Goal: Task Accomplishment & Management: Manage account settings

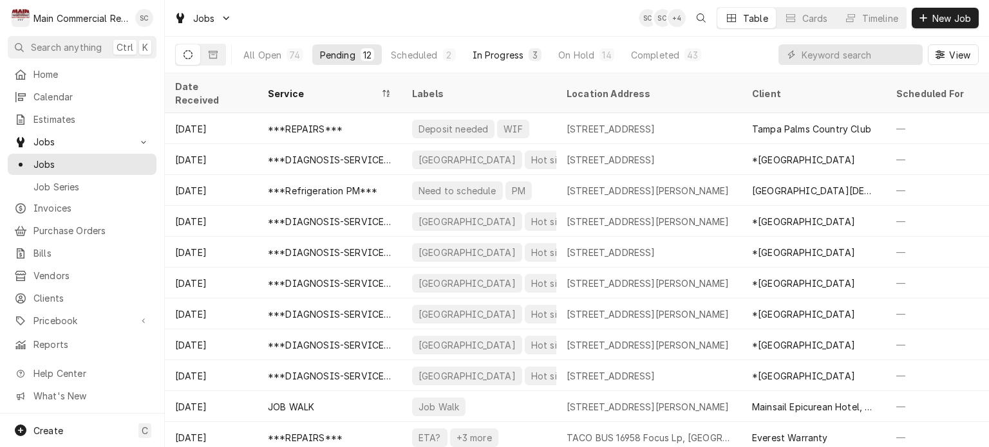
click at [492, 56] on div "In Progress" at bounding box center [498, 55] width 51 height 14
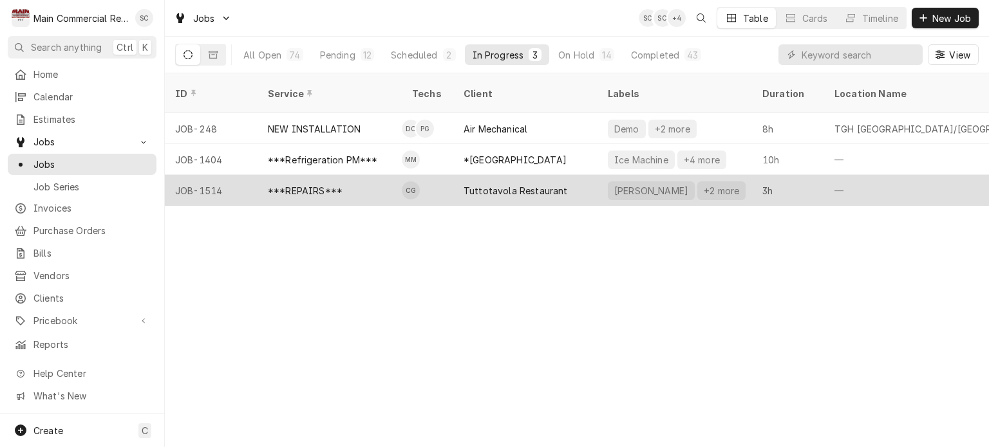
click at [536, 184] on div "Tuttotavola Restaurant" at bounding box center [515, 191] width 104 height 14
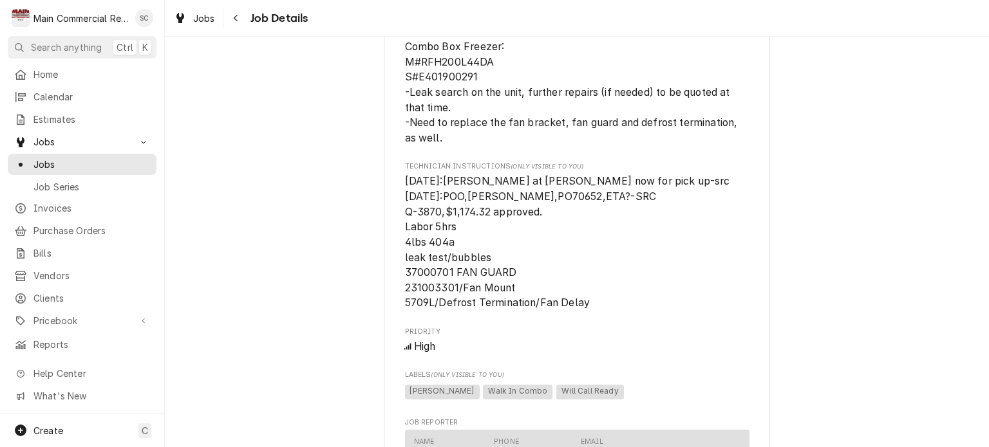
scroll to position [1094, 0]
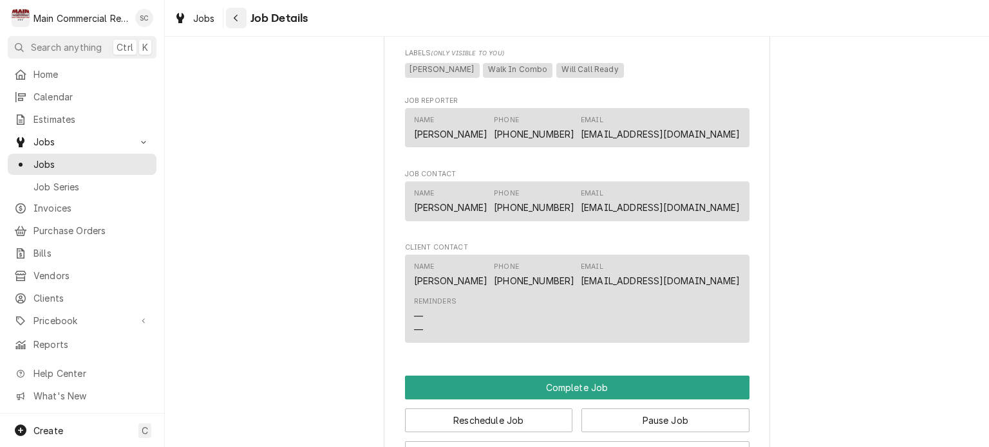
click at [230, 12] on div "Navigate back" at bounding box center [236, 18] width 13 height 13
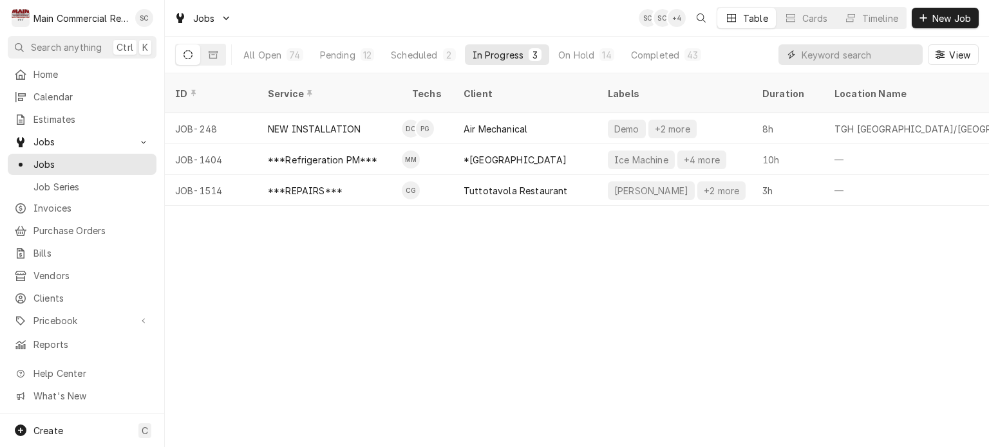
click at [850, 54] on input "Dynamic Content Wrapper" at bounding box center [858, 54] width 115 height 21
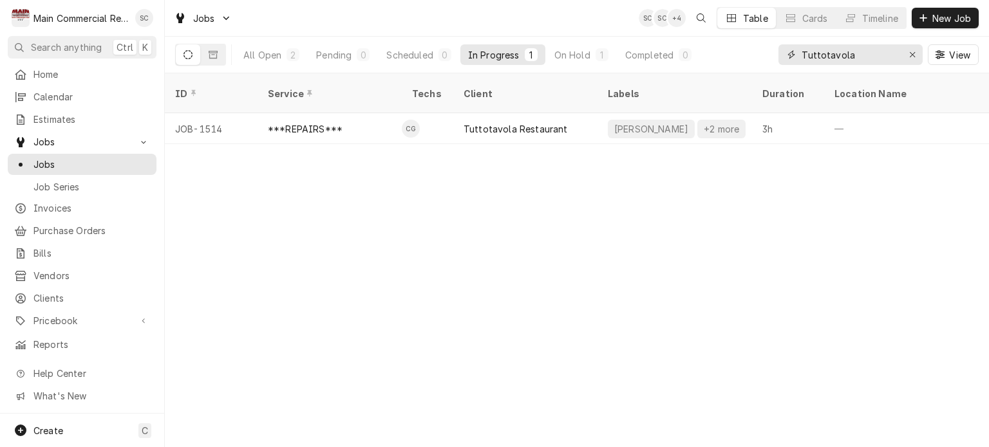
type input "Tuttotavola"
click at [582, 59] on div "On Hold" at bounding box center [572, 55] width 36 height 14
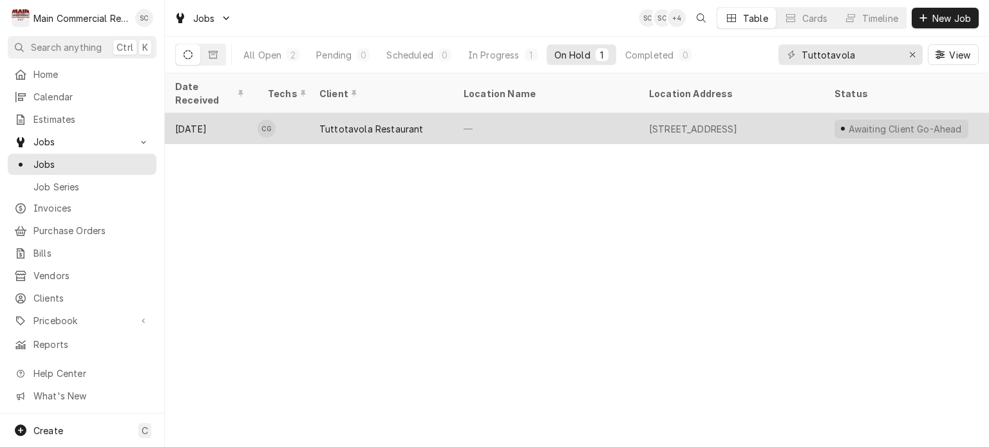
click at [588, 117] on div "—" at bounding box center [545, 128] width 185 height 31
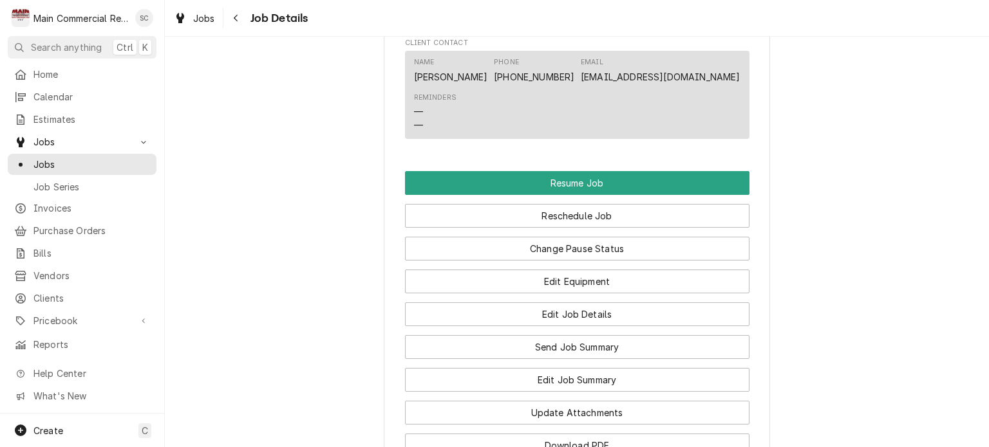
scroll to position [1545, 0]
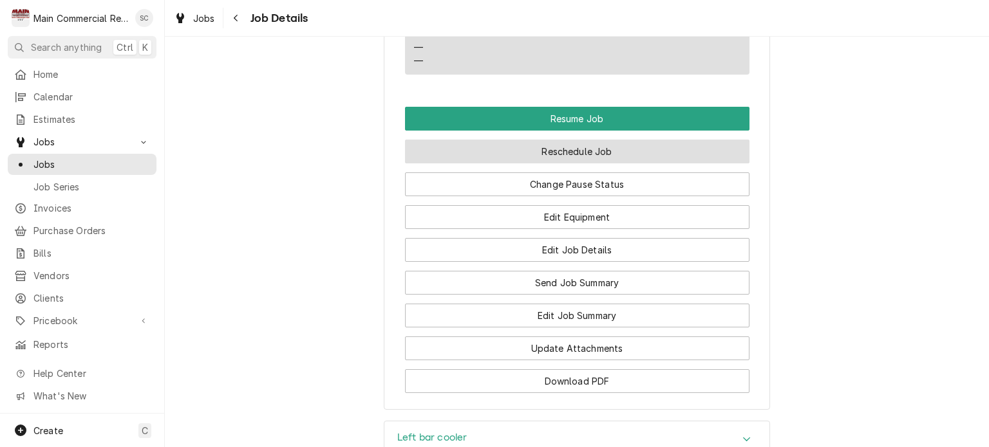
click at [583, 163] on button "Reschedule Job" at bounding box center [577, 152] width 344 height 24
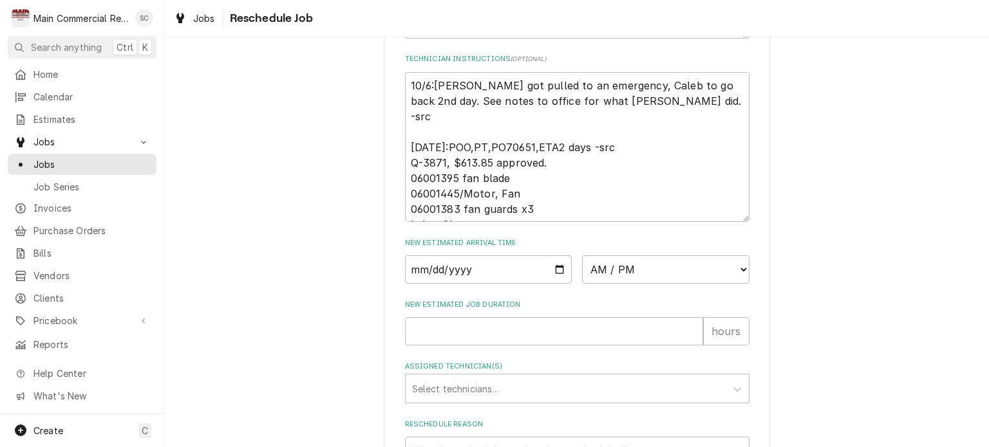
scroll to position [590, 0]
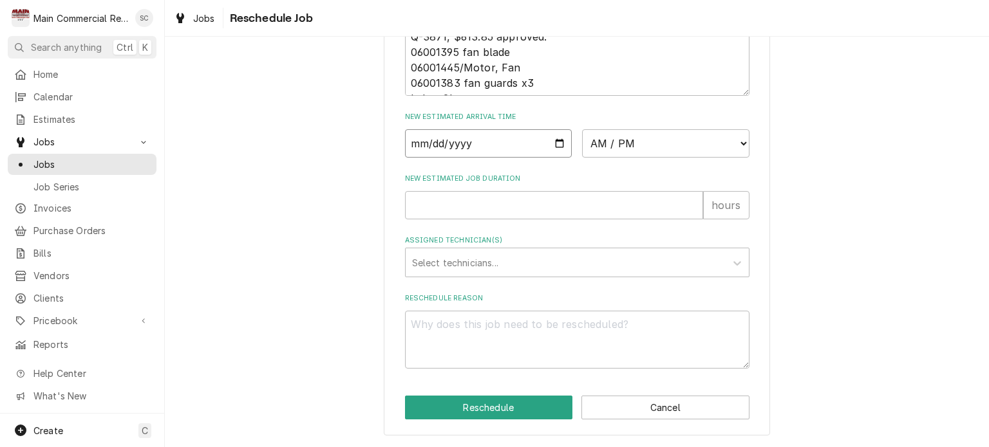
click at [555, 142] on input "Date" at bounding box center [488, 143] width 167 height 28
type input "2025-10-07"
type textarea "x"
click at [615, 146] on select "AM / PM 6:00 AM 6:15 AM 6:30 AM 6:45 AM 7:00 AM 7:15 AM 7:30 AM 7:45 AM 8:00 AM…" at bounding box center [665, 143] width 167 height 28
select select "13:00:00"
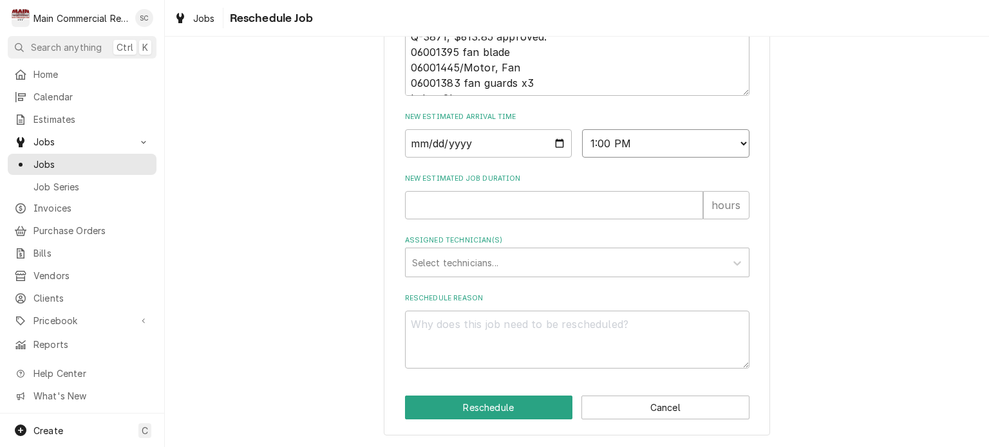
click at [582, 130] on select "AM / PM 6:00 AM 6:15 AM 6:30 AM 6:45 AM 7:00 AM 7:15 AM 7:30 AM 7:45 AM 8:00 AM…" at bounding box center [665, 143] width 167 height 28
click at [494, 212] on input "New Estimated Job Duration" at bounding box center [554, 205] width 298 height 28
type textarea "x"
type input "1"
click at [505, 268] on div "Assigned Technician(s)" at bounding box center [565, 262] width 307 height 23
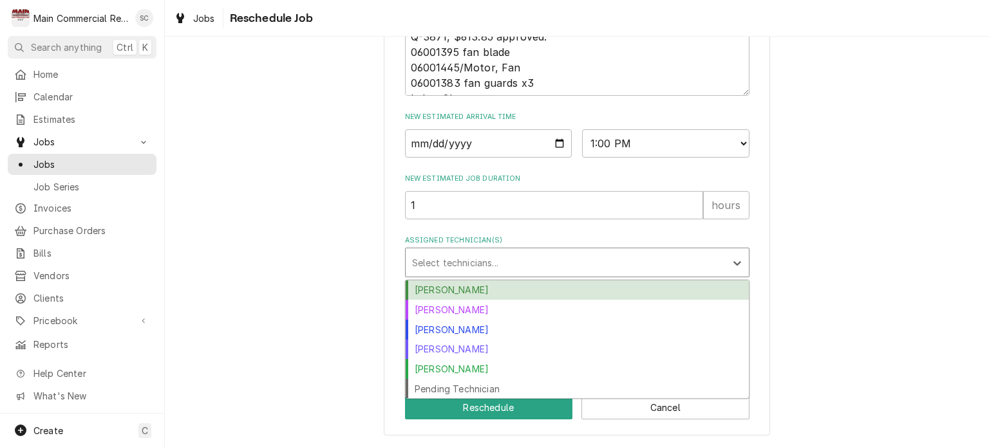
click at [471, 295] on div "[PERSON_NAME]" at bounding box center [577, 291] width 343 height 20
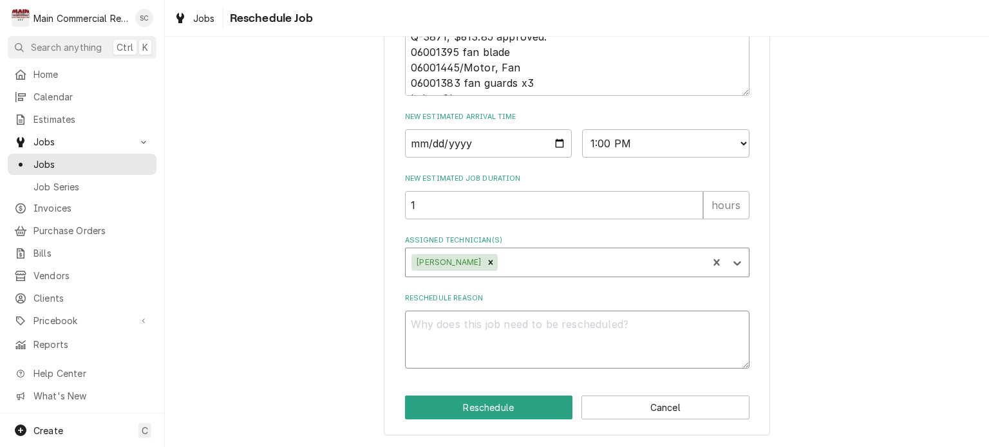
click at [478, 324] on textarea "Reschedule Reason" at bounding box center [577, 340] width 344 height 58
type textarea "x"
type textarea "D"
type textarea "x"
type textarea "Dy"
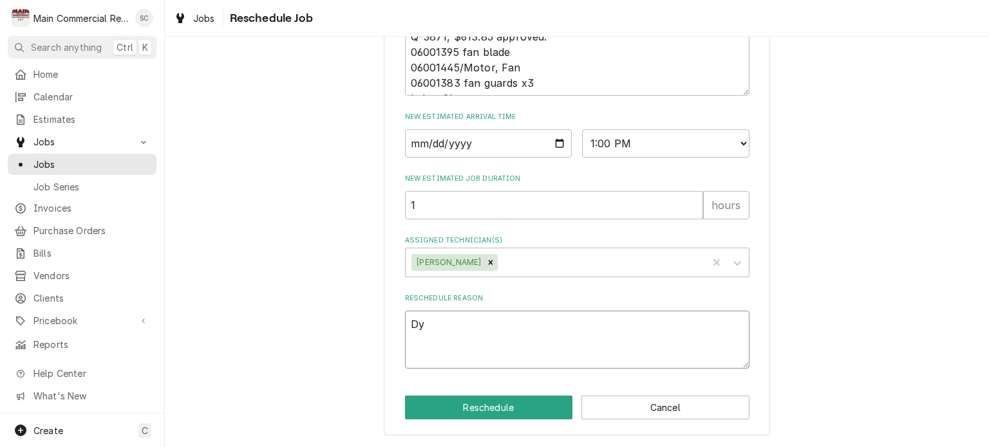
type textarea "x"
type textarea "Dyl"
type textarea "x"
type textarea "Dyla"
type textarea "x"
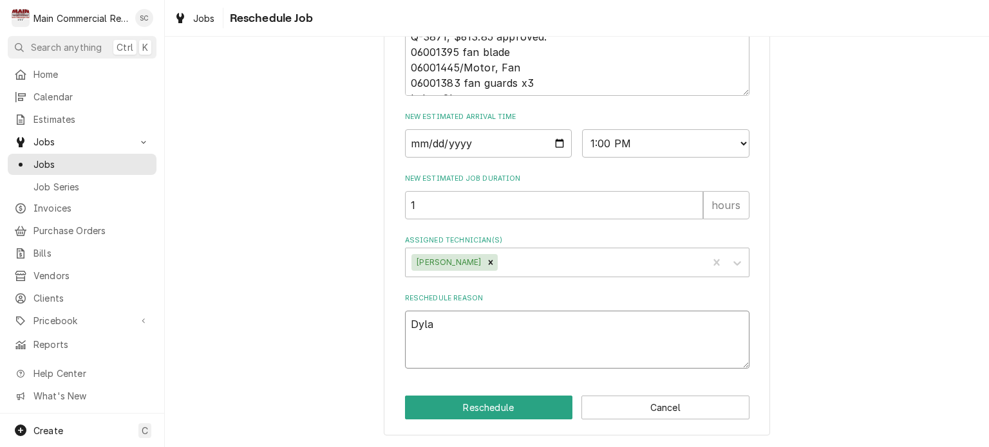
type textarea "Dylan"
type textarea "x"
type textarea "Dylan"
type textarea "x"
type textarea "Dylan g"
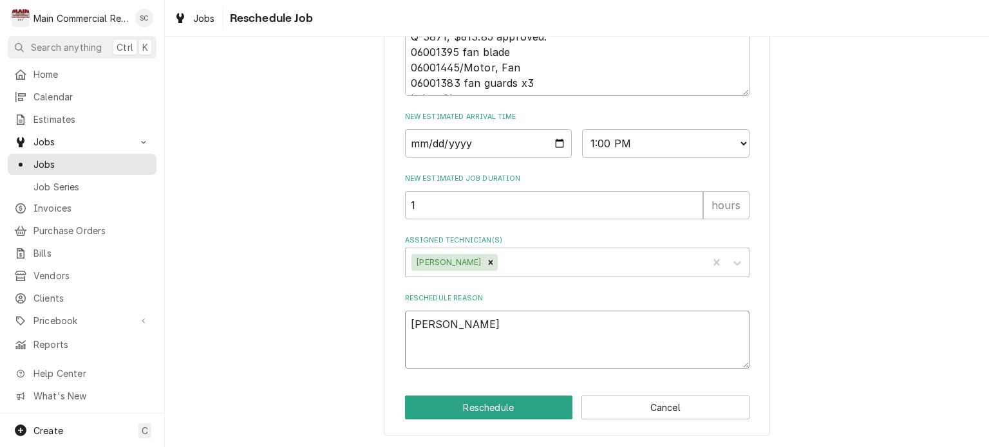
type textarea "x"
type textarea "Dylan go"
type textarea "x"
type textarea "Dylan got"
type textarea "x"
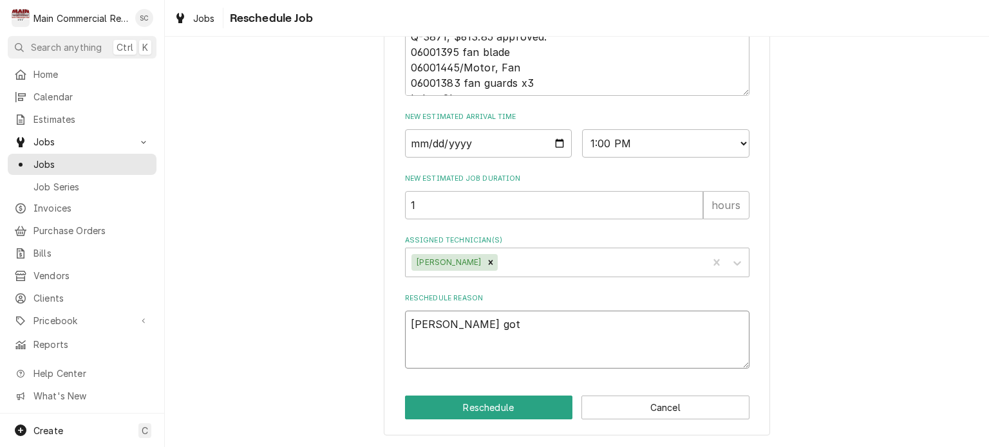
type textarea "Dylan got"
type textarea "x"
type textarea "Dylan got p"
type textarea "x"
type textarea "Dylan got pu"
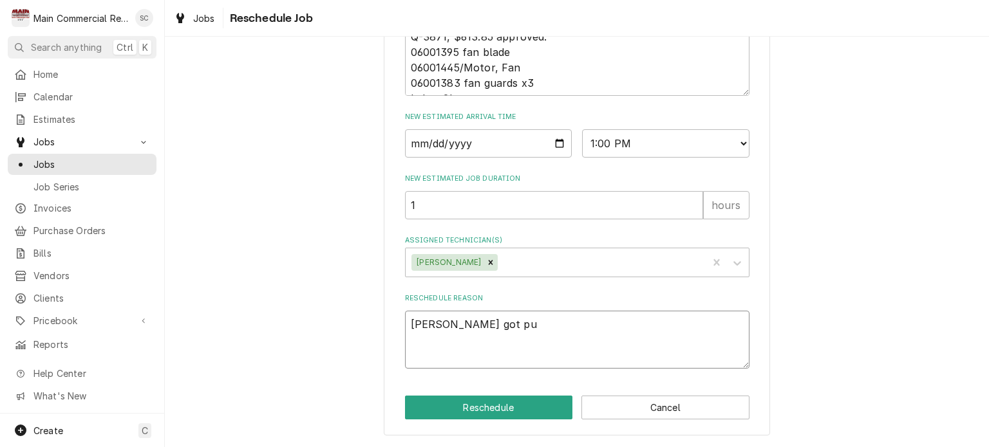
type textarea "x"
type textarea "Dylan got pul"
type textarea "x"
type textarea "Dylan got pull"
type textarea "x"
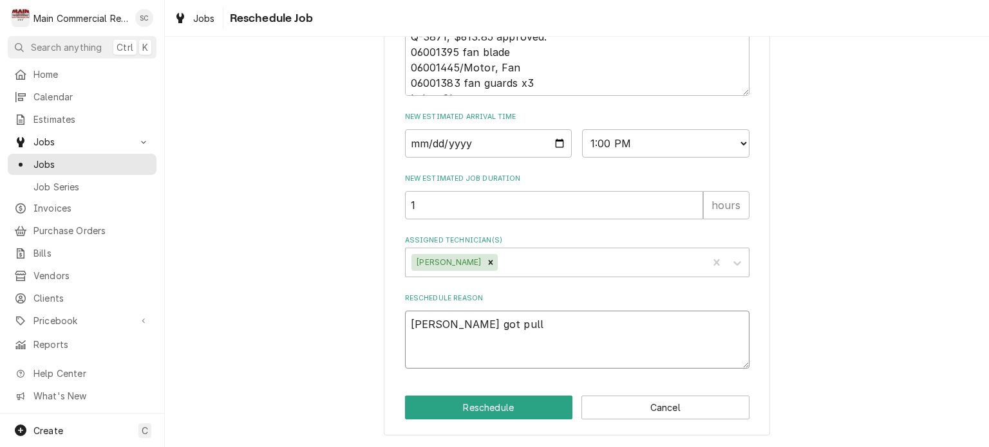
type textarea "Dylan got pulle"
type textarea "x"
type textarea "Dylan got pulled"
type textarea "x"
type textarea "Dylan got pulled"
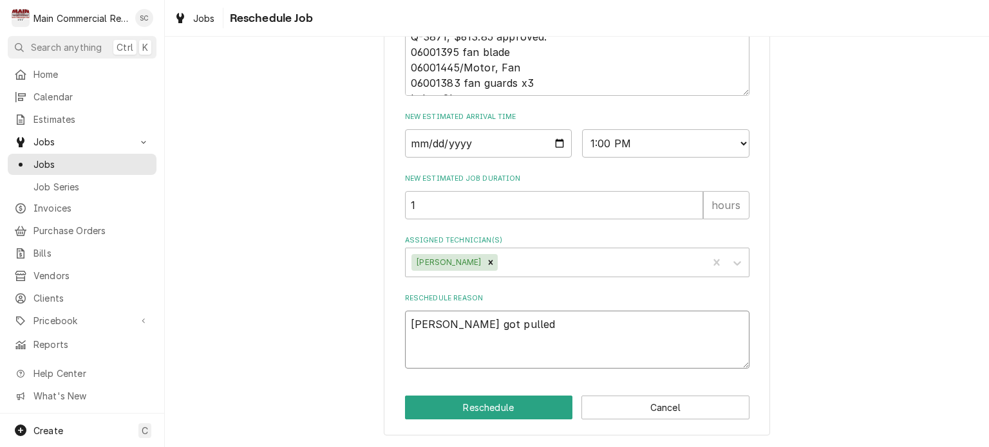
type textarea "x"
type textarea "Dylan got pulled a"
type textarea "x"
type textarea "Dylan got pulled aw"
type textarea "x"
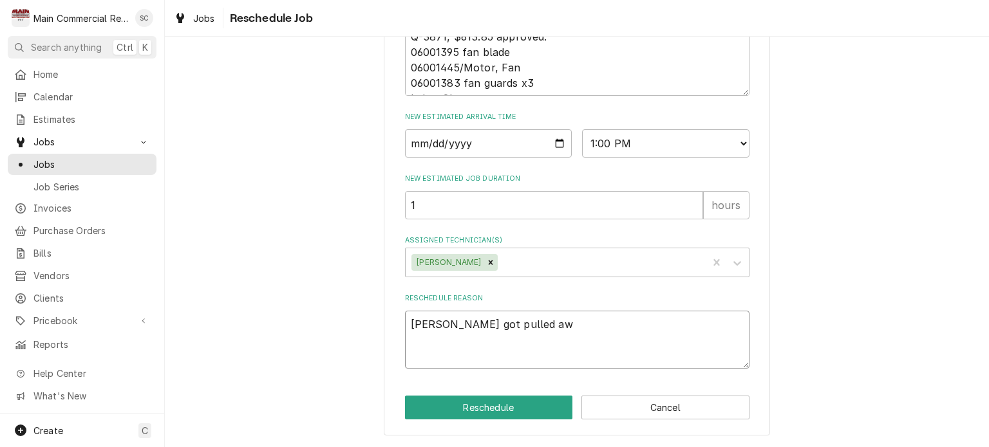
type textarea "Dylan got pulled awa"
type textarea "x"
type textarea "Dylan got pulled away"
click at [484, 415] on button "Reschedule" at bounding box center [489, 408] width 168 height 24
type textarea "x"
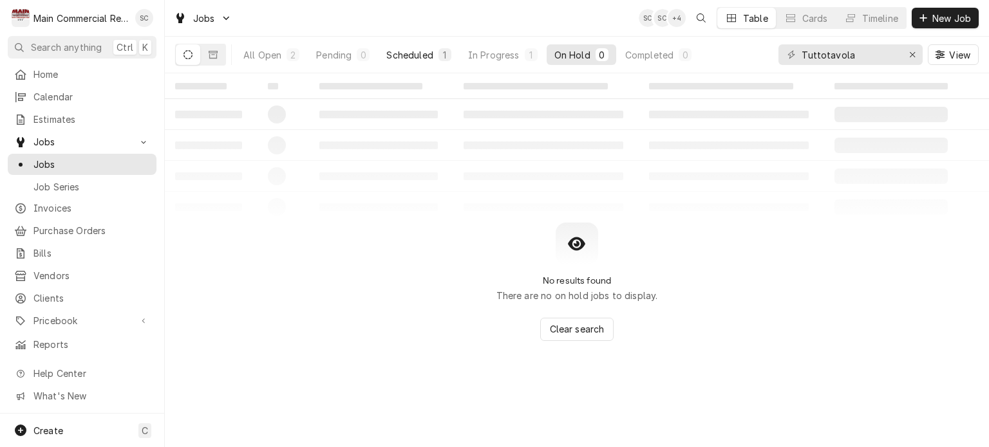
click at [436, 57] on button "Scheduled 1" at bounding box center [419, 54] width 80 height 21
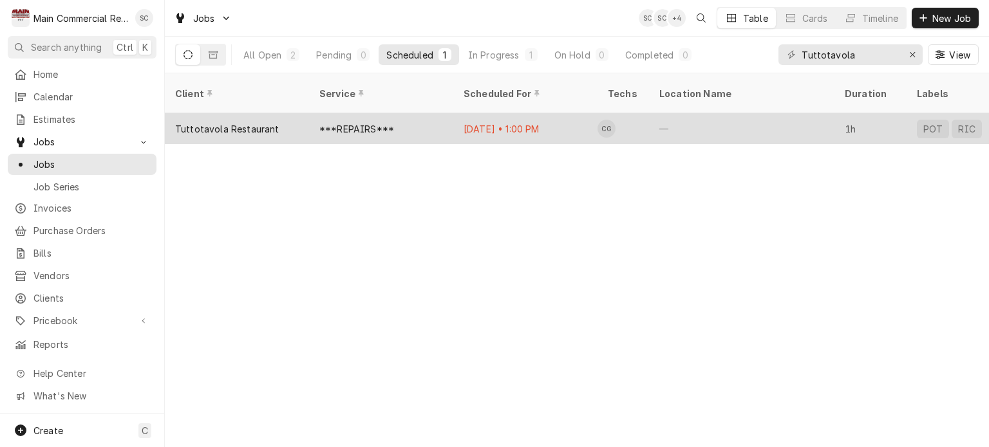
click at [487, 113] on div "Oct 7 • 1:00 PM" at bounding box center [525, 128] width 144 height 31
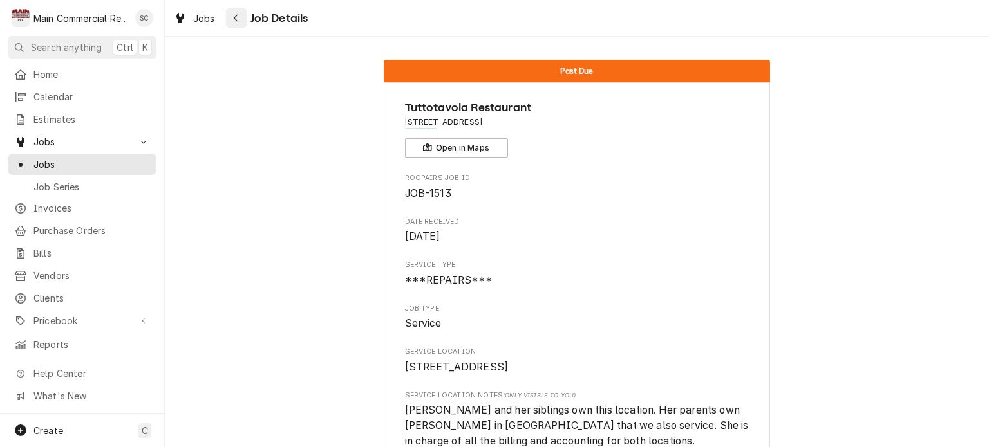
click at [239, 22] on div "Navigate back" at bounding box center [236, 18] width 13 height 13
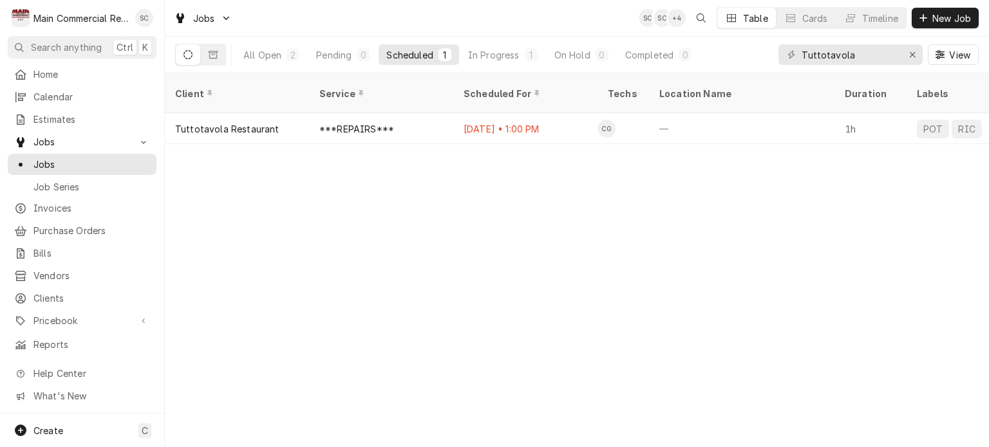
click at [644, 230] on div "Client Service Scheduled For Techs Location Name Duration Labels Status ID Prio…" at bounding box center [577, 260] width 824 height 374
click at [520, 55] on button "In Progress 1" at bounding box center [502, 54] width 85 height 21
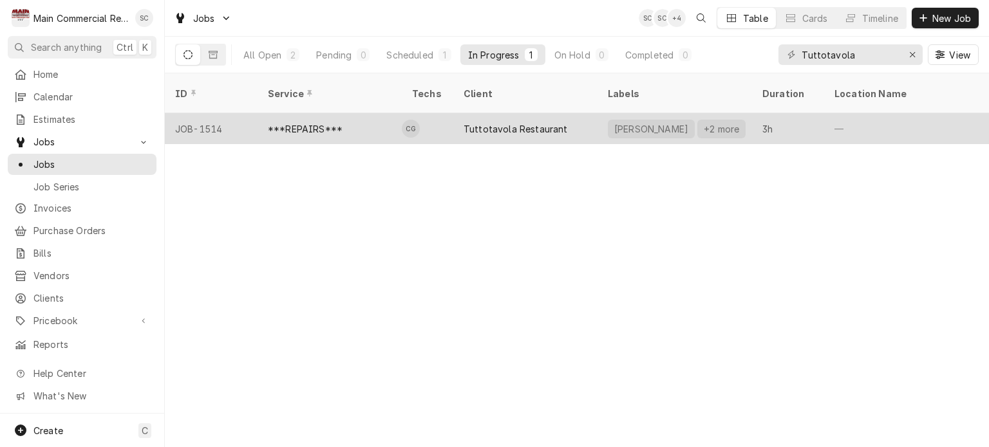
click at [561, 118] on div "Tuttotavola Restaurant" at bounding box center [525, 128] width 144 height 31
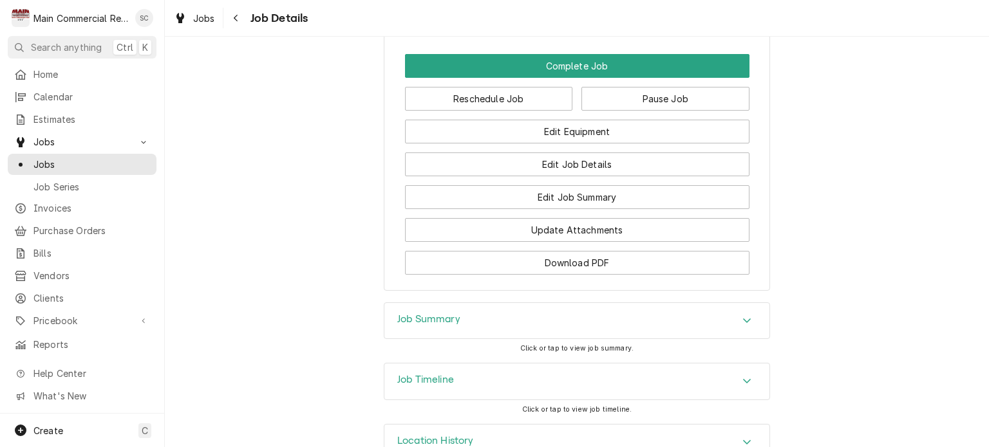
scroll to position [1465, 0]
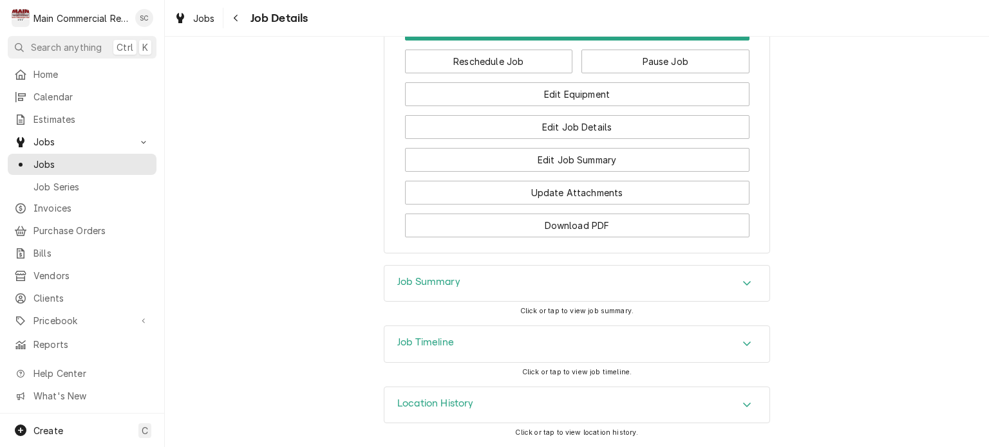
click at [742, 285] on icon "Accordion Header" at bounding box center [746, 283] width 9 height 10
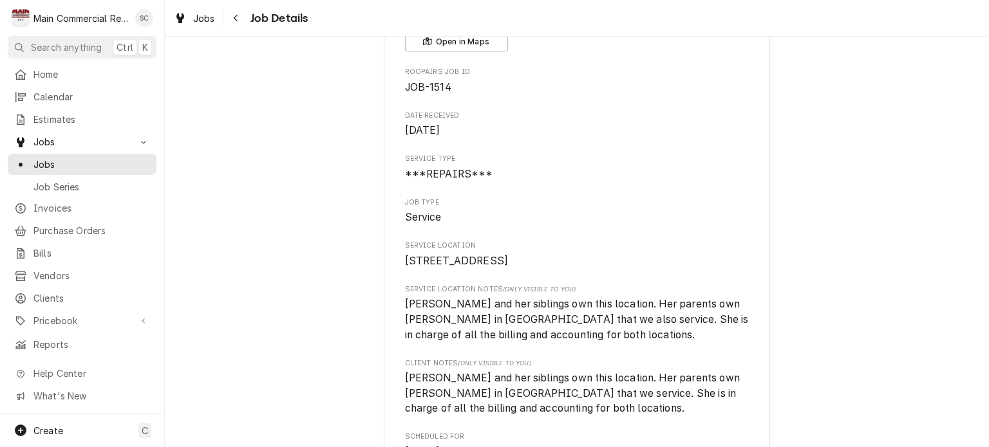
scroll to position [0, 0]
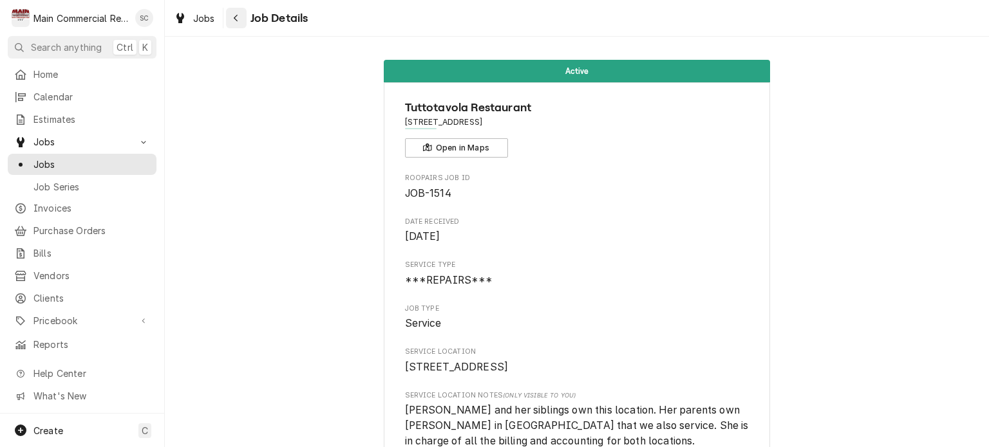
click at [236, 17] on icon "Navigate back" at bounding box center [236, 18] width 6 height 9
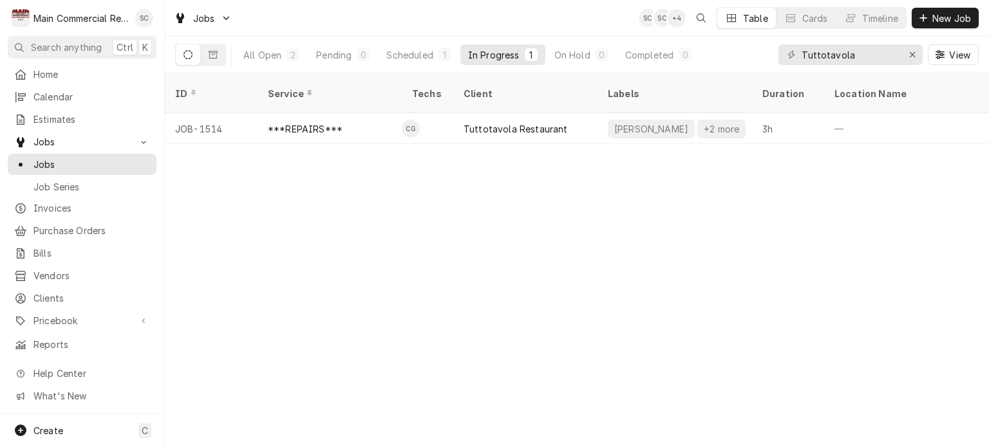
click at [569, 272] on div "ID Service Techs Client Labels Duration Location Name Date Received Status Prio…" at bounding box center [577, 260] width 824 height 374
click at [707, 288] on div "ID Service Techs Client Labels Duration Location Name Date Received Status Prio…" at bounding box center [577, 260] width 824 height 374
drag, startPoint x: 742, startPoint y: 187, endPoint x: 751, endPoint y: 188, distance: 9.7
click at [742, 187] on div "ID Service Techs Client Labels Duration Location Name Date Received Status Prio…" at bounding box center [577, 260] width 824 height 374
click at [809, 236] on div "ID Service Techs Client Labels Duration Location Name Date Received Status Prio…" at bounding box center [577, 260] width 824 height 374
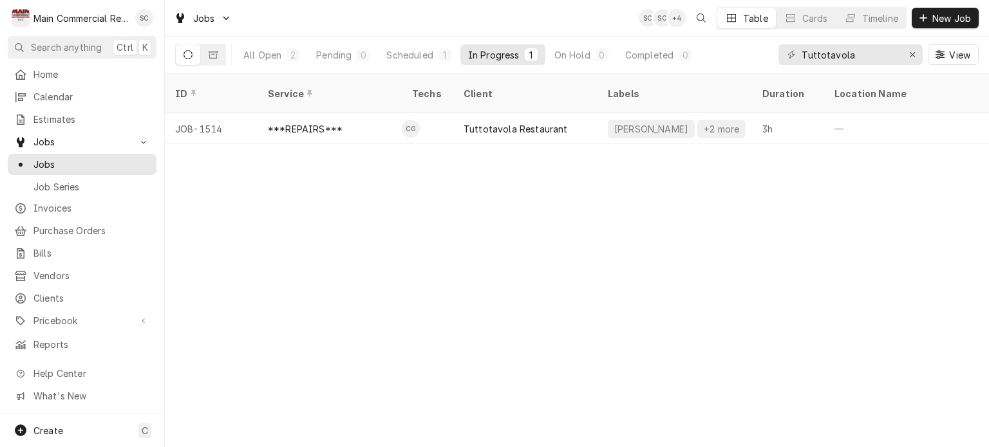
click at [776, 261] on div "ID Service Techs Client Labels Duration Location Name Date Received Status Prio…" at bounding box center [577, 260] width 824 height 374
click at [576, 326] on div "ID Service Techs Client Labels Duration Location Name Date Received Status Prio…" at bounding box center [577, 260] width 824 height 374
click at [912, 57] on icon "Erase input" at bounding box center [912, 54] width 7 height 9
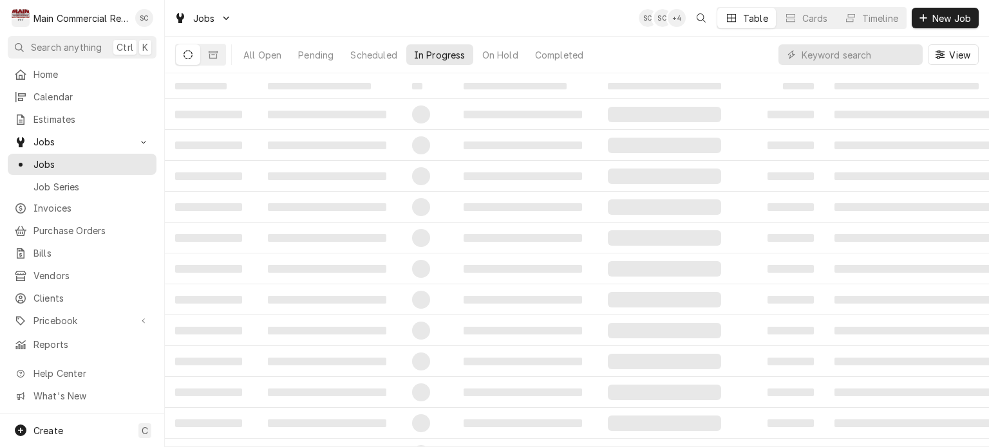
click at [868, 211] on span "‌" at bounding box center [914, 207] width 160 height 8
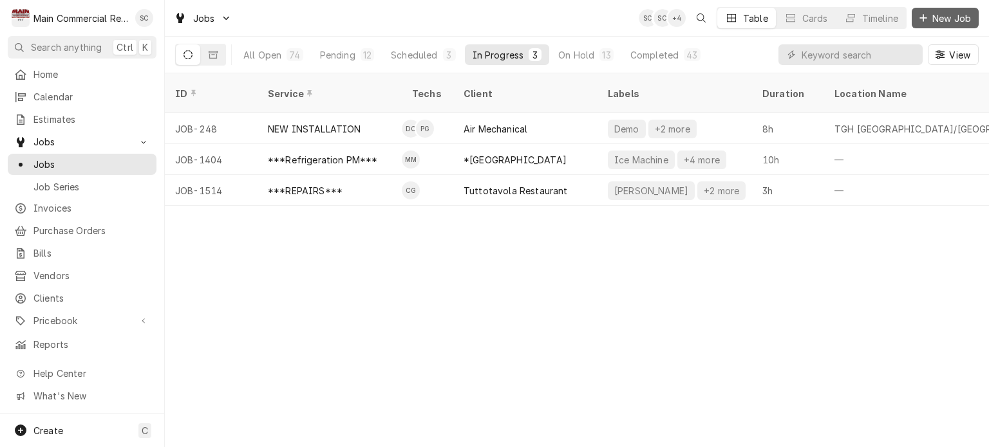
click at [935, 15] on span "New Job" at bounding box center [952, 19] width 44 height 14
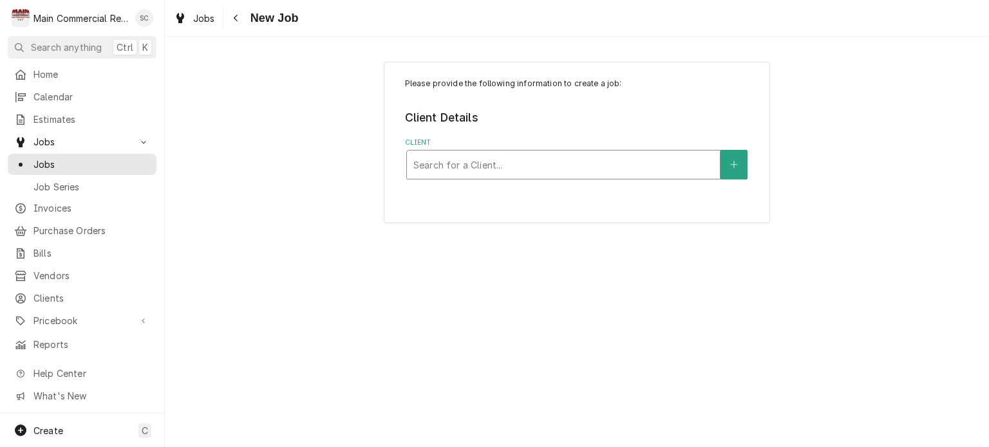
click at [611, 159] on div "Client" at bounding box center [563, 164] width 300 height 23
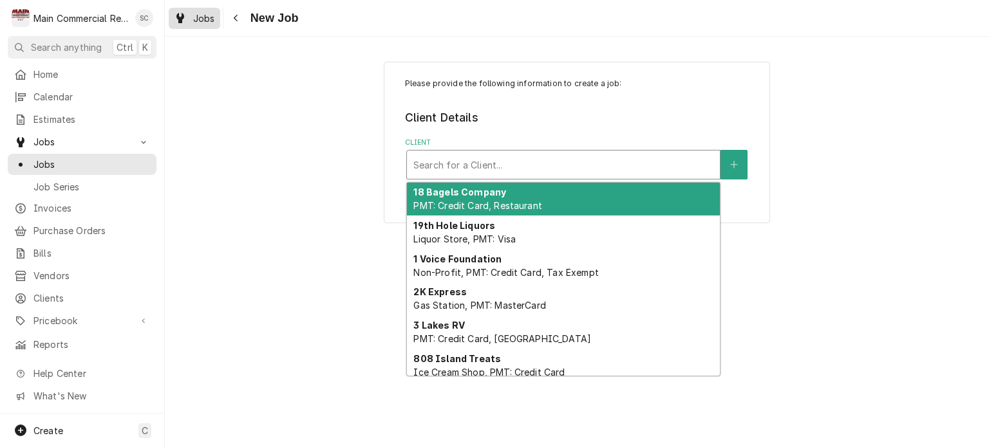
click at [205, 17] on span "Jobs" at bounding box center [204, 19] width 22 height 14
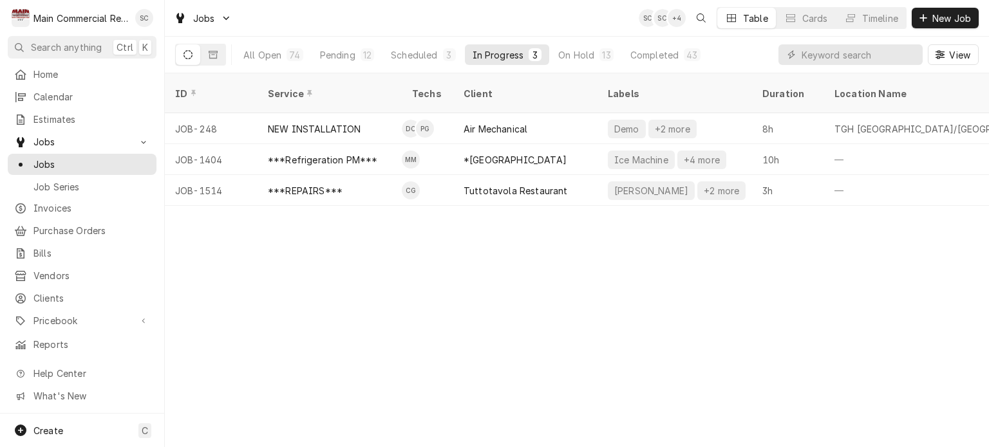
click at [545, 295] on div "ID Service Techs Client Labels Duration Location Name Date Received Status Prio…" at bounding box center [577, 260] width 824 height 374
click at [350, 51] on div "Pending" at bounding box center [337, 55] width 35 height 14
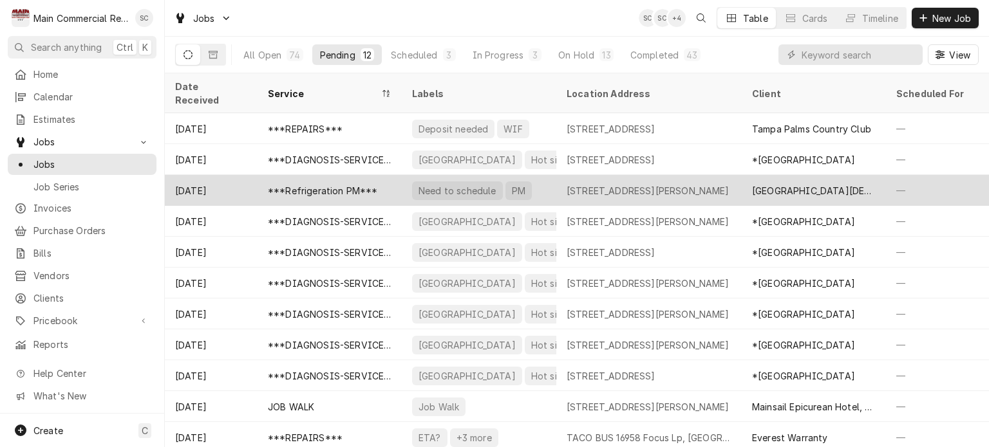
scroll to position [31, 0]
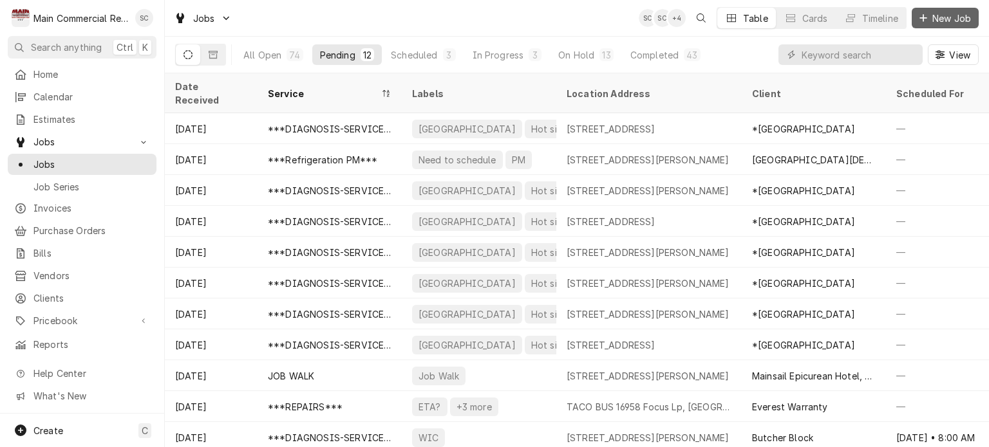
click at [941, 19] on span "New Job" at bounding box center [952, 19] width 44 height 14
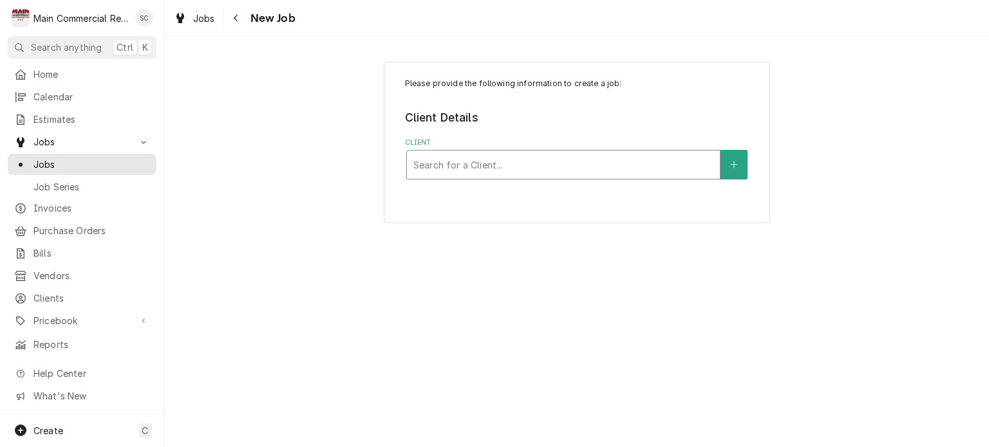
click at [530, 169] on div "Client" at bounding box center [563, 164] width 300 height 23
type input "cULVER"
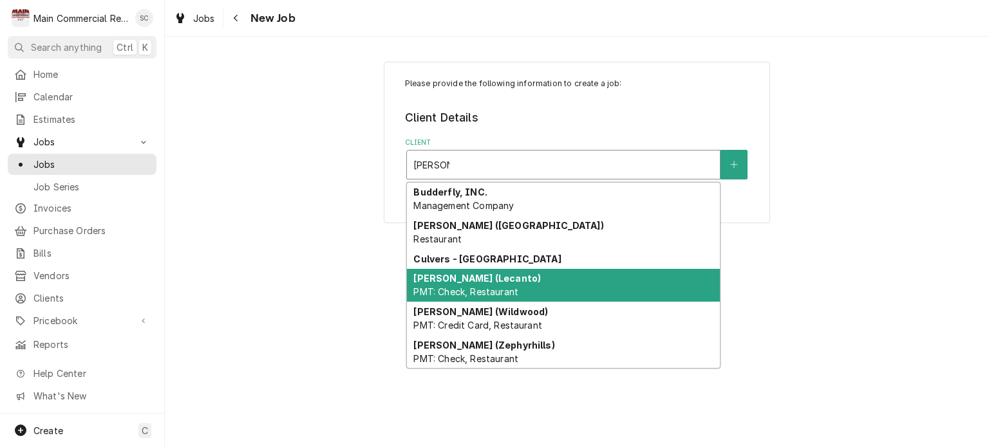
click at [518, 292] on span "PMT: Check, Restaurant" at bounding box center [465, 291] width 105 height 11
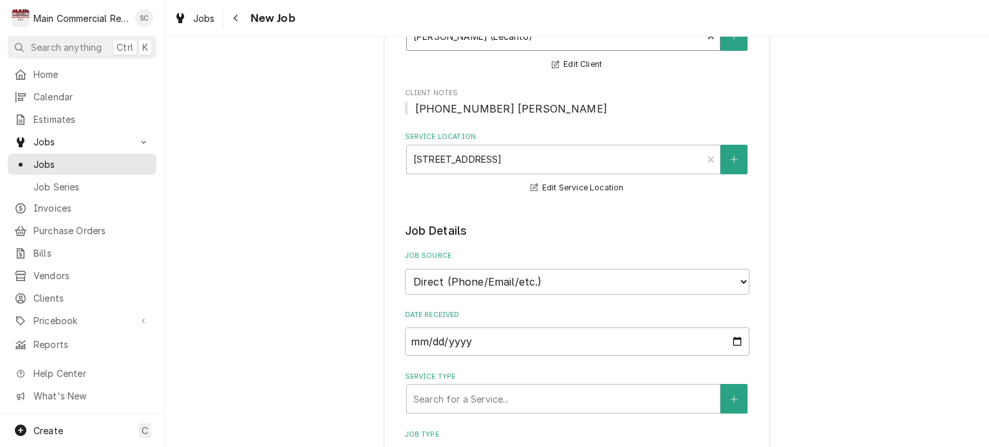
scroll to position [193, 0]
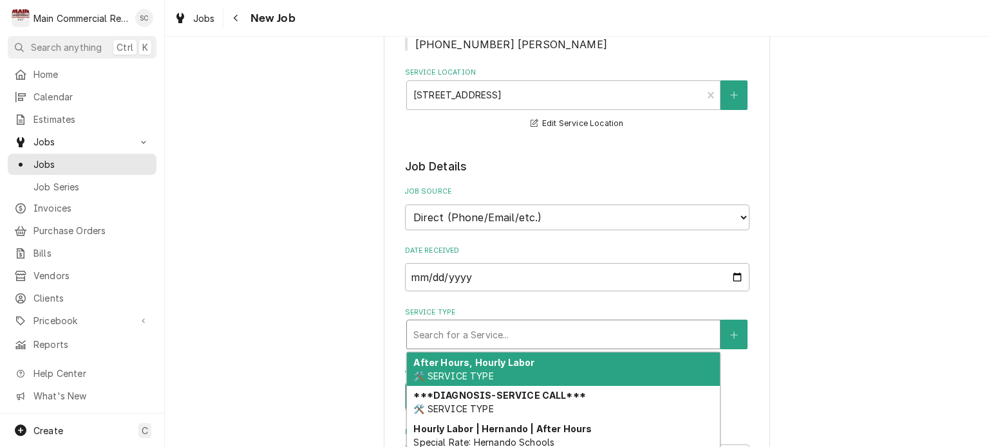
click at [528, 333] on div "Service Type" at bounding box center [563, 334] width 300 height 23
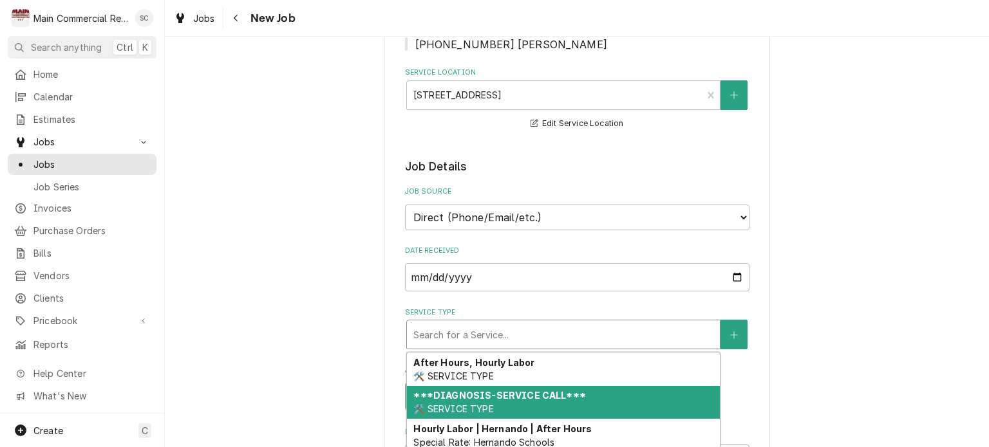
click at [516, 399] on div "***DIAGNOSIS-SERVICE CALL*** 🛠️ SERVICE TYPE" at bounding box center [563, 402] width 313 height 33
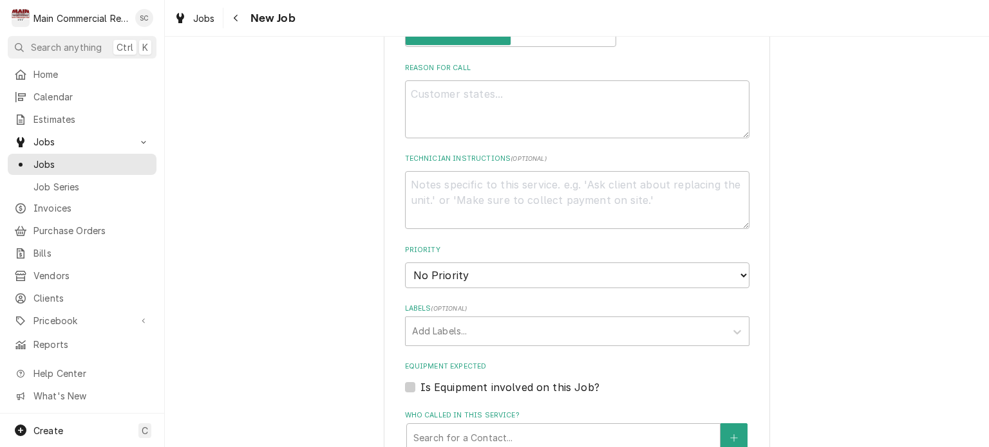
scroll to position [386, 0]
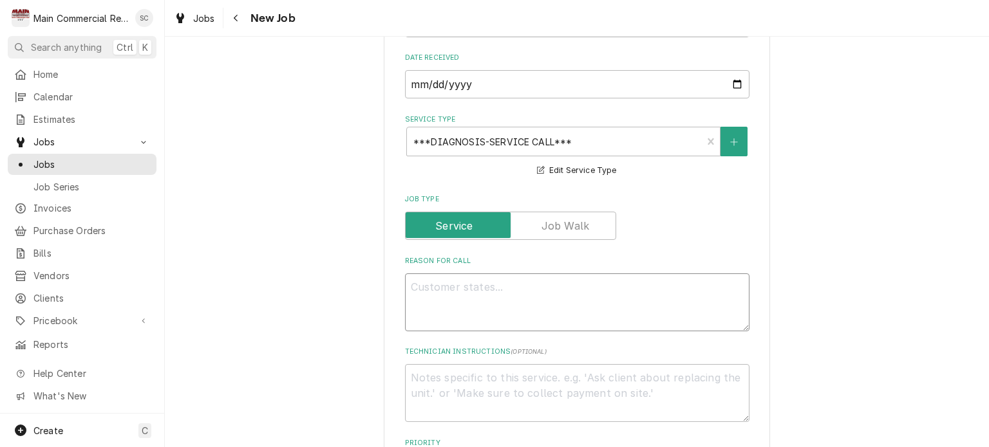
click at [518, 288] on textarea "Reason For Call" at bounding box center [577, 303] width 344 height 58
type textarea "x"
type textarea "r"
type textarea "x"
type textarea "ri"
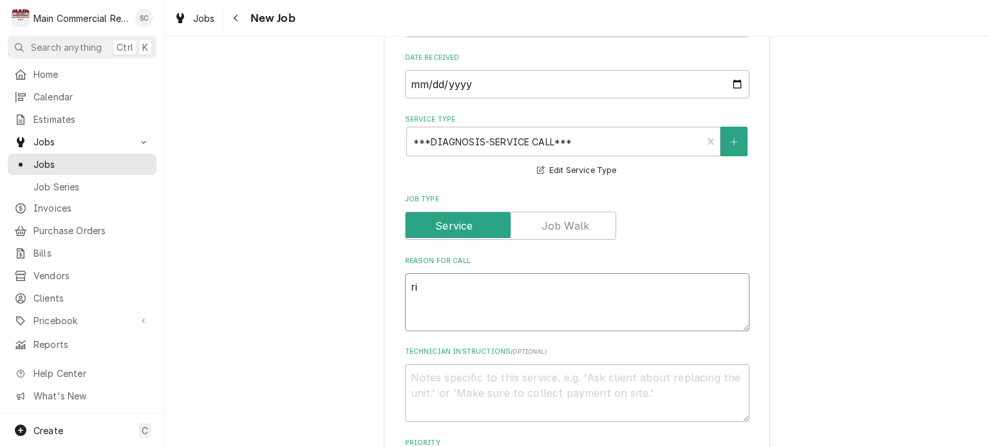
type textarea "x"
type textarea "ric"
type textarea "x"
type textarea "ric"
type textarea "x"
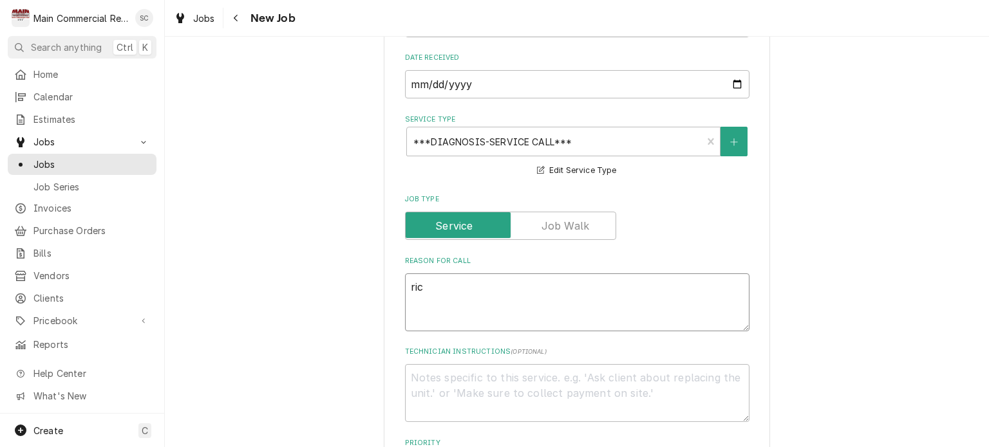
type textarea "ric H"
type textarea "x"
type textarea "ric HO"
type textarea "x"
type textarea "ric HOL"
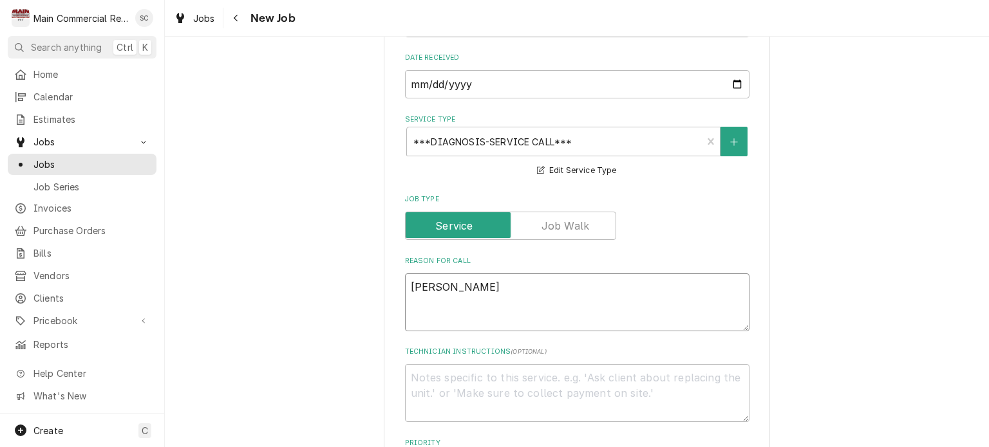
type textarea "x"
type textarea "ric HOLD"
type textarea "x"
type textarea "ric HOLDI"
type textarea "x"
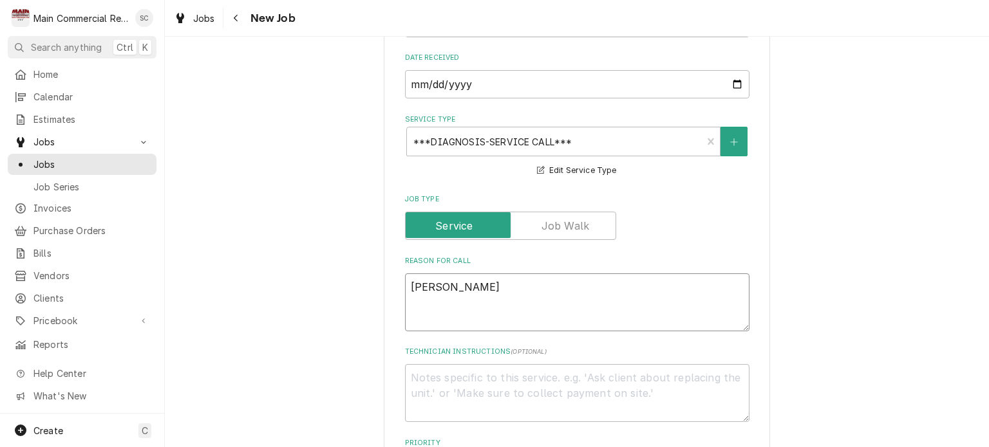
type textarea "ric HOLDIN"
type textarea "x"
type textarea "ric HOLDING"
type textarea "x"
type textarea "ric HOLDING"
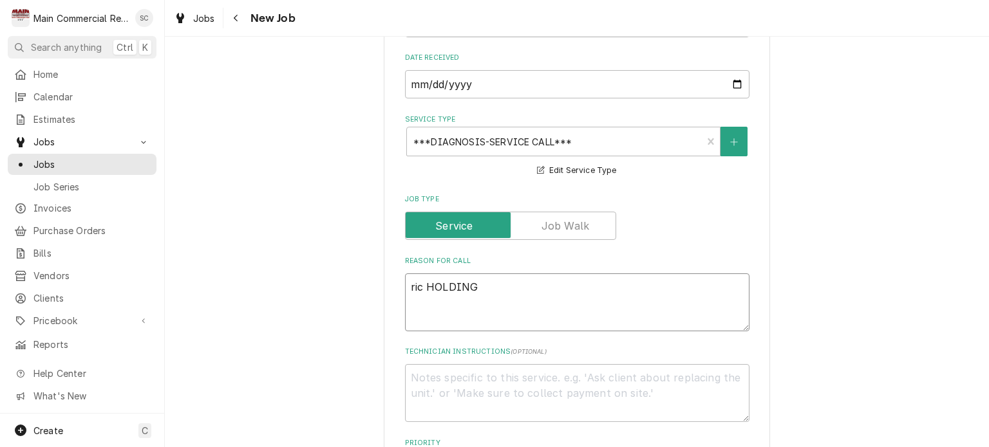
type textarea "x"
type textarea "ric HOLDING T"
type textarea "x"
type textarea "ric HOLDING TE"
type textarea "x"
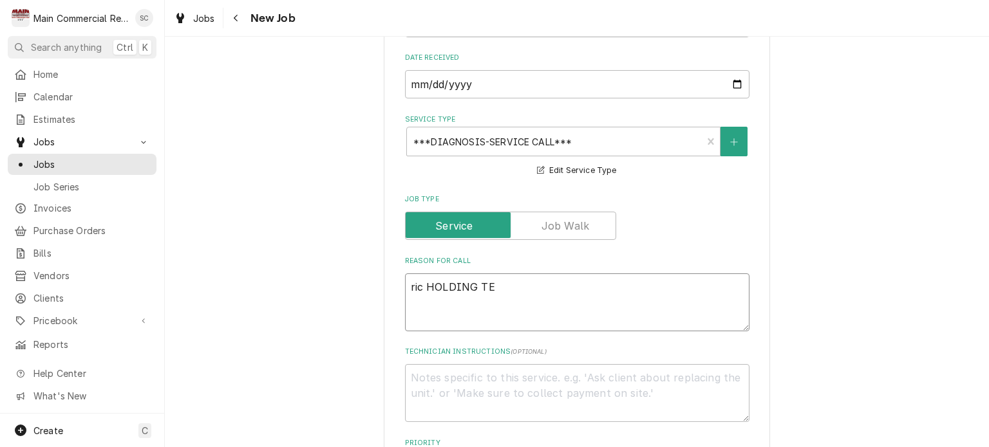
type textarea "ric HOLDING T"
type textarea "x"
type textarea "ric HOLDING"
type textarea "x"
type textarea "ric HOLDING"
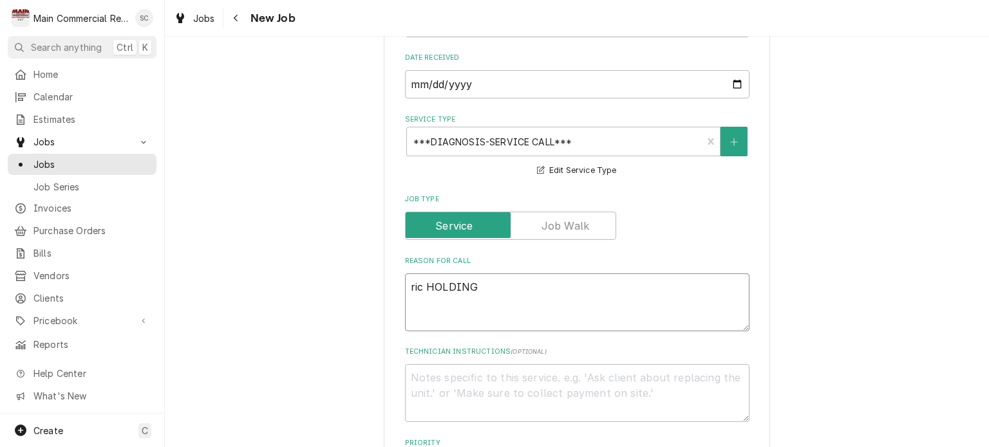
type textarea "x"
type textarea "ric HOLDIN"
type textarea "x"
type textarea "ric HOLDI"
type textarea "x"
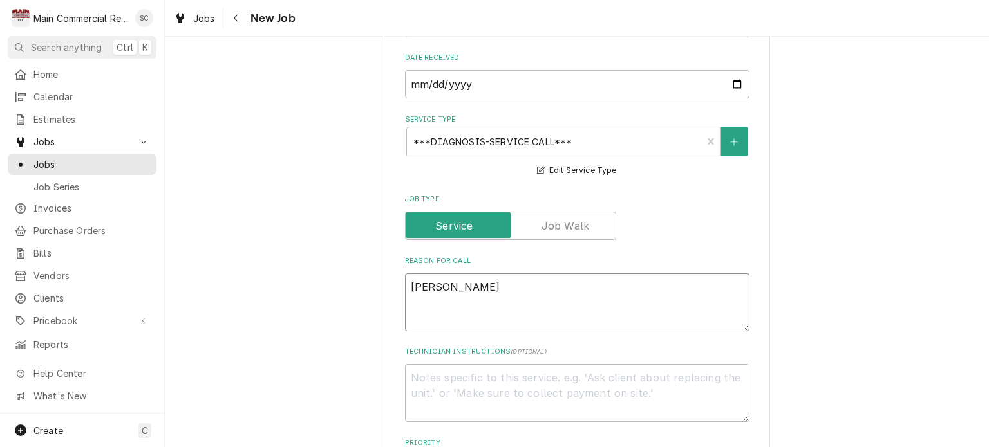
type textarea "ric HOLD"
type textarea "x"
type textarea "ric HOL"
type textarea "x"
type textarea "ric HO"
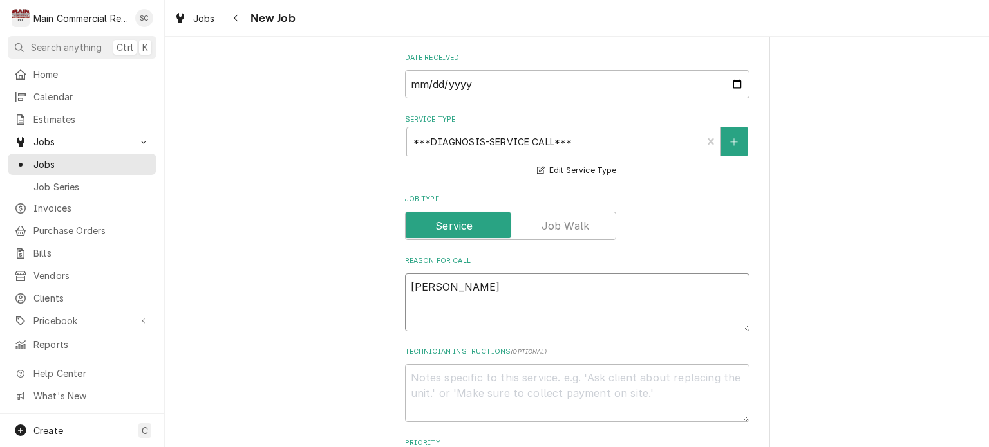
type textarea "x"
type textarea "ric H"
type textarea "x"
type textarea "ric"
type textarea "x"
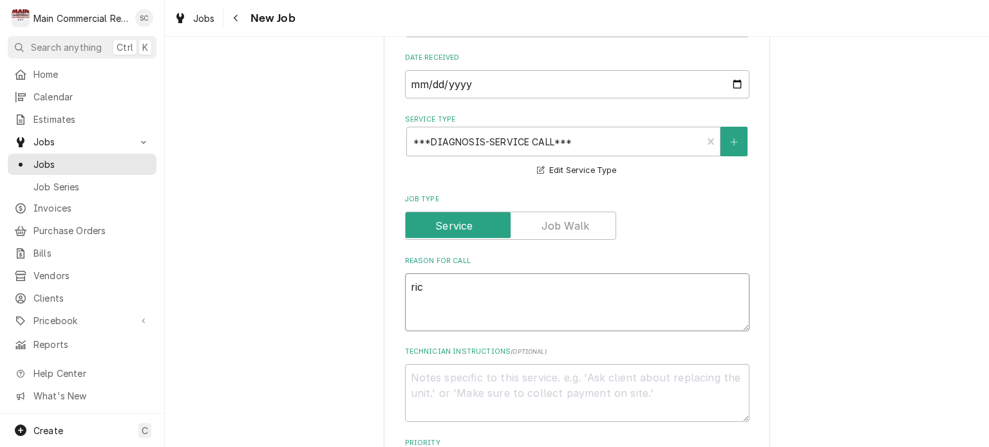
type textarea "ric"
type textarea "x"
type textarea "ri"
type textarea "x"
type textarea "r"
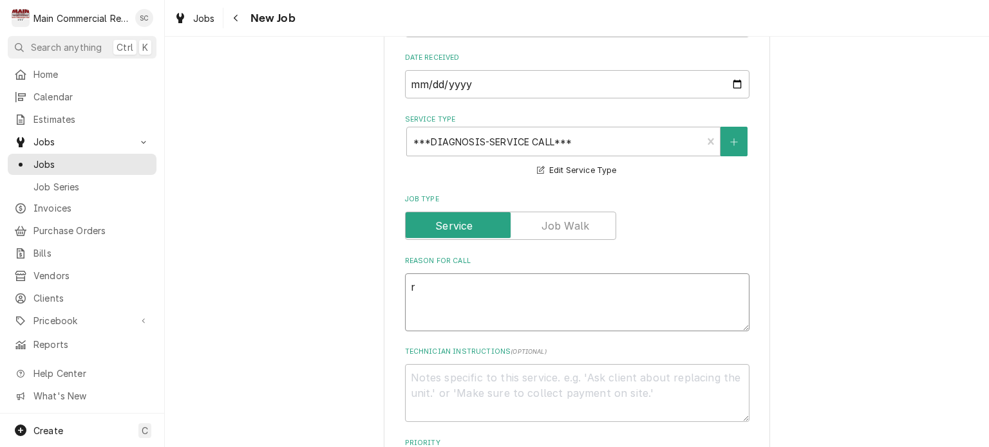
type textarea "x"
type textarea "R"
type textarea "x"
type textarea "RI"
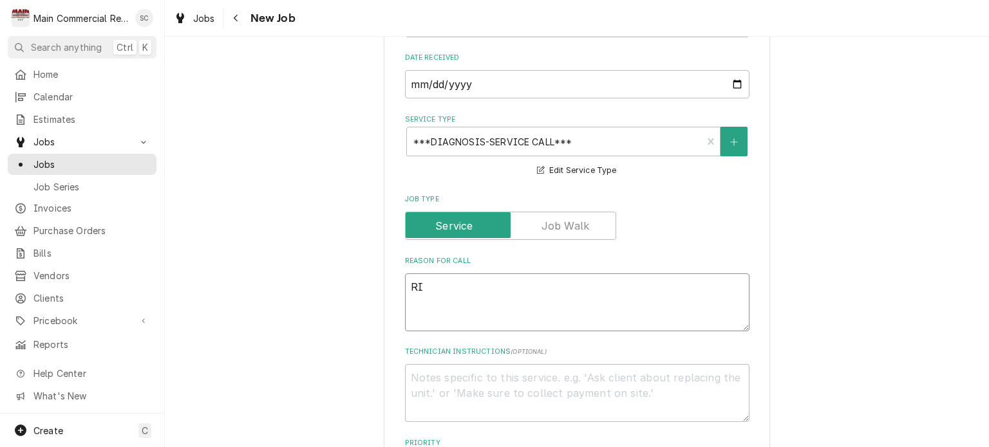
type textarea "x"
type textarea "RIC"
type textarea "x"
type textarea "RIC"
type textarea "x"
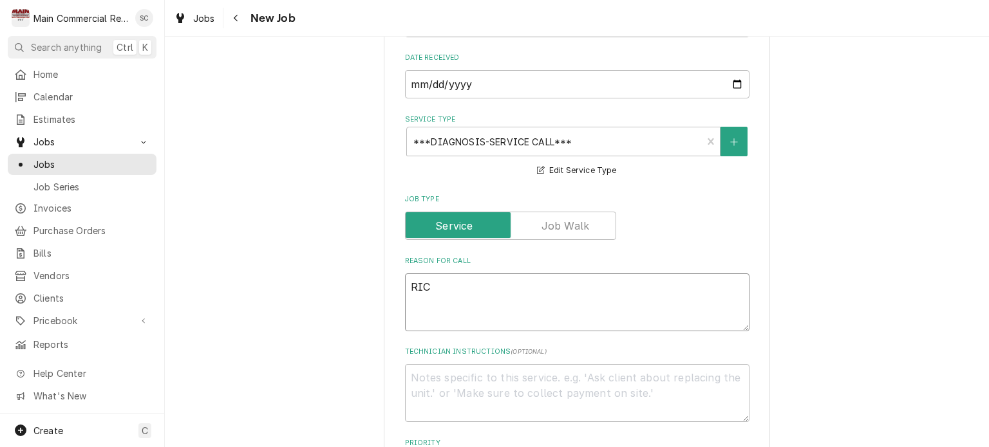
type textarea "RIC H"
type textarea "x"
type textarea "RIC HO"
type textarea "x"
type textarea "RIC HOL"
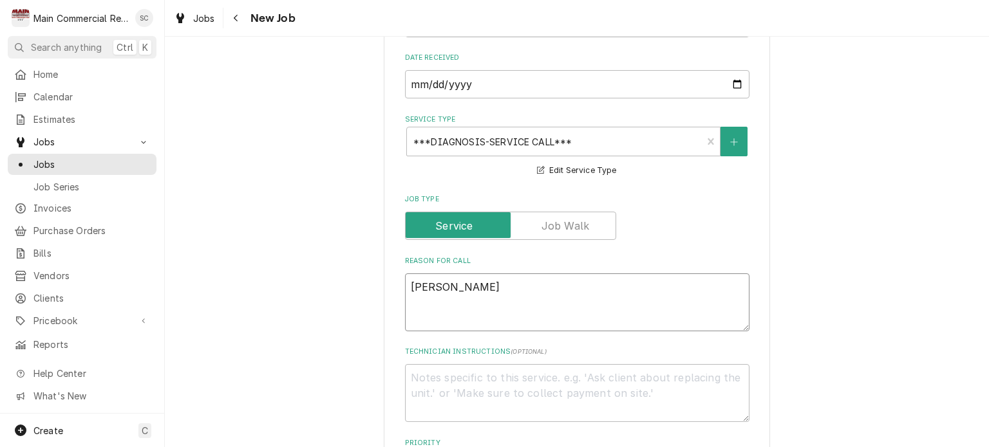
type textarea "x"
type textarea "RIC HOLD"
type textarea "x"
type textarea "RIC HOLDI"
type textarea "x"
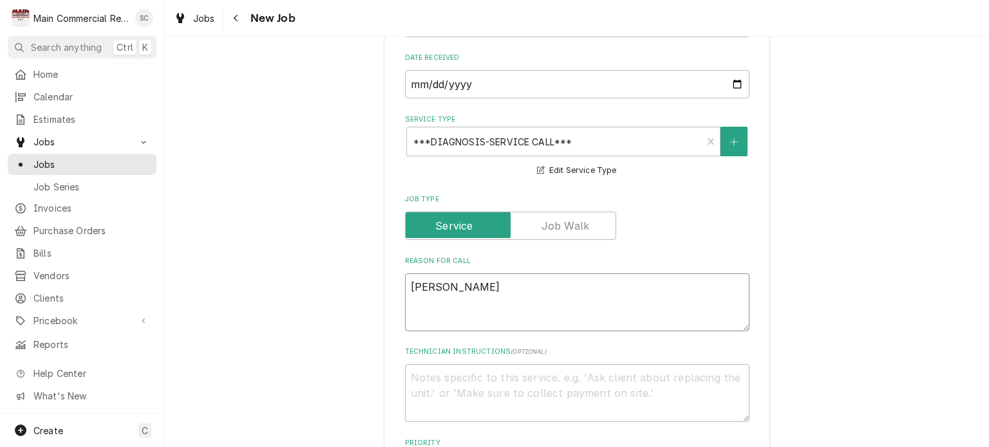
type textarea "RIC HOLDIN"
type textarea "x"
type textarea "RIC HOLDING"
type textarea "x"
type textarea "RIC HOLDING T"
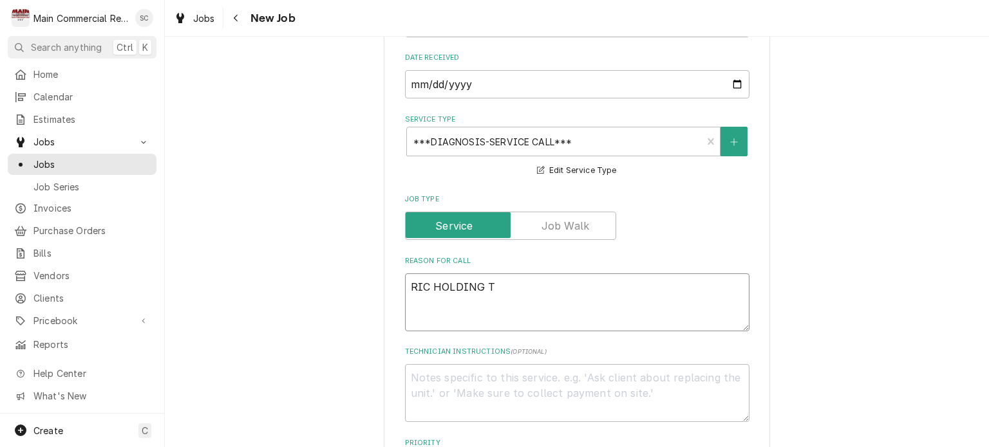
type textarea "x"
type textarea "RIC HOLDING TE"
type textarea "x"
type textarea "RIC HOLDING TEM"
type textarea "x"
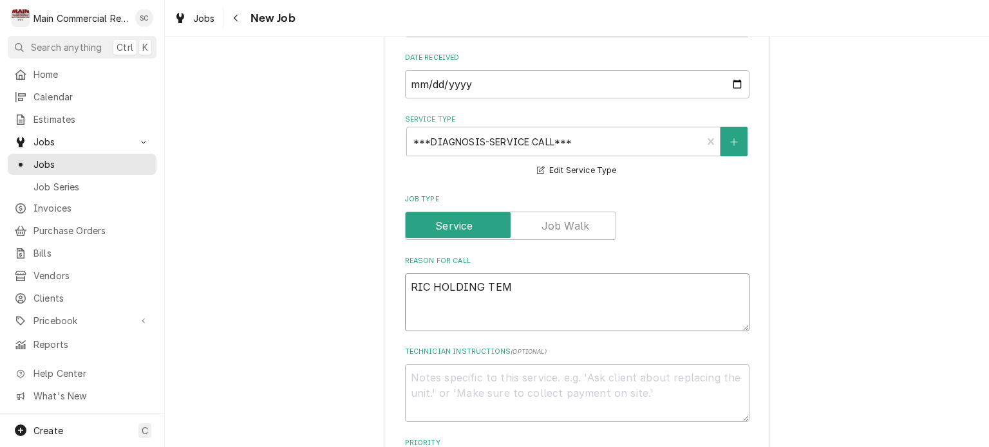
type textarea "RIC HOLDING TEMP"
type textarea "x"
type textarea "RIC HOLDING TEMP"
type textarea "x"
type textarea "RIC HOLDING TEMP B"
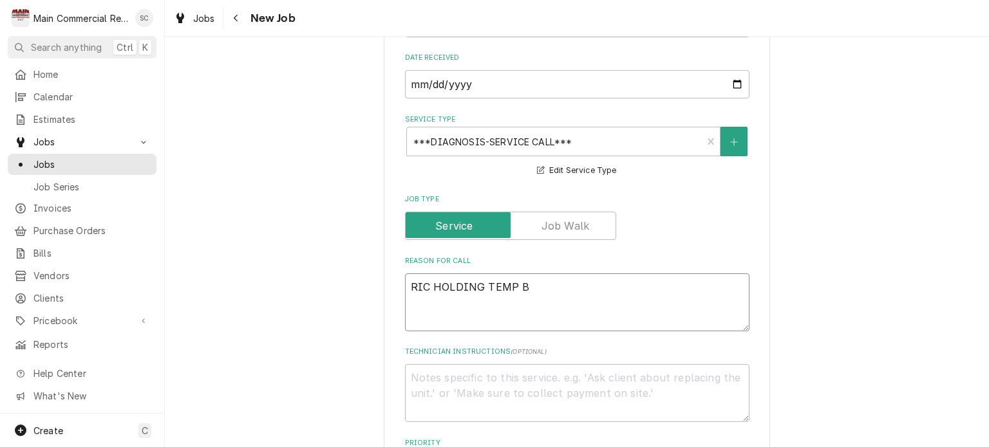
type textarea "x"
type textarea "RIC HOLDING TEMP BU"
type textarea "x"
type textarea "RIC HOLDING TEMP BUT"
type textarea "x"
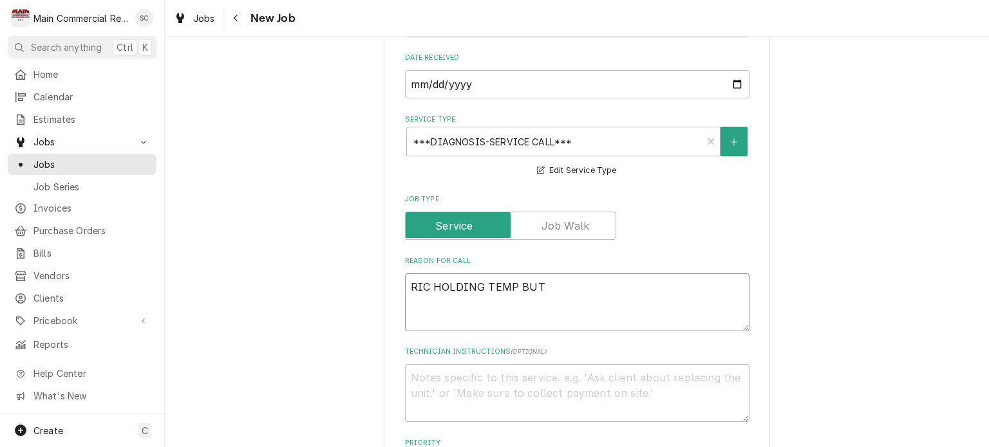
type textarea "RIC HOLDING TEMP BUT"
type textarea "x"
type textarea "RIC HOLDING TEMP BUT F"
type textarea "x"
type textarea "RIC HOLDING TEMP BUT FR"
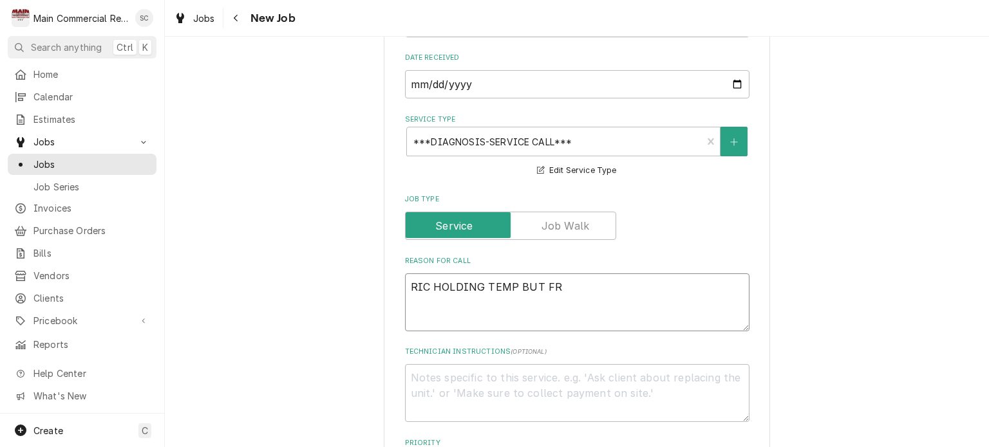
type textarea "x"
type textarea "RIC HOLDING TEMP BUT FRE"
type textarea "x"
type textarea "RIC HOLDING TEMP BUT FREE"
type textarea "x"
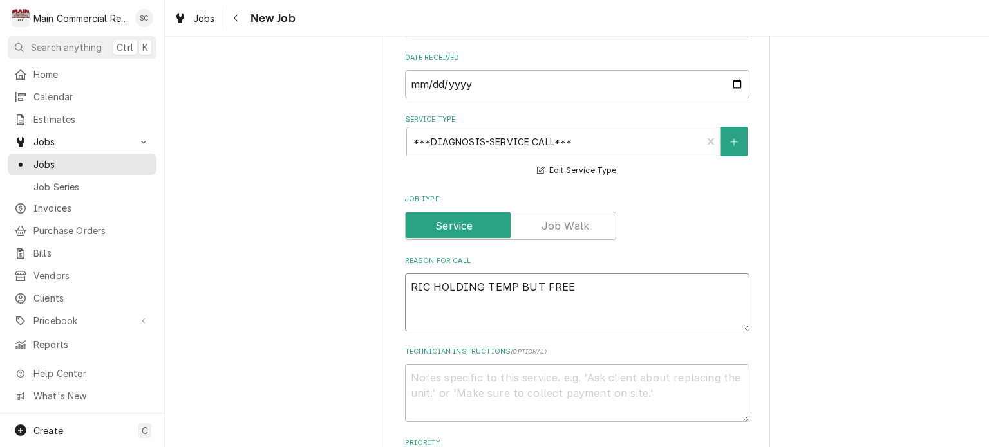
type textarea "RIC HOLDING TEMP BUT FREEZ"
type textarea "x"
type textarea "RIC HOLDING TEMP BUT FREEZI"
type textarea "x"
type textarea "RIC HOLDING TEMP BUT FREEZIN"
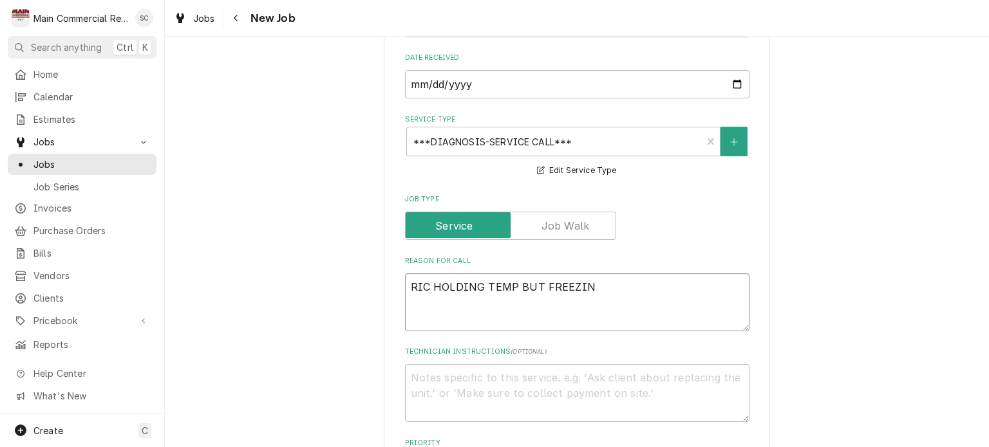
type textarea "x"
type textarea "RIC HOLDING TEMP BUT FREEZING"
type textarea "x"
type textarea "RIC HOLDING TEMP BUT FREEZING"
type textarea "x"
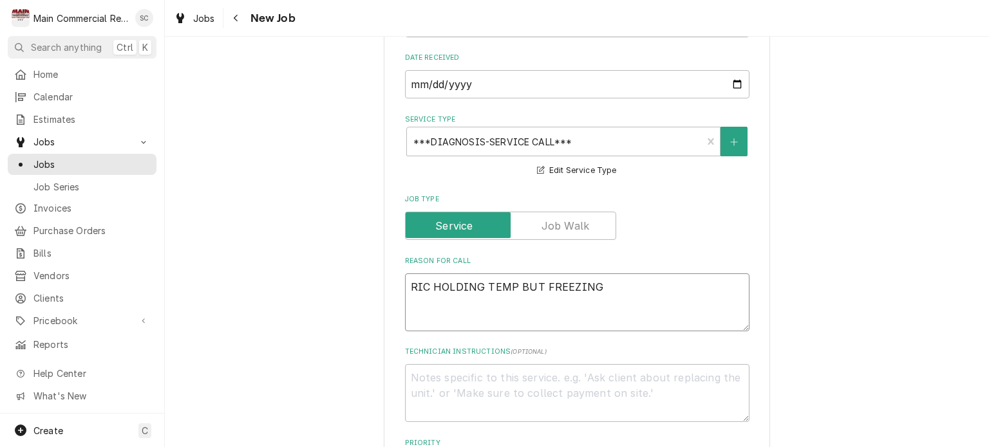
type textarea "RIC HOLDING TEMP BUT FREEZING U"
type textarea "x"
type textarea "RIC HOLDING TEMP BUT FREEZING UP"
type textarea "x"
type textarea "RIC HOLDING TEMP BUT FREEZING UP"
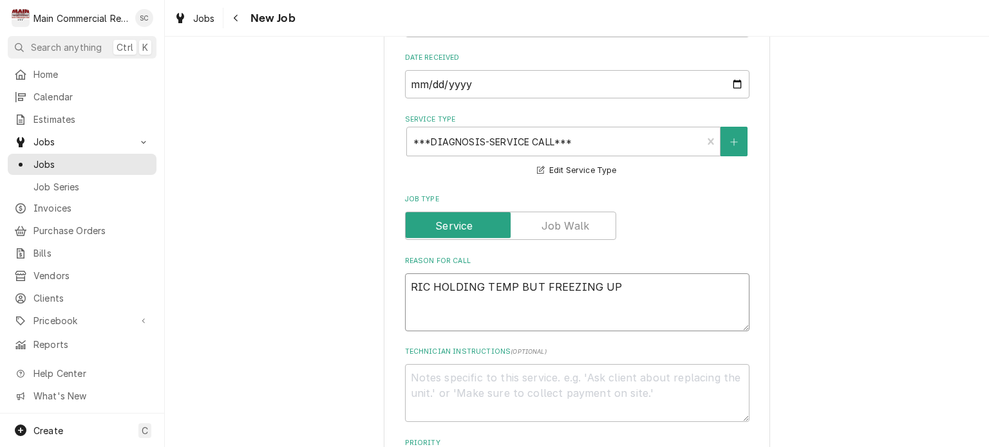
type textarea "x"
type textarea "RIC HOLDING TEMP BUT FREEZING UP"
type textarea "x"
type textarea "RIC HOLDING TEMP BUT FREEZING UP?"
type textarea "x"
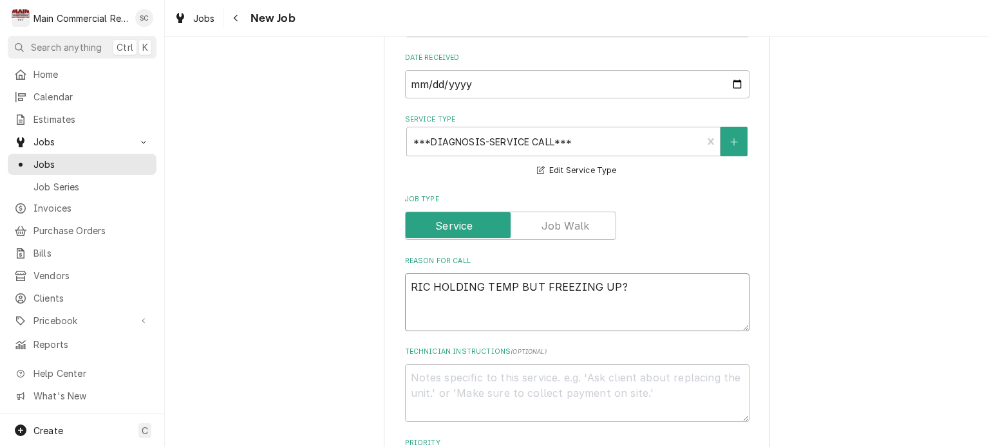
type textarea "RIC HOLDING TEMP BUT FREEZING UP?"
type textarea "x"
type textarea "RIC HOLDING TEMP BUT FREEZING UP? T"
type textarea "x"
type textarea "RIC HOLDING TEMP BUT FREEZING UP? TS"
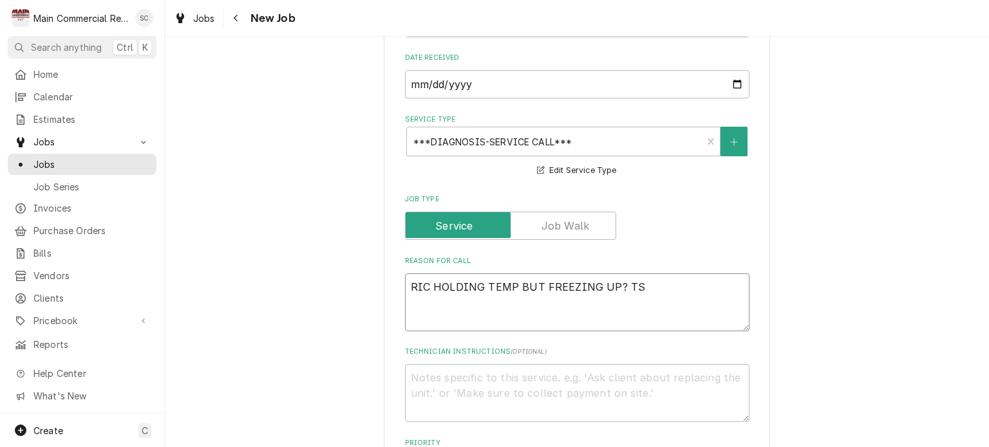
type textarea "x"
type textarea "RIC HOLDING TEMP BUT FREEZING UP? TST"
type textarea "x"
type textarea "RIC HOLDING TEMP BUT FREEZING UP? TSTAT"
type textarea "x"
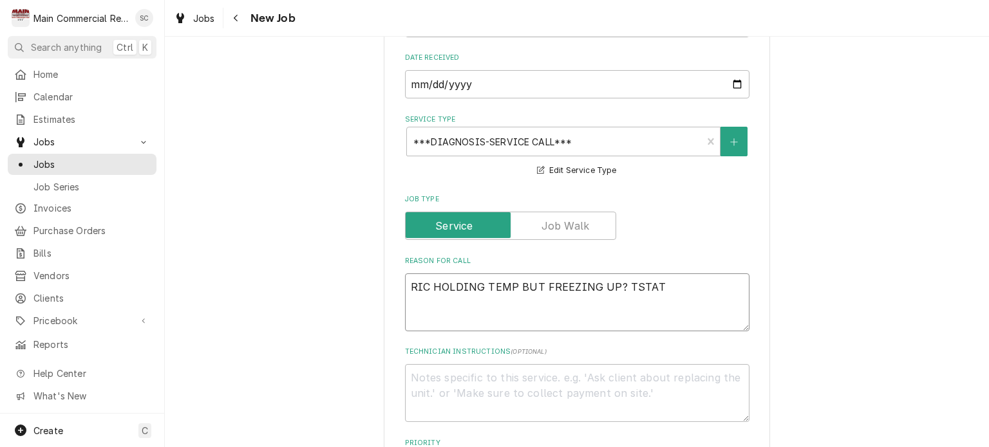
type textarea "RIC HOLDING TEMP BUT FREEZING UP? TSTAT"
type textarea "x"
type textarea "RIC HOLDING TEMP BUT FREEZING UP? TSTAT N"
type textarea "x"
type textarea "RIC HOLDING TEMP BUT FREEZING UP? TSTAT NO"
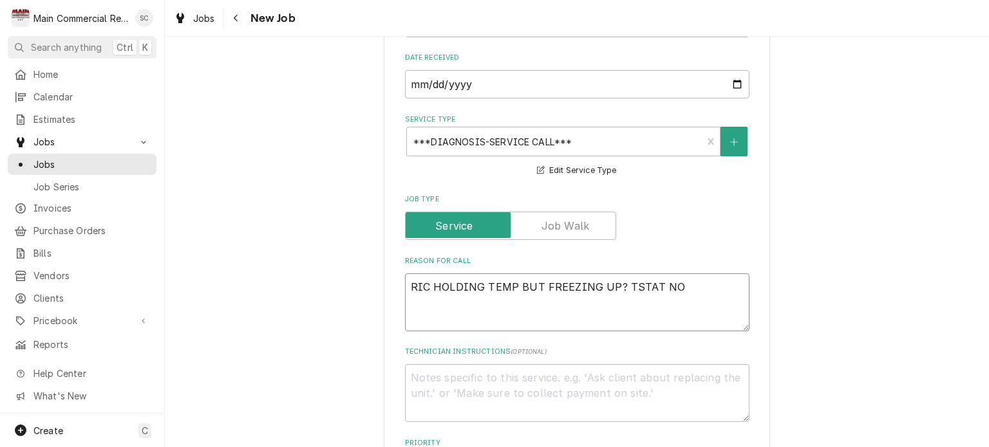
type textarea "x"
type textarea "RIC HOLDING TEMP BUT FREEZING UP? TSTAT NO"
type textarea "x"
type textarea "RIC HOLDING TEMP BUT FREEZING UP? TSTAT NO"
type textarea "x"
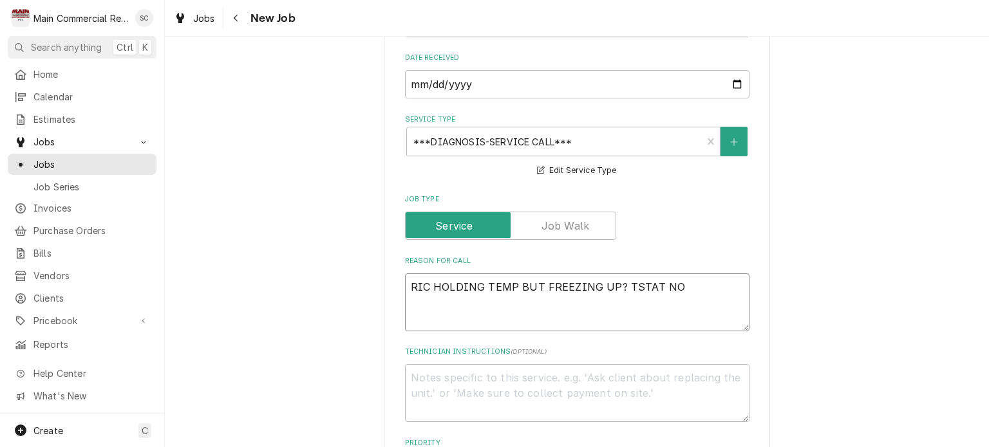
type textarea "RIC HOLDING TEMP BUT FREEZING UP? TSTAT NOT"
type textarea "x"
type textarea "RIC HOLDING TEMP BUT FREEZING UP? TSTAT NOT"
type textarea "x"
type textarea "RIC HOLDING TEMP BUT FREEZING UP? TSTAT NOT W"
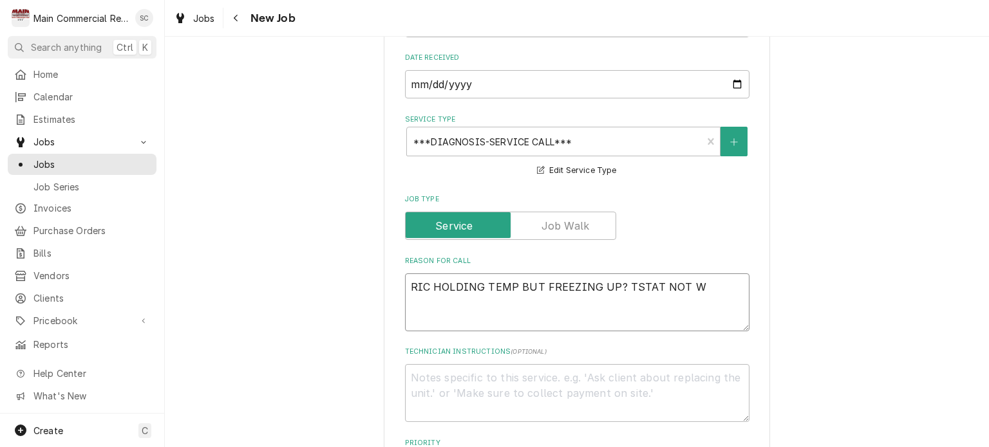
type textarea "x"
type textarea "RIC HOLDING TEMP BUT FREEZING UP? TSTAT NOT WR"
type textarea "x"
type textarea "RIC HOLDING TEMP BUT FREEZING UP? TSTAT NOT WRO"
type textarea "x"
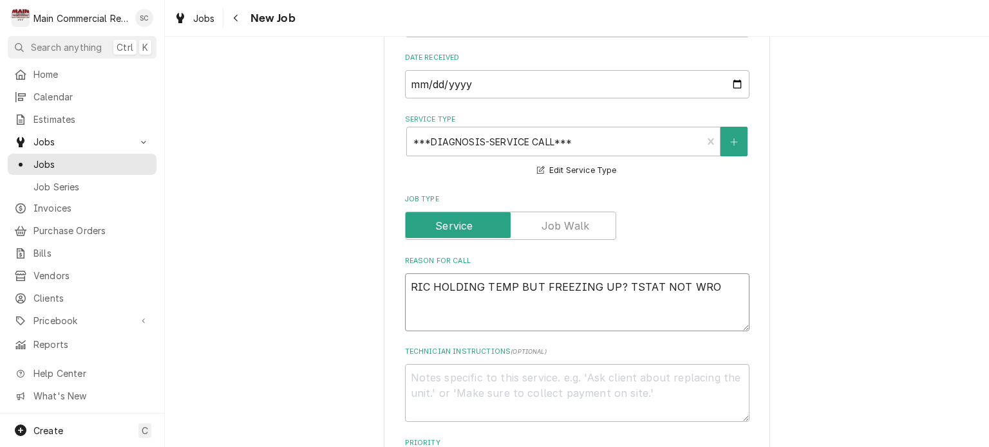
type textarea "RIC HOLDING TEMP BUT FREEZING UP? TSTAT NOT WR"
type textarea "x"
type textarea "RIC HOLDING TEMP BUT FREEZING UP? TSTAT NOT W"
type textarea "x"
type textarea "RIC HOLDING TEMP BUT FREEZING UP? TSTAT NOT WO"
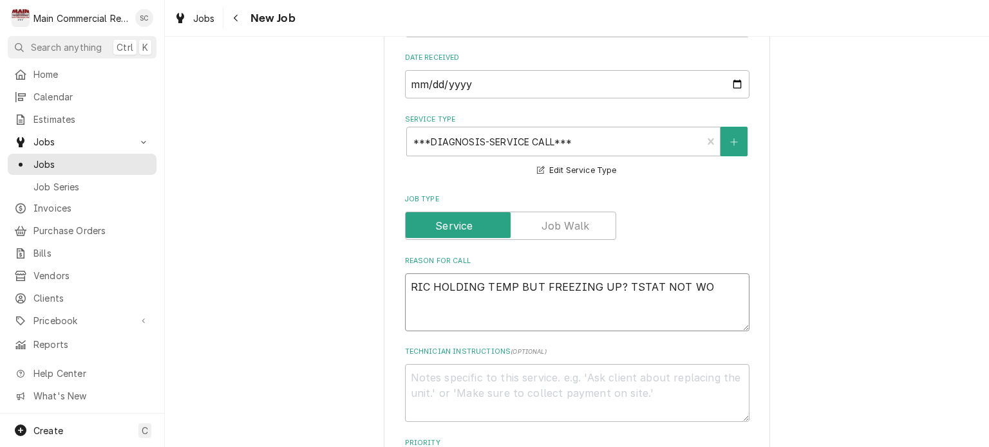
type textarea "x"
type textarea "RIC HOLDING TEMP BUT FREEZING UP? TSTAT NOT WOR"
type textarea "x"
type textarea "RIC HOLDING TEMP BUT FREEZING UP? TSTAT NOT WORK"
type textarea "x"
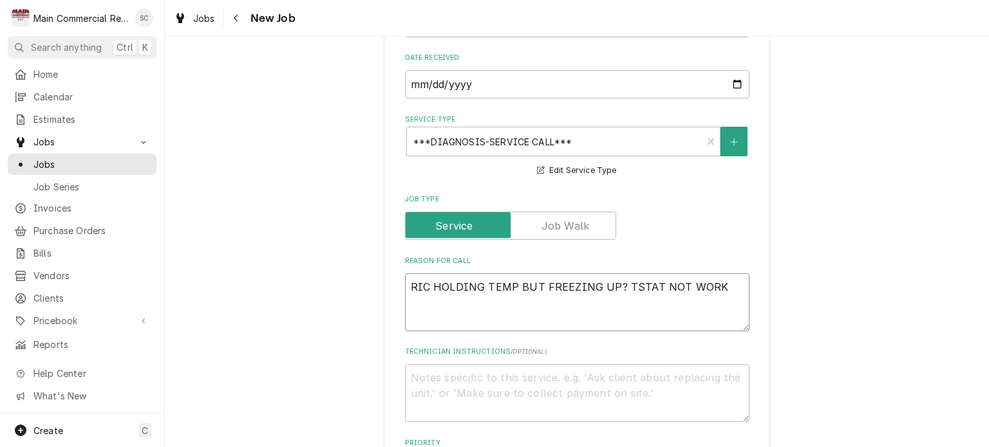
type textarea "RIC HOLDING TEMP BUT FREEZING UP? TSTAT NOT WORKI"
type textarea "x"
type textarea "RIC HOLDING TEMP BUT FREEZING UP? TSTAT NOT WORKIN"
type textarea "x"
type textarea "RIC HOLDING TEMP BUT FREEZING UP? TSTAT NOT WORKING"
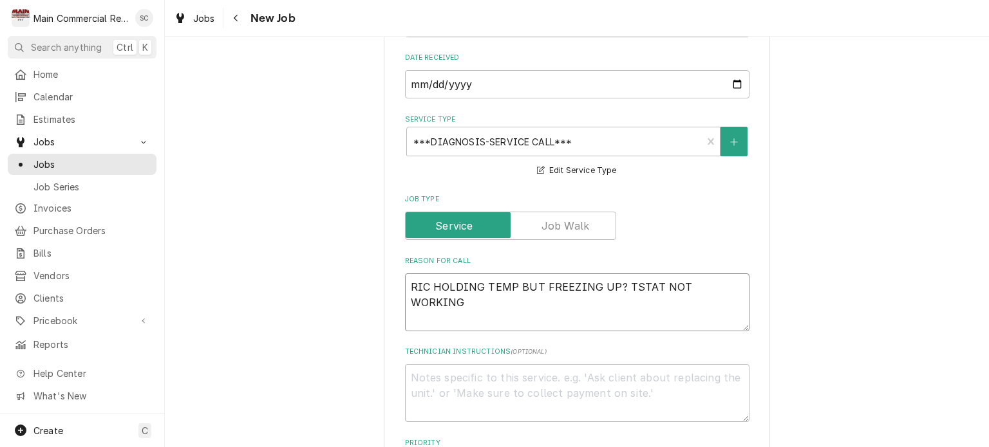
type textarea "x"
type textarea "RIC HOLDING TEMP BUT FREEZING UP? TSTAT NOT WORKING."
type textarea "x"
type textarea "RIC HOLDING TEMP BUT FREEZING UP? TSTAT NOT WORKING."
type textarea "x"
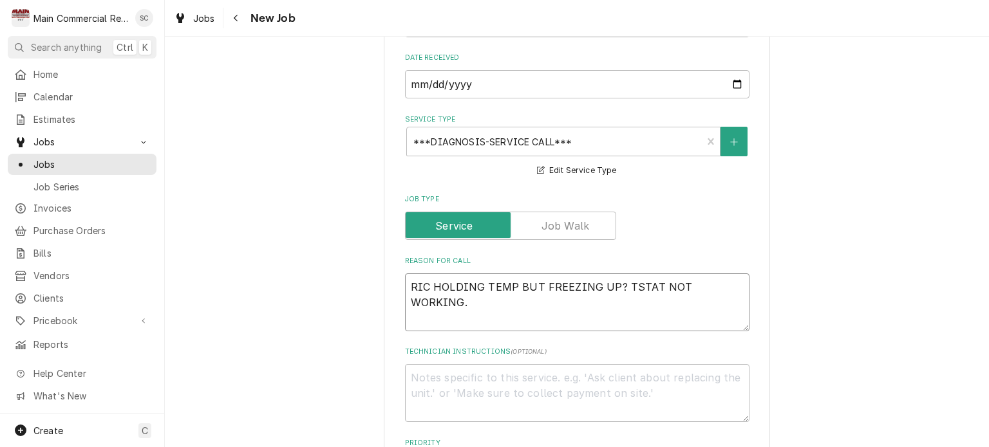
type textarea "RIC HOLDING TEMP BUT FREEZING UP? TSTAT NOT WORKING."
type textarea "x"
type textarea "RIC HOLDING TEMP BUT FREEZING UP? TSTAT NOT WORKING. E"
type textarea "x"
type textarea "RIC HOLDING TEMP BUT FREEZING UP? TSTAT NOT WORKING. ER"
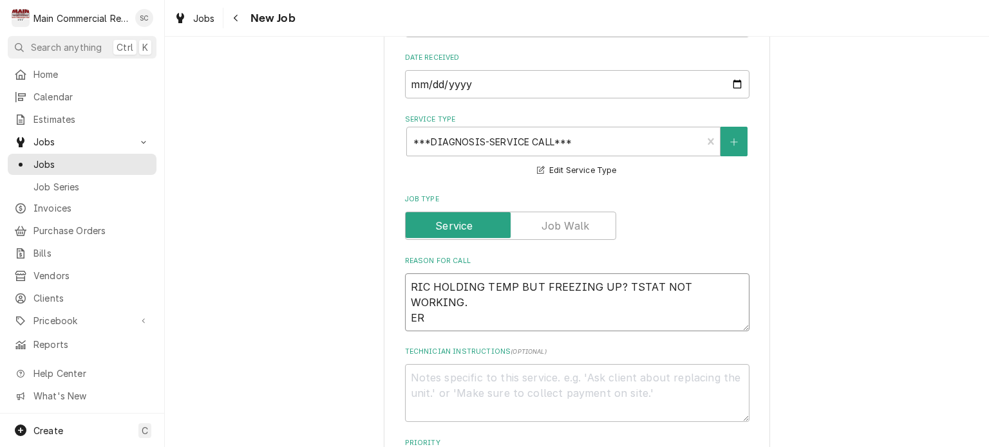
type textarea "x"
type textarea "RIC HOLDING TEMP BUT FREEZING UP? TSTAT NOT WORKING. ERI"
type textarea "x"
type textarea "RIC HOLDING TEMP BUT FREEZING UP? TSTAT NOT WORKING. ERIC"
type textarea "x"
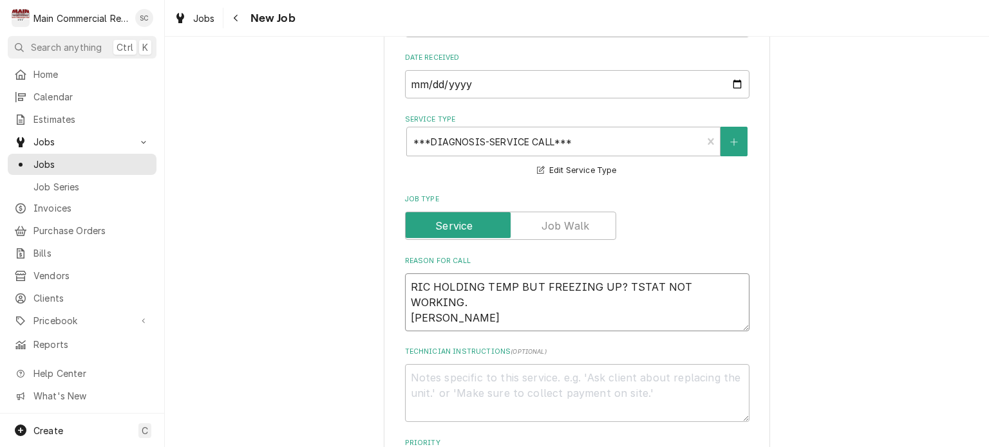
type textarea "RIC HOLDING TEMP BUT FREEZING UP? TSTAT NOT WORKING. ERIC"
type textarea "x"
type textarea "RIC HOLDING TEMP BUT FREEZING UP? TSTAT NOT WORKING. ERIC D"
type textarea "x"
type textarea "RIC HOLDING TEMP BUT FREEZING UP? TSTAT NOT WORKING. ERIC DU"
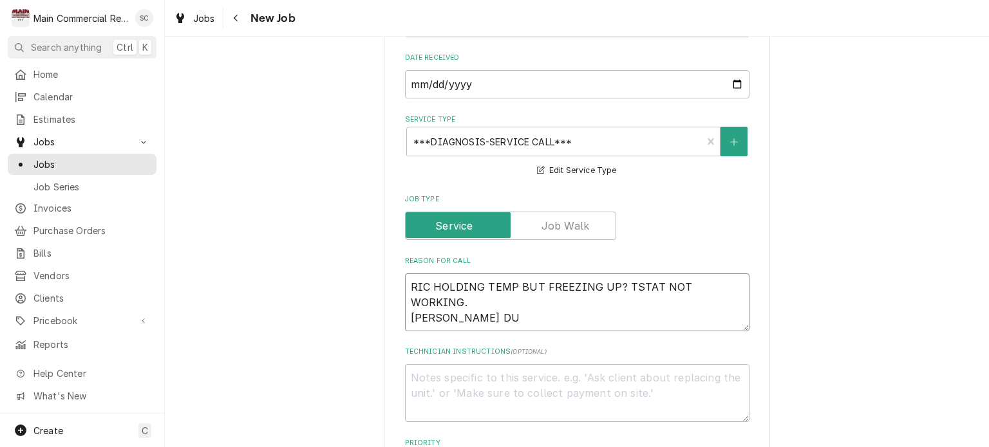
type textarea "x"
type textarea "RIC HOLDING TEMP BUT FREEZING UP? TSTAT NOT WORKING. ERIC DUN"
type textarea "x"
type textarea "RIC HOLDING TEMP BUT FREEZING UP? TSTAT NOT WORKING. ERIC DUNN"
click at [405, 297] on textarea "RIC HOLDING TEMP BUT FREEZING UP? TSTAT NOT WORKING. ERIC DUNN" at bounding box center [577, 303] width 344 height 58
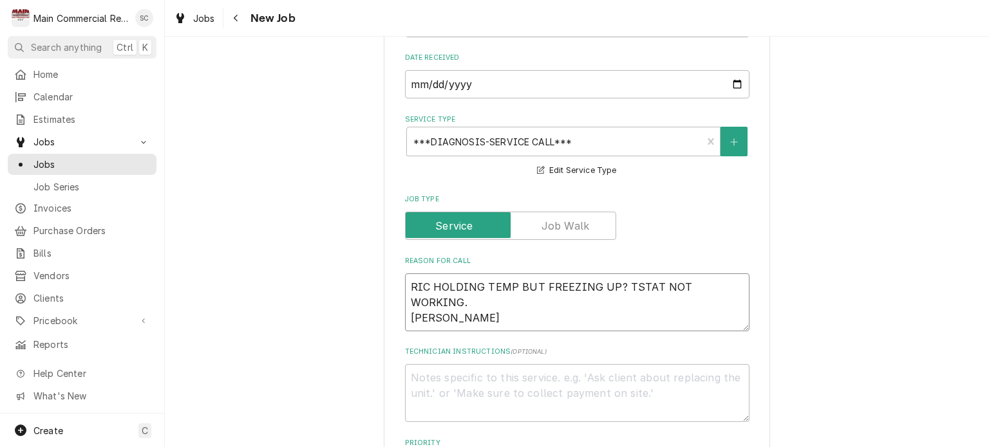
type textarea "x"
type textarea "RIC HOLDING TEMP BUT FREEZING UP? TSTAT NOT WORKING. PERIC DUNN"
type textarea "x"
type textarea "RIC HOLDING TEMP BUT FREEZING UP? TSTAT NOT WORKING. PEERIC DUNN"
click at [517, 303] on textarea "RIC HOLDING TEMP BUT FREEZING UP? TSTAT NOT WORKING. PER ERIC DUNN" at bounding box center [577, 303] width 344 height 58
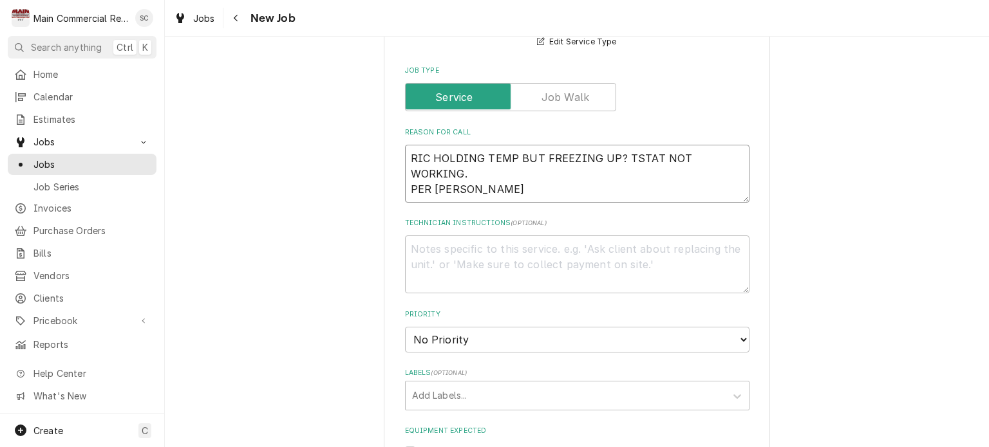
scroll to position [579, 0]
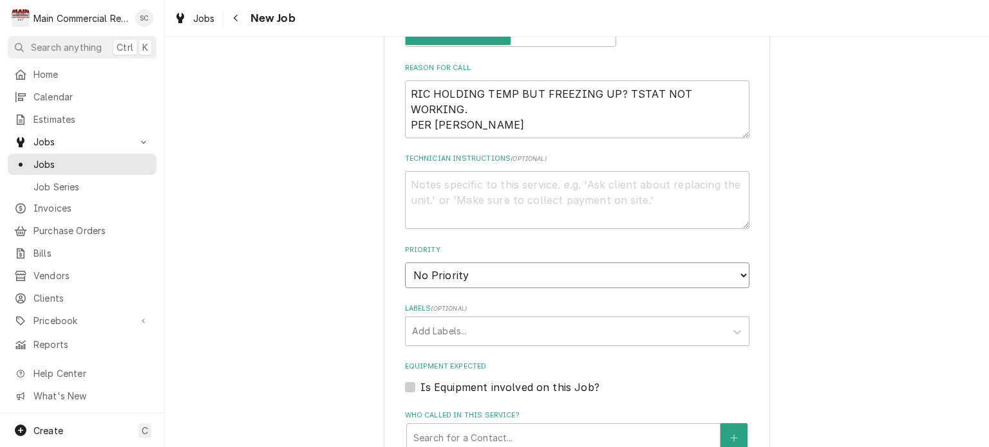
click at [500, 274] on select "No Priority Urgent High Medium Low" at bounding box center [577, 276] width 344 height 26
click at [405, 263] on select "No Priority Urgent High Medium Low" at bounding box center [577, 276] width 344 height 26
click at [479, 333] on div "Labels" at bounding box center [565, 331] width 307 height 23
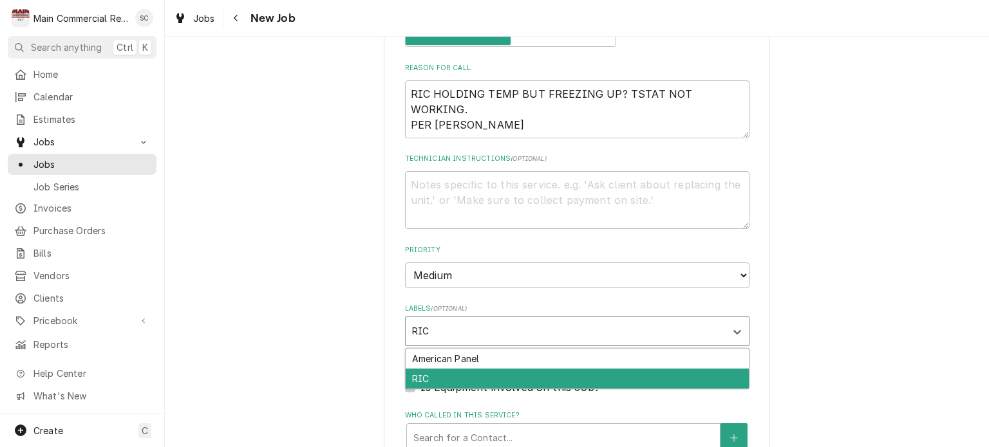
click at [471, 380] on div "RIC" at bounding box center [577, 379] width 343 height 20
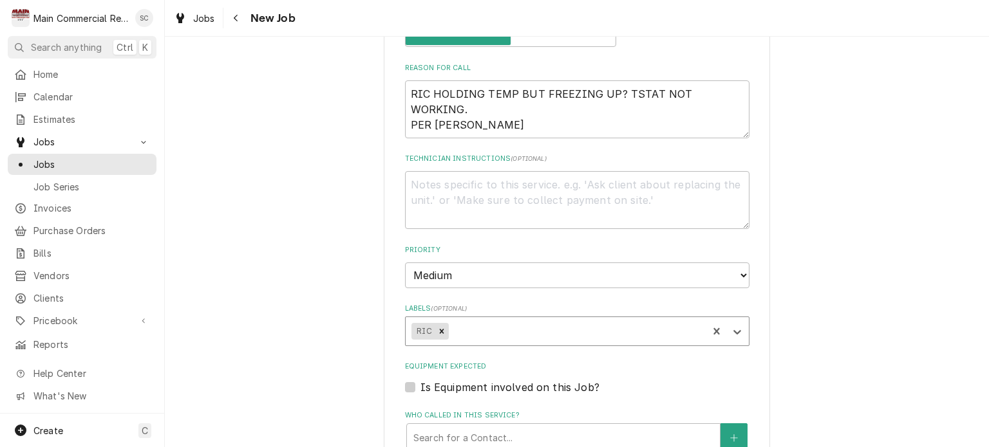
scroll to position [772, 0]
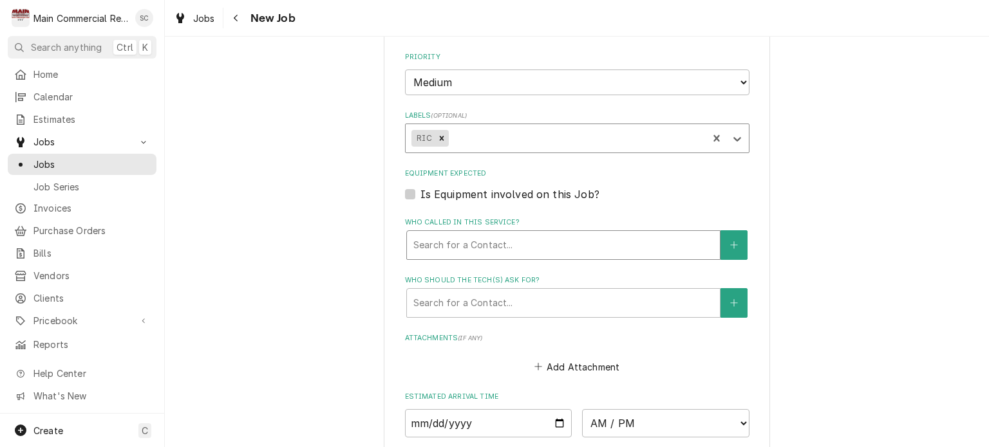
click at [463, 244] on div "Who called in this service?" at bounding box center [563, 245] width 300 height 23
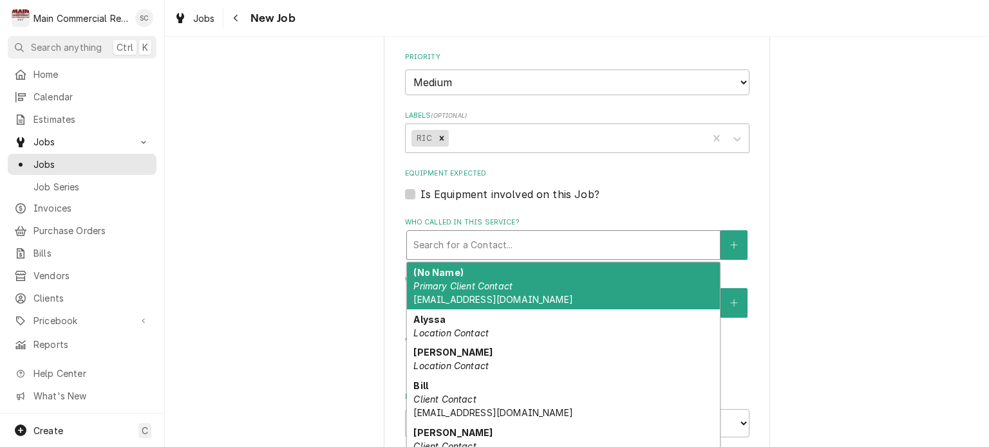
scroll to position [19, 0]
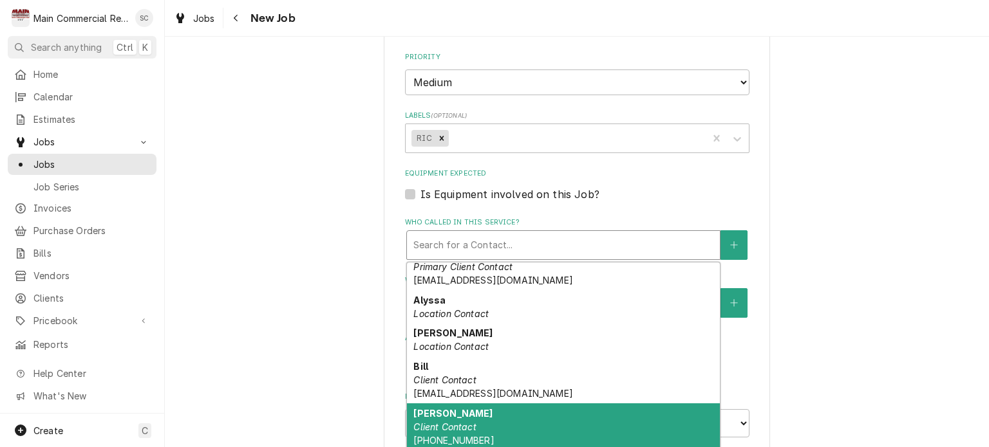
click at [467, 414] on div "Eric Dunn Client Contact (352) 249-7040" at bounding box center [563, 427] width 313 height 47
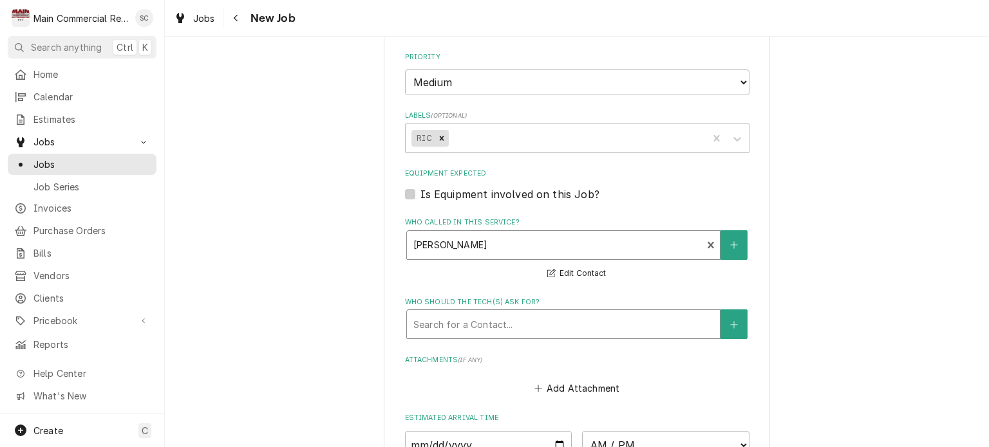
click at [486, 320] on div "Who should the tech(s) ask for?" at bounding box center [563, 324] width 300 height 23
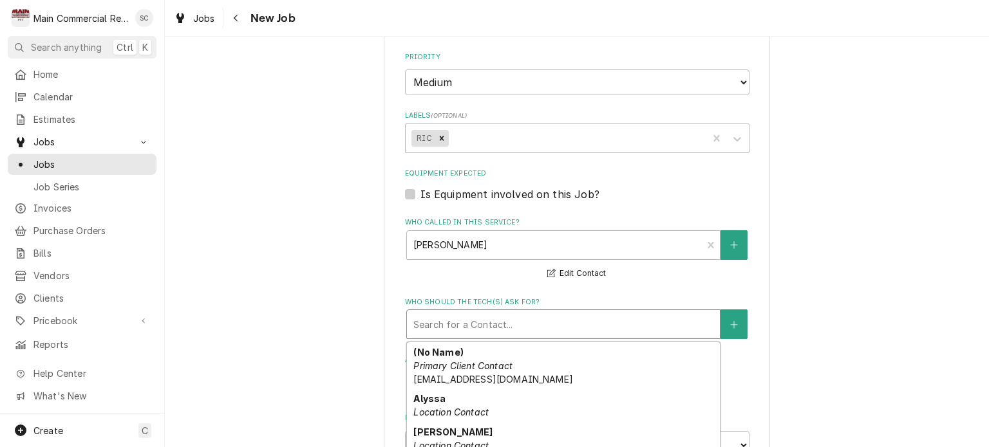
scroll to position [98, 0]
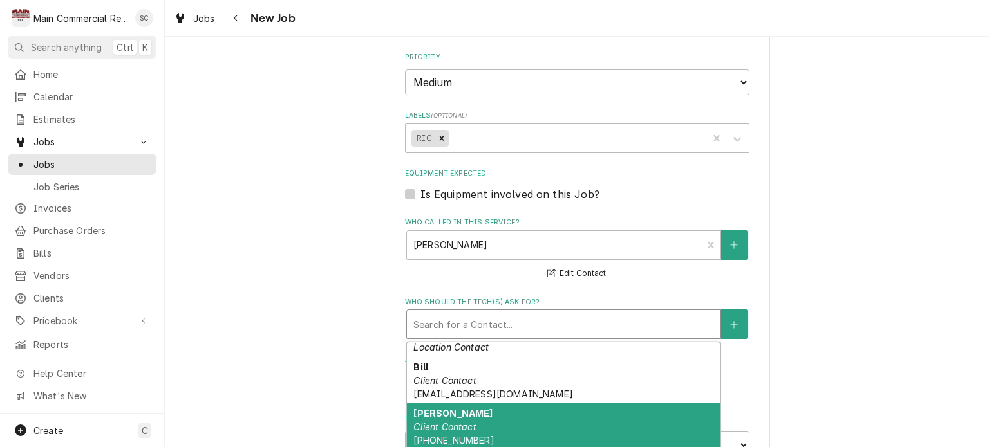
click at [481, 418] on div "Eric Dunn Client Contact (352) 249-7040" at bounding box center [563, 427] width 313 height 47
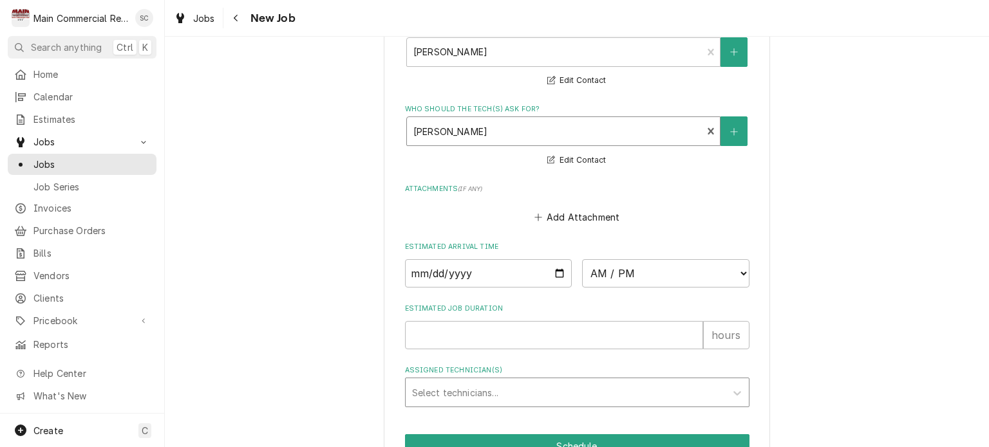
scroll to position [1033, 0]
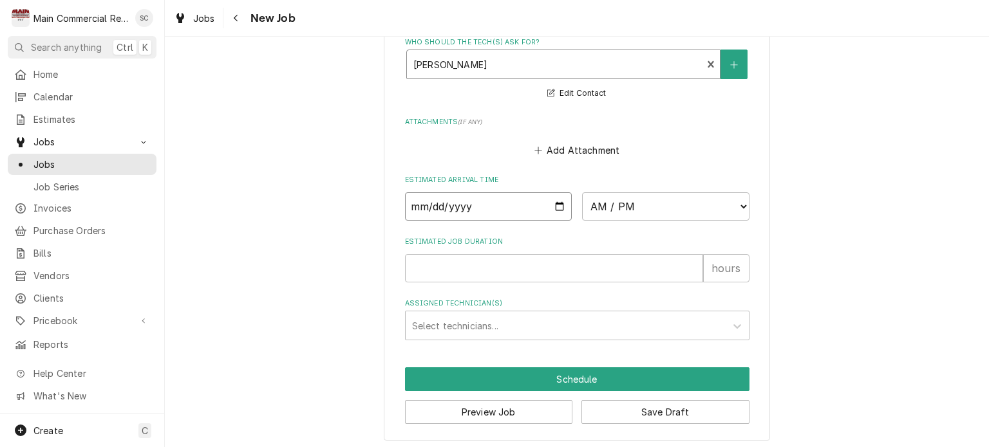
click at [551, 203] on input "Date" at bounding box center [488, 206] width 167 height 28
click at [618, 203] on select "AM / PM 6:00 AM 6:15 AM 6:30 AM 6:45 AM 7:00 AM 7:15 AM 7:30 AM 7:45 AM 8:00 AM…" at bounding box center [665, 206] width 167 height 28
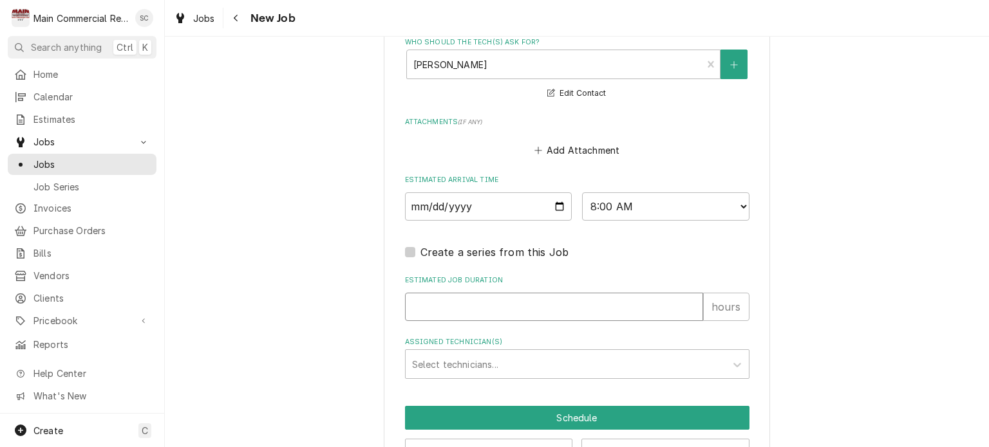
click at [448, 297] on input "Estimated Job Duration" at bounding box center [554, 307] width 298 height 28
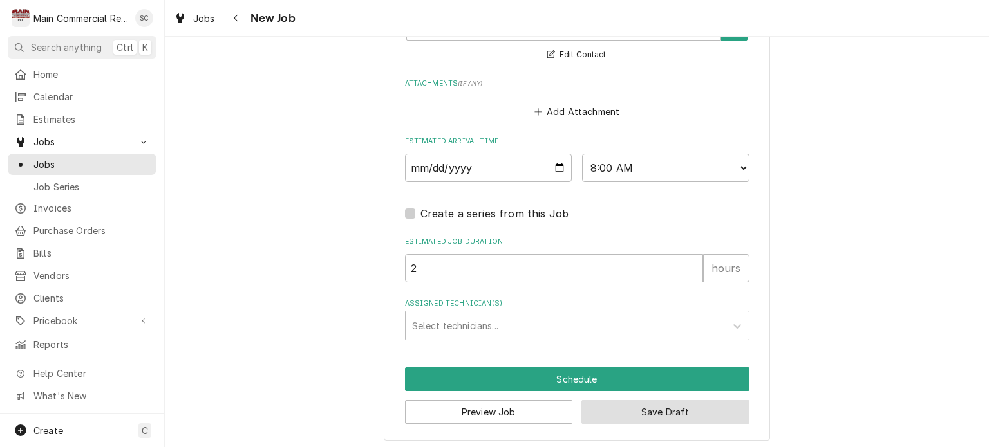
click at [628, 406] on button "Save Draft" at bounding box center [665, 412] width 168 height 24
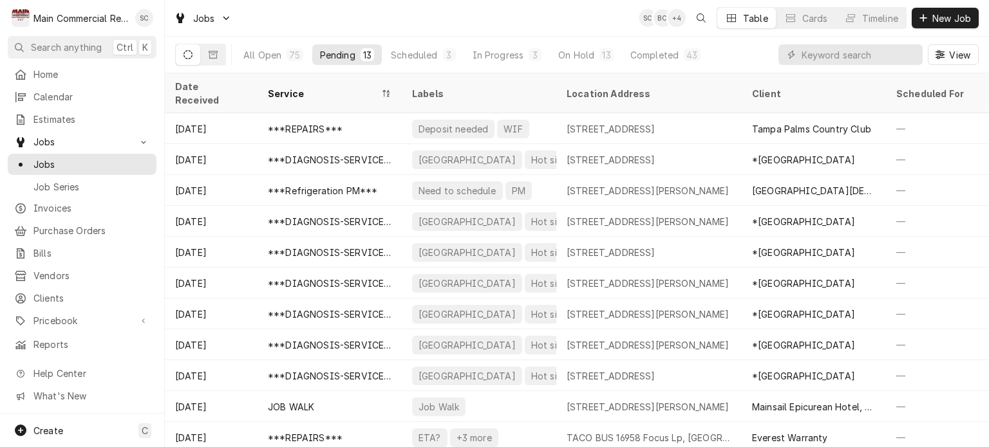
click at [526, 14] on div "Jobs SC BC + 4 Table Cards Timeline New Job" at bounding box center [577, 18] width 824 height 36
click at [504, 55] on div "In Progress" at bounding box center [498, 55] width 51 height 14
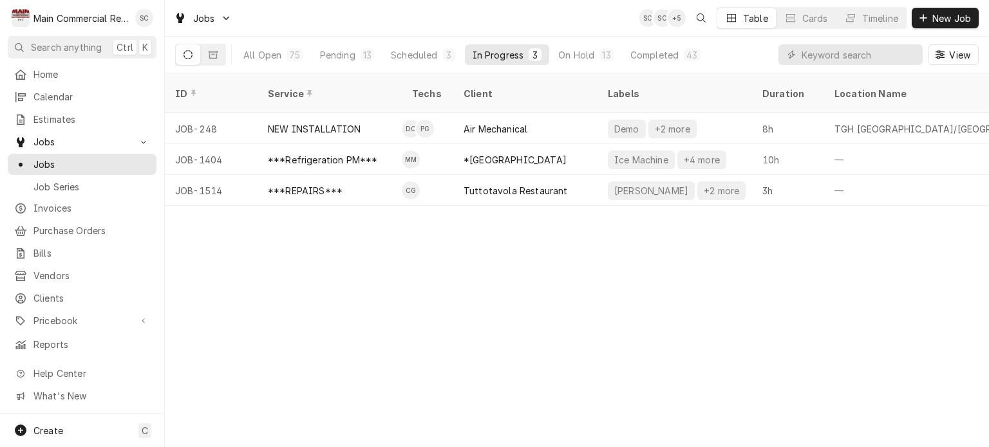
click at [514, 346] on div "ID Service Techs Client Labels Duration Location Name Date Received Status Prio…" at bounding box center [577, 260] width 824 height 374
click at [942, 17] on span "New Job" at bounding box center [952, 19] width 44 height 14
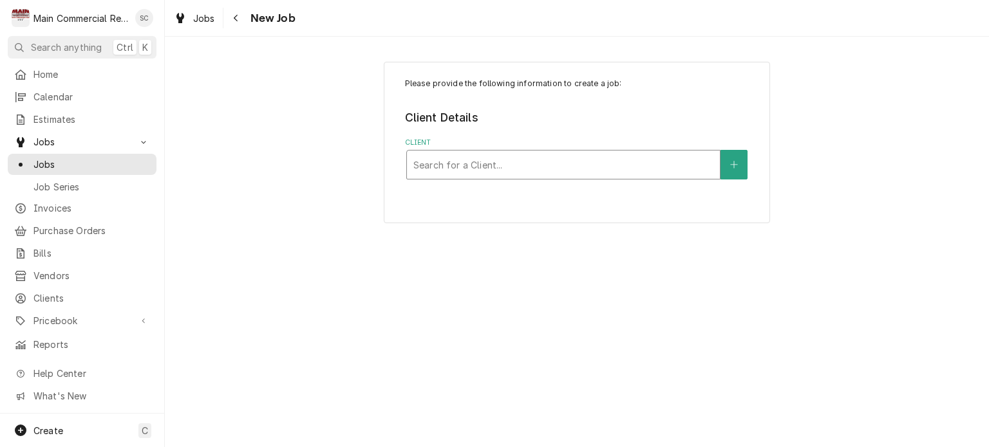
click at [583, 167] on div "Client" at bounding box center [563, 164] width 300 height 23
type input "[GEOGRAPHIC_DATA]"
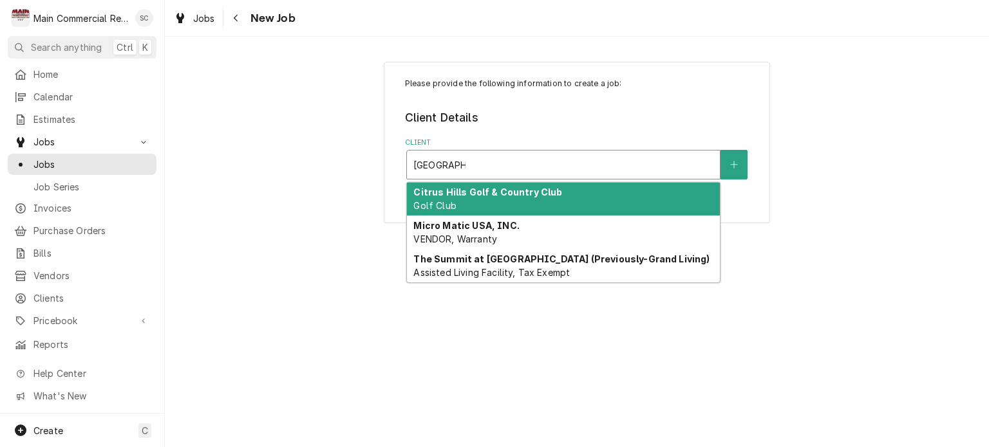
click at [568, 203] on div "[GEOGRAPHIC_DATA]" at bounding box center [563, 199] width 313 height 33
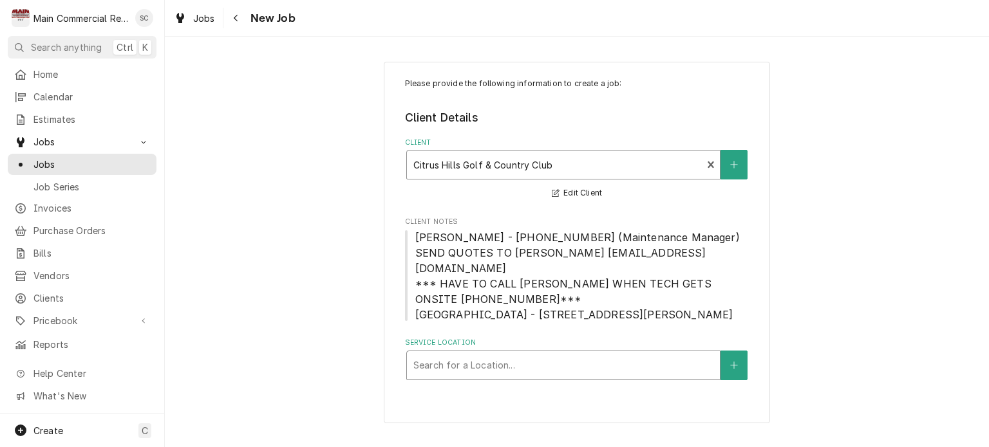
click at [505, 354] on div "Service Location" at bounding box center [563, 365] width 300 height 23
type input "grill"
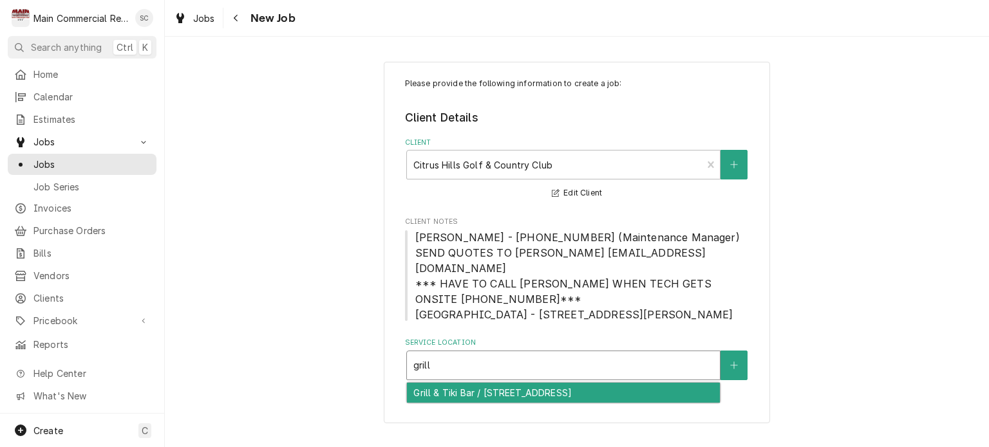
click at [552, 383] on div "Grill & Tiki Bar / [STREET_ADDRESS]" at bounding box center [563, 393] width 313 height 20
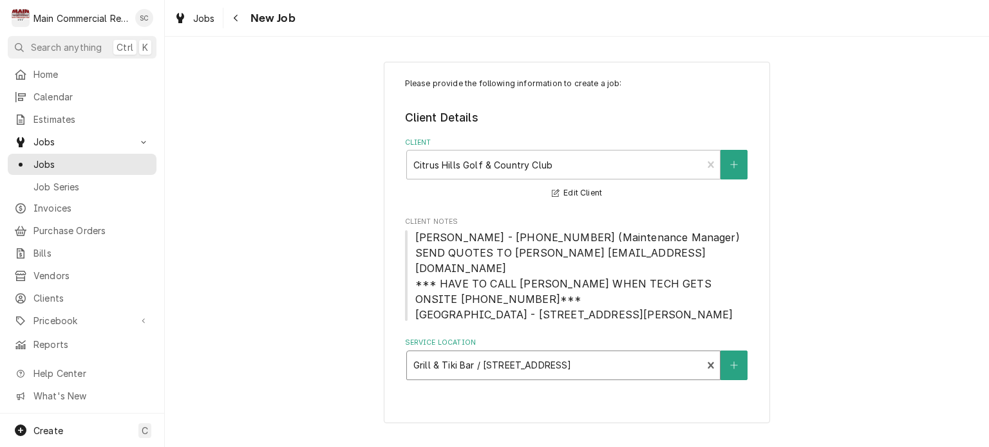
scroll to position [257, 0]
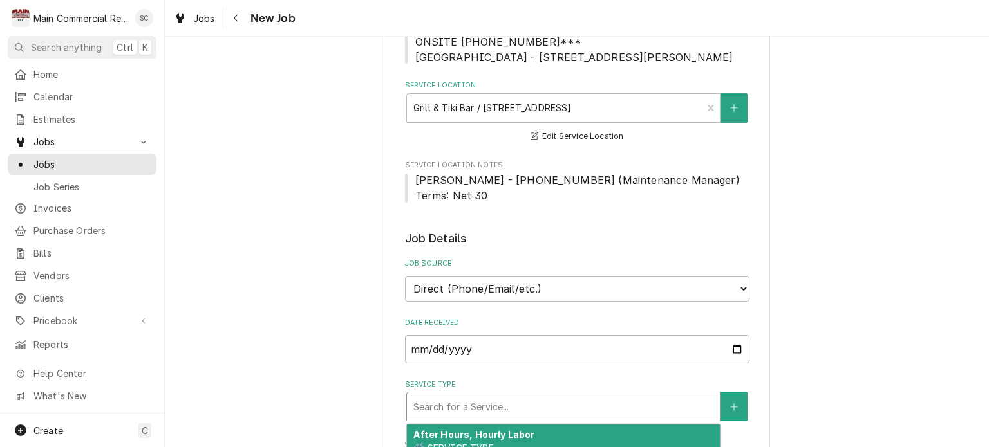
click at [513, 395] on div "Service Type" at bounding box center [563, 406] width 300 height 23
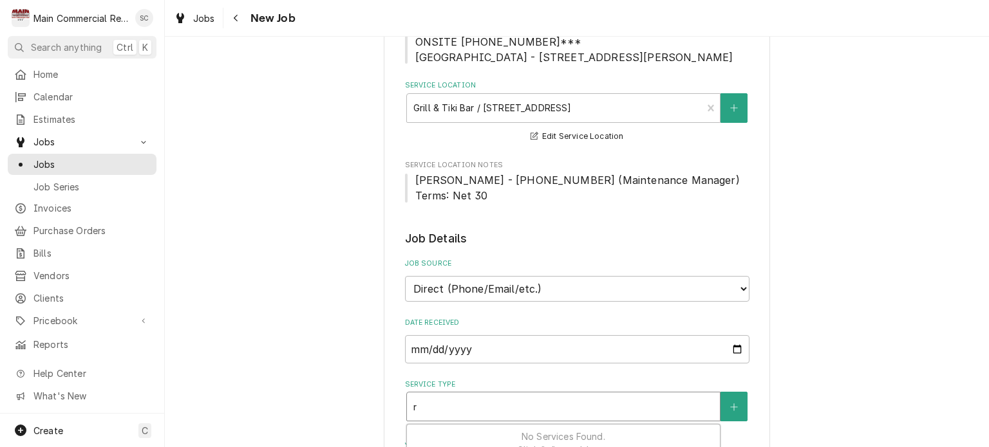
type textarea "x"
type input "r"
type textarea "x"
type input "re"
type textarea "x"
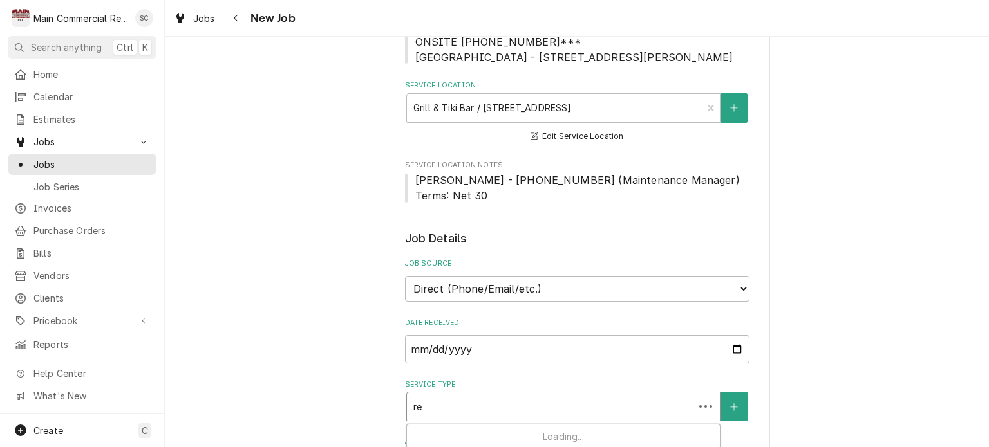
type input "rep"
type textarea "x"
type input "repa"
type textarea "x"
type input "repai"
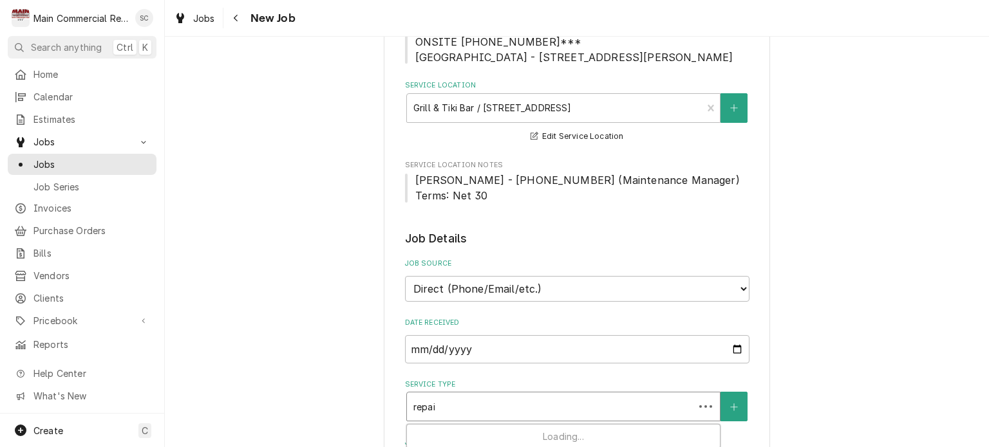
type textarea "x"
type input "repair"
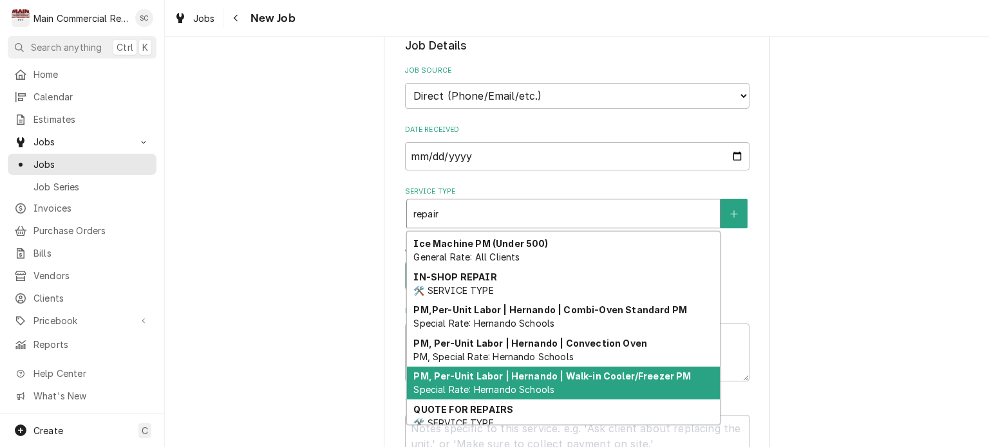
scroll to position [129, 0]
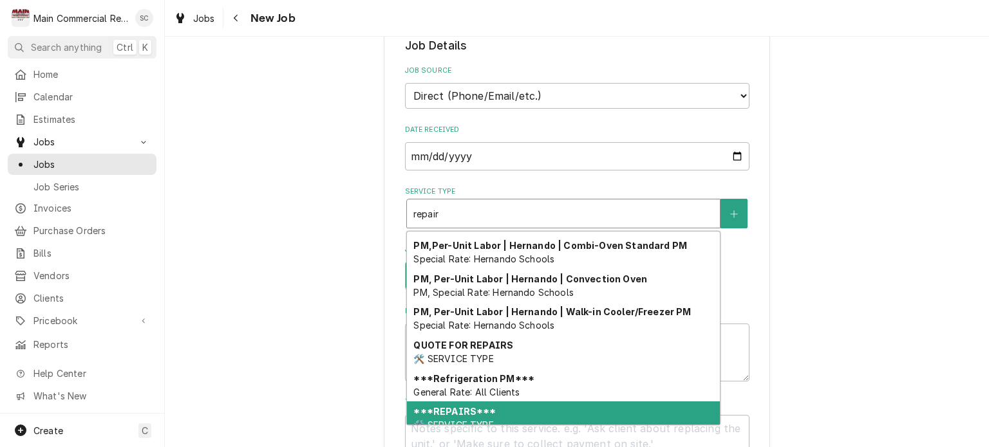
click at [486, 402] on div "***REPAIRS*** 🛠️ SERVICE TYPE" at bounding box center [563, 418] width 313 height 33
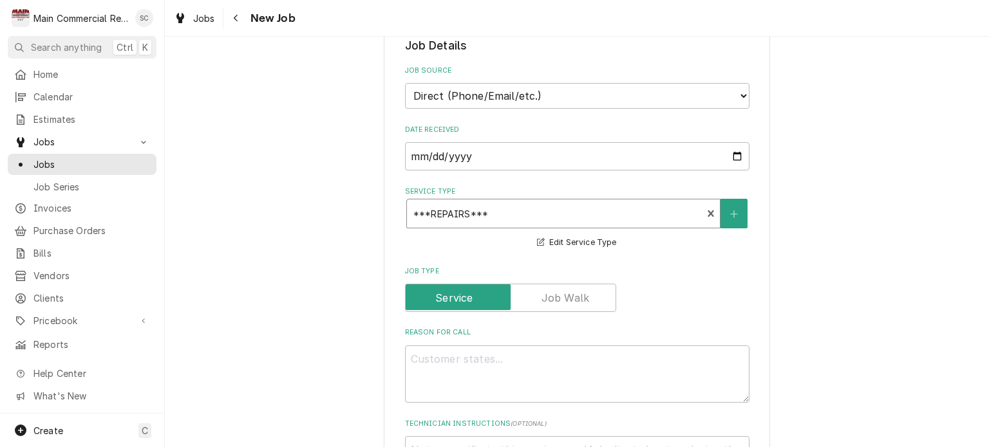
scroll to position [579, 0]
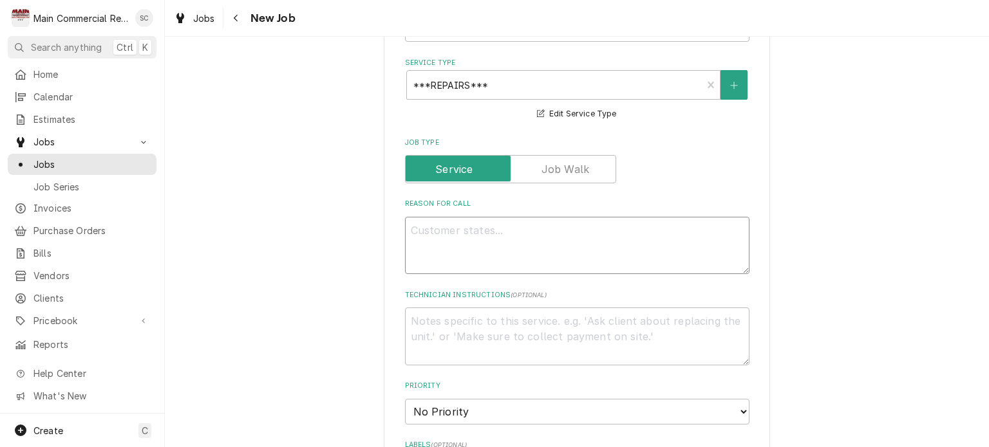
click at [512, 217] on textarea "Reason For Call" at bounding box center [577, 246] width 344 height 58
click at [561, 218] on textarea "Reason For Call" at bounding box center [577, 246] width 344 height 58
paste textarea "replace compressor, filter drier, cap tube line set, thermostat, and door gaske…"
type textarea "x"
type textarea "replace compressor, filter drier, cap tube line set, thermostat, and door gaske…"
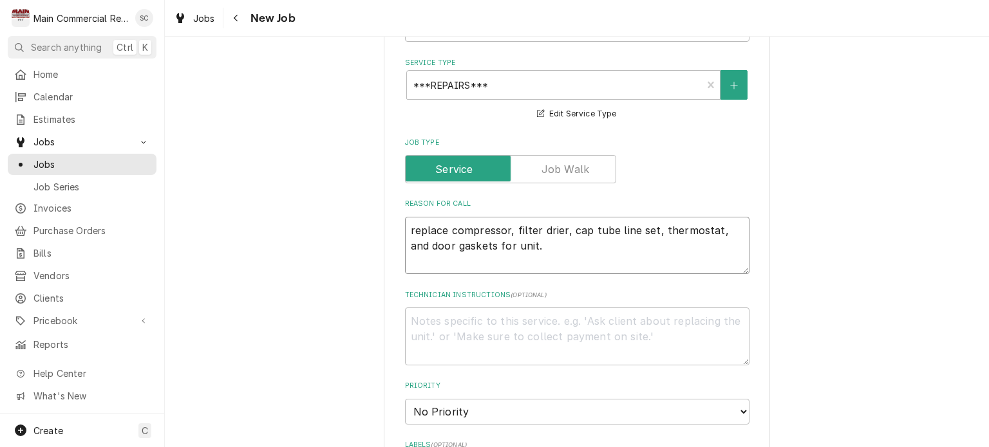
type textarea "x"
type textarea "replace compressor, filter drier, cap tube line set, thermostat, and door gaske…"
click at [405, 217] on textarea "replace compressor, filter drier, cap tube line set, thermostat, and door gaske…" at bounding box center [577, 246] width 344 height 58
type textarea "x"
type textarea "replace compressor, filter drier, cap tube line set, thermostat, and door gaske…"
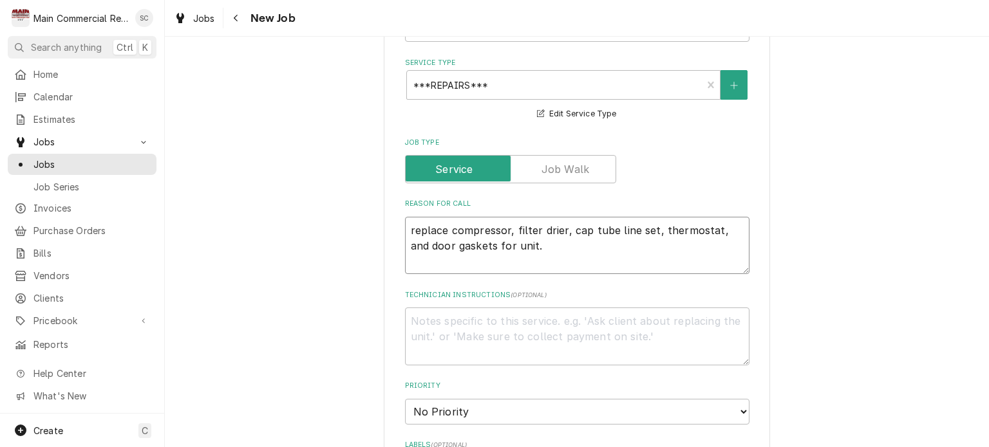
paste textarea "Description of Unit: reach in cooler *Age of unit: [DATE] Reach-In Refrigerator…"
type textarea "x"
type textarea "Description of Unit: reach in cooler *Age of unit: [DATE] Reach-In Refrigerator…"
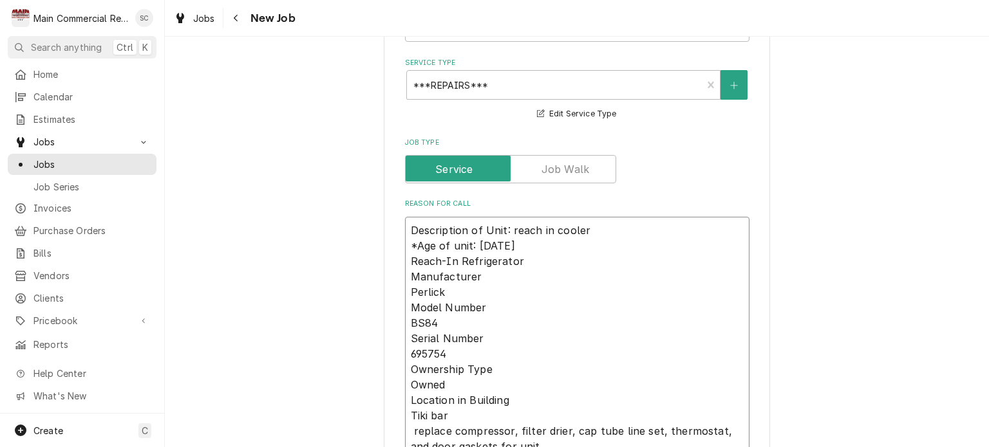
click at [411, 416] on textarea "Description of Unit: reach in cooler *Age of unit: [DATE] Reach-In Refrigerator…" at bounding box center [577, 338] width 344 height 243
type textarea "x"
type textarea "Description of Unit: reach in cooler *Age of unit: [DATE] Reach-In Refrigerator…"
type textarea "x"
type textarea "Description of Unit: reach in cooler *Age of unit: [DATE] Reach-In Refrigerator…"
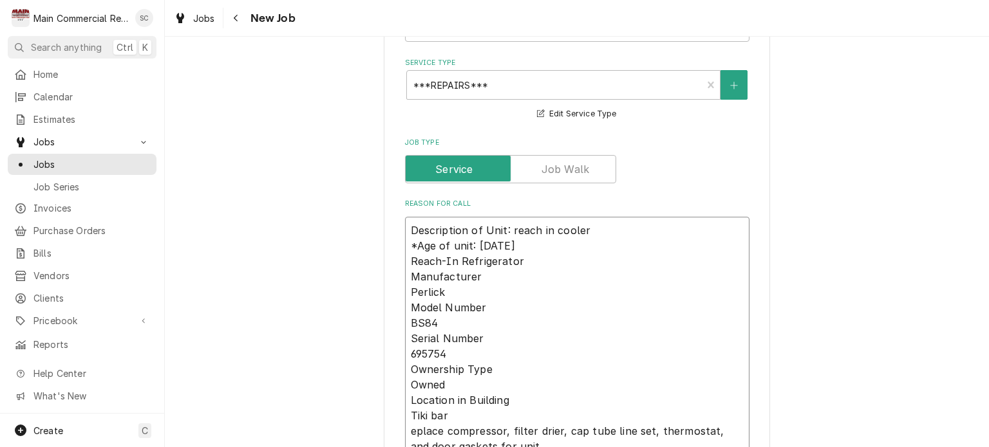
type textarea "x"
type textarea "Description of Unit: reach in cooler *Age of unit: [DATE] Reach-In Refrigerator…"
type textarea "x"
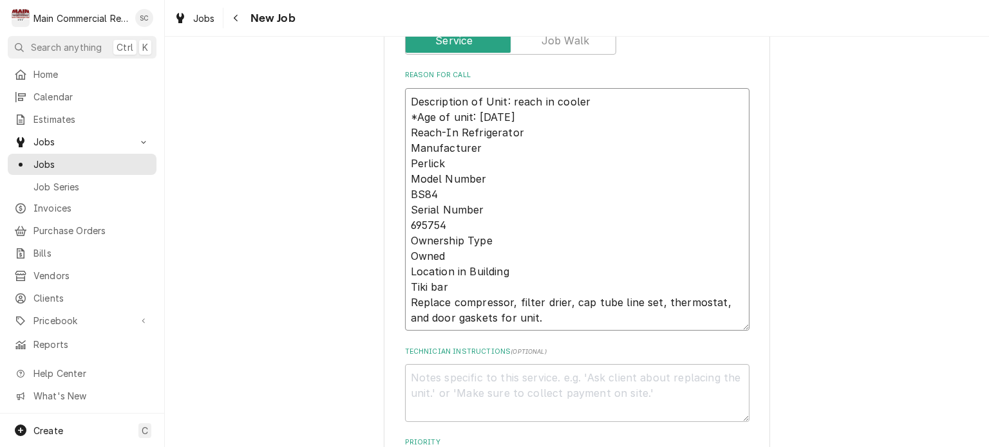
type textarea "Description of Unit: reach in cooler *Age of unit: [DATE] Reach-In Refrigerator…"
click at [525, 364] on textarea "Technician Instructions ( optional )" at bounding box center [577, 393] width 344 height 58
click at [545, 364] on textarea "Technician Instructions ( optional )" at bounding box center [577, 393] width 344 height 58
paste textarea "C22999CMP01"
type textarea "x"
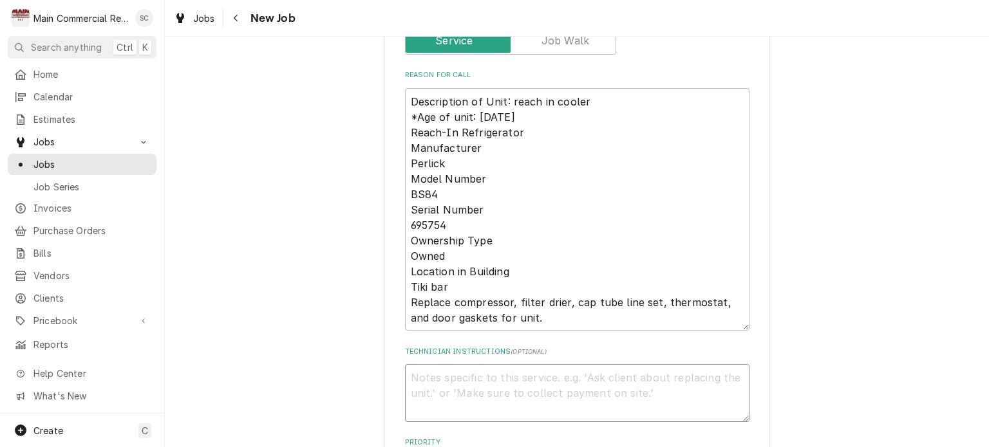
type textarea "C22999CMP01"
type textarea "x"
type textarea "C22999CMP01-"
type textarea "x"
type textarea "C22999CMP01-P"
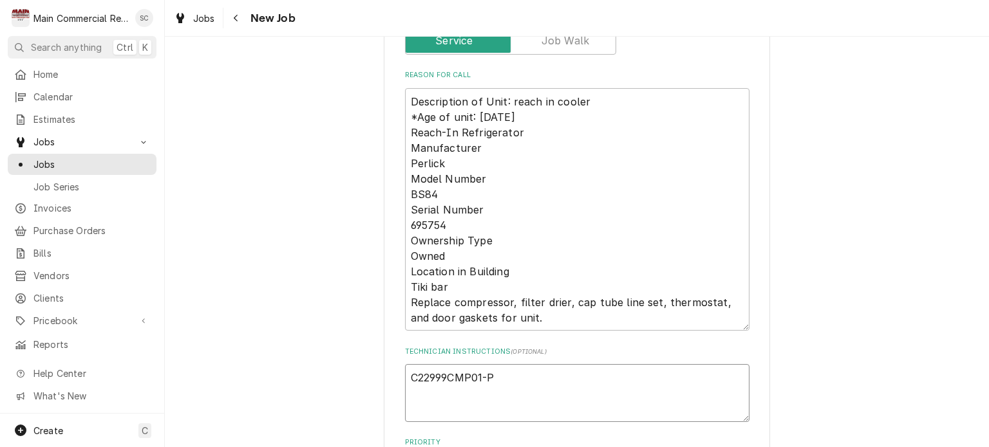
type textarea "x"
type textarea "C22999CMP01-Pe"
type textarea "x"
type textarea "C22999CMP01-Per"
type textarea "x"
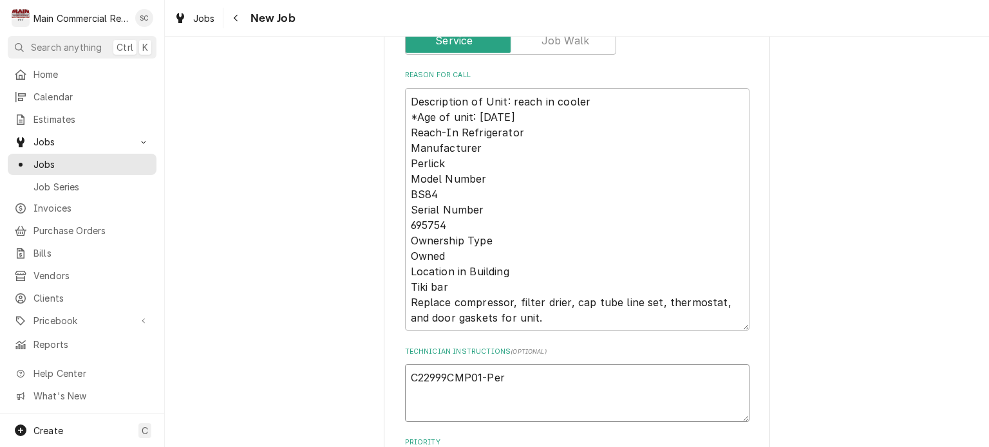
type textarea "C22999CMP01-Perl"
type textarea "x"
type textarea "C22999CMP01-Perli"
type textarea "x"
type textarea "C22999CMP01-Perlic"
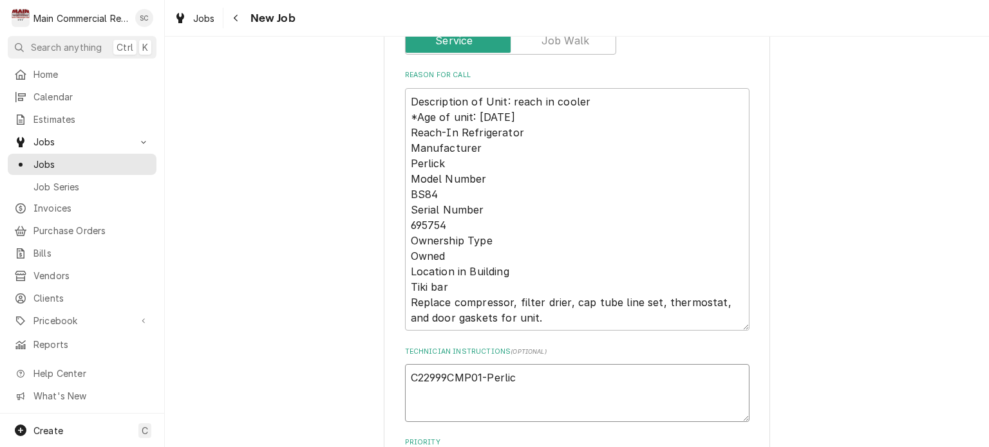
type textarea "x"
type textarea "C22999CMP01-Perlick"
type textarea "x"
type textarea "C22999CMP01-Perlick"
type textarea "x"
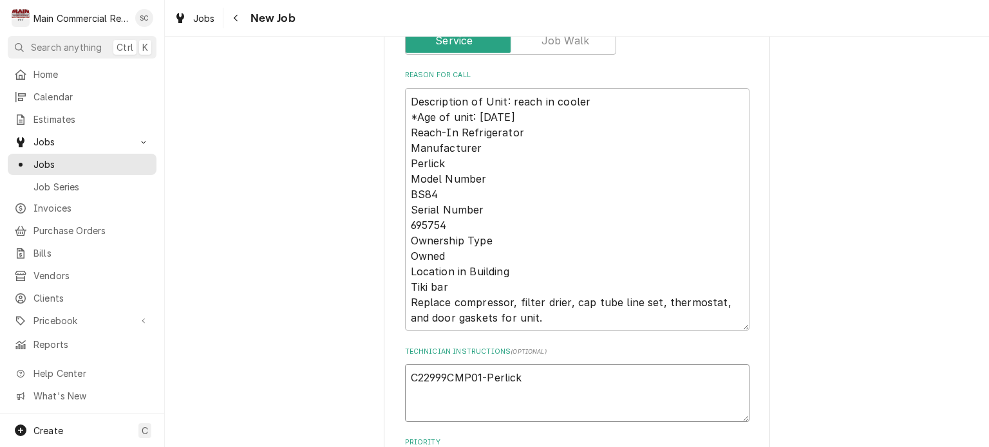
type textarea "C22999CMP01-Perlick C"
type textarea "x"
type textarea "C22999CMP01-Perlick Co"
type textarea "x"
type textarea "C22999CMP01-Perlick Com"
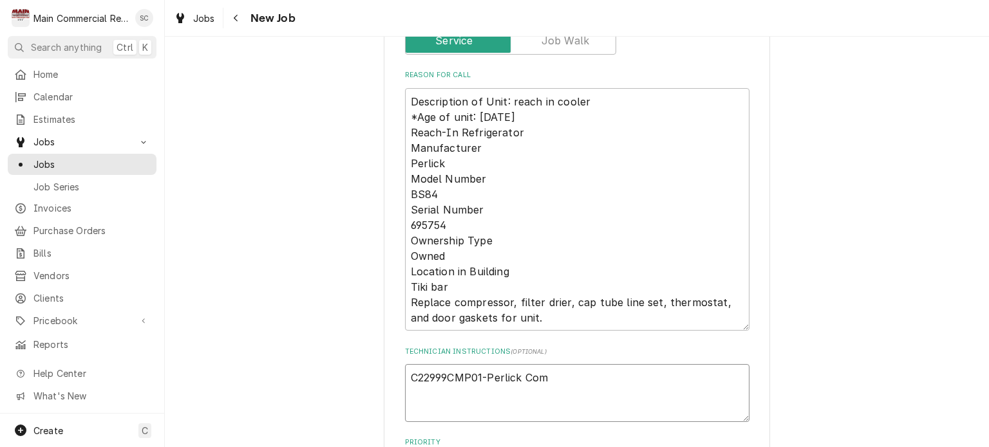
type textarea "x"
type textarea "C22999CMP01-Perlick Comp"
type textarea "x"
type textarea "C22999CMP01-Perlick Compr"
type textarea "x"
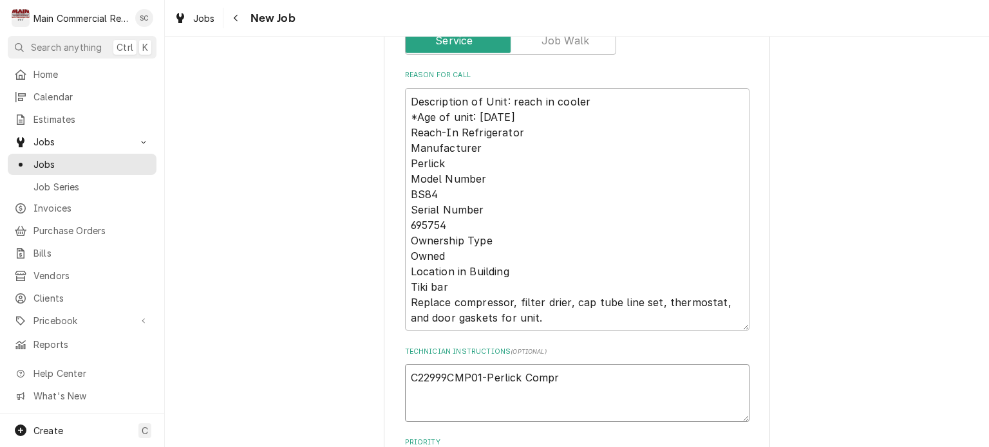
type textarea "C22999CMP01-Perlick Compre"
type textarea "x"
type textarea "C22999CMP01-Perlick Compres"
type textarea "x"
type textarea "C22999CMP01-Perlick Compress"
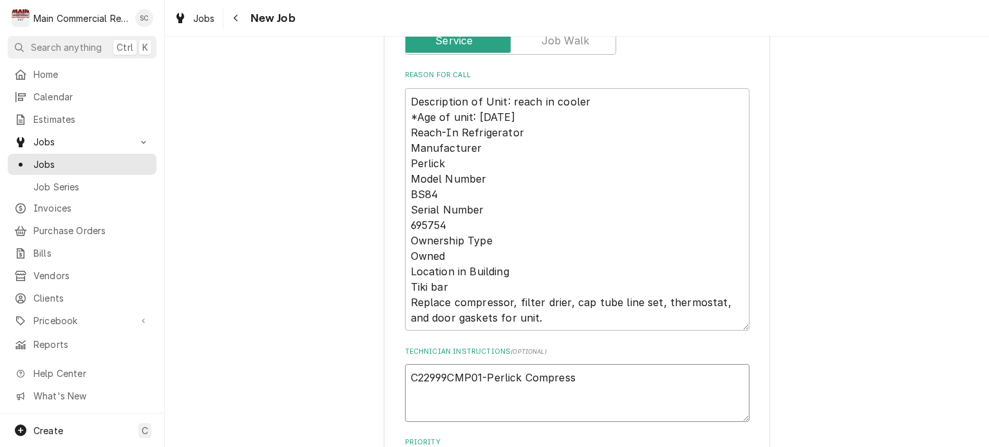
type textarea "x"
type textarea "C22999CMP01-Perlick Compresso"
type textarea "x"
type textarea "C22999CMP01-Perlick Compressor"
type textarea "x"
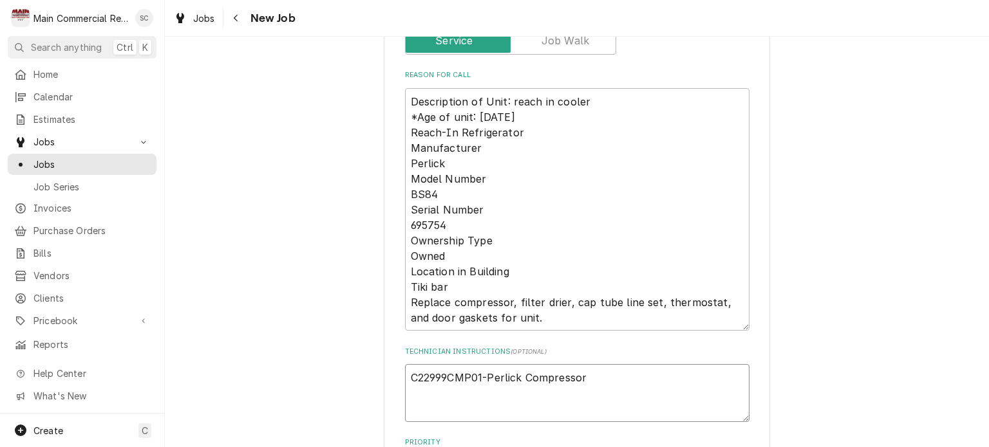
type textarea "C22999CMP01-Perlick Compressor"
type textarea "x"
type textarea "C22999CMP01-Perlick Compressor"
type textarea "x"
type textarea "C22999CMP01-Perlick Compressor"
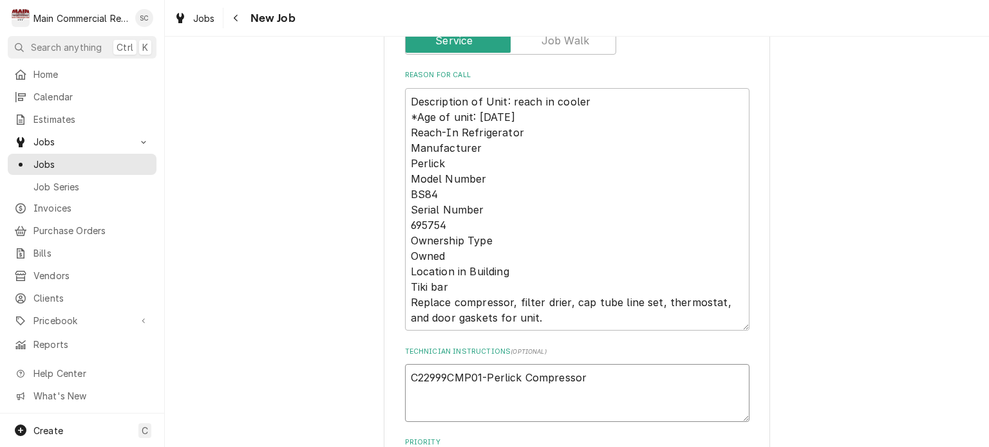
click at [583, 364] on textarea "C22999CMP01-Perlick Compressor" at bounding box center [577, 393] width 344 height 58
type textarea "x"
type textarea "C22999CMP01-Perlick Compressor"
type textarea "x"
type textarea "C22999CMP01-Perlick Compressor V"
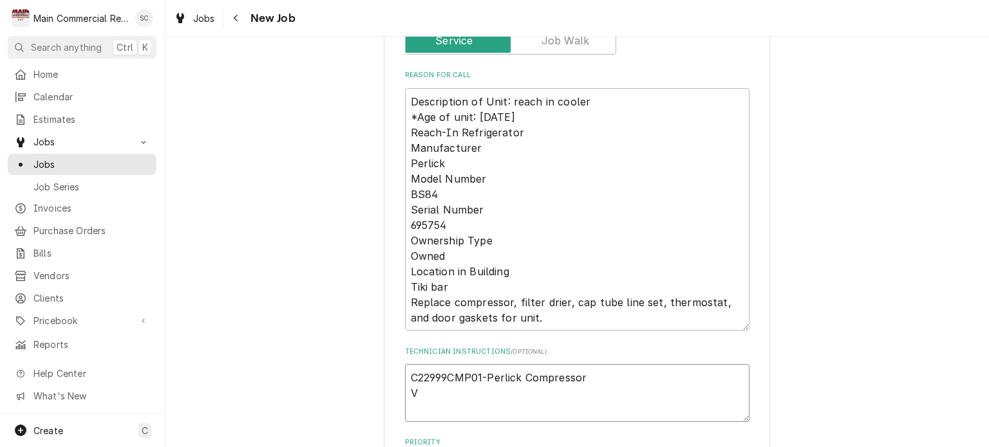
type textarea "x"
type textarea "C22999CMP01-Perlick Compressor"
paste textarea "65085"
type textarea "x"
type textarea "C22999CMP01-Perlick Compressor 65085"
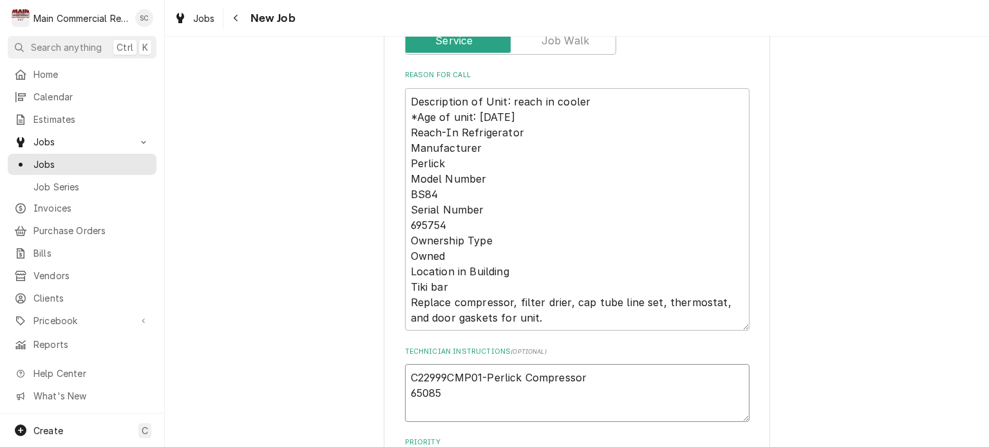
type textarea "x"
type textarea "C22999CMP01-Perlick Compressor 65085"
type textarea "x"
type textarea "C22999CMP01-Perlick Compressor 65085 S"
type textarea "x"
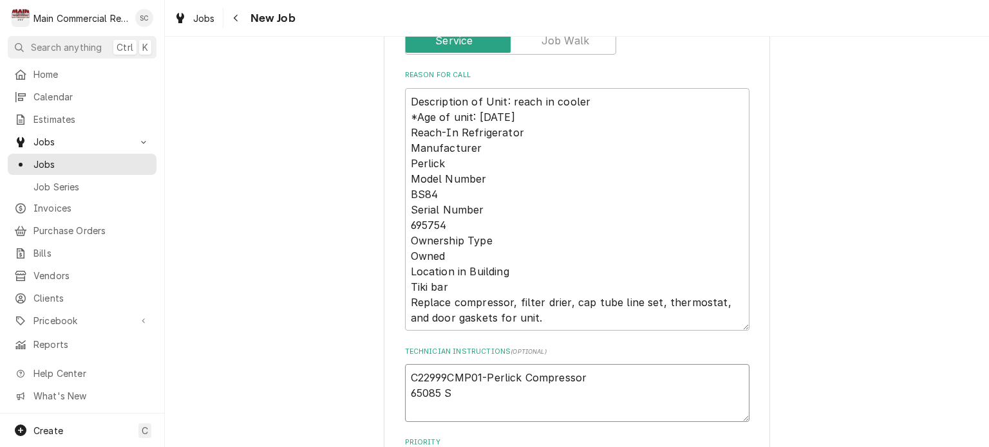
type textarea "C22999CMP01-Perlick Compressor 65085 Su"
type textarea "x"
type textarea "C22999CMP01-Perlick Compressor 65085 Suc"
type textarea "x"
type textarea "C22999CMP01-Perlick Compressor 65085 Suct"
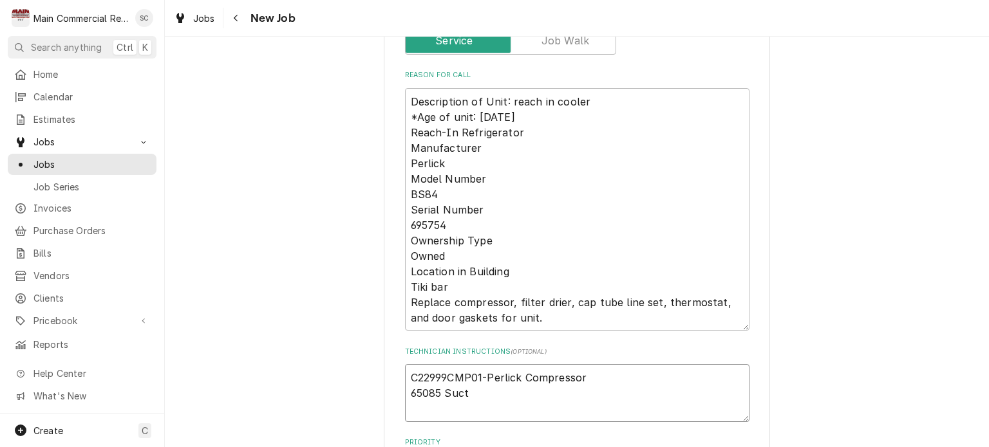
type textarea "x"
type textarea "C22999CMP01-Perlick Compressor 65085 Sucti"
type textarea "x"
type textarea "C22999CMP01-Perlick Compressor 65085 Suctio"
type textarea "x"
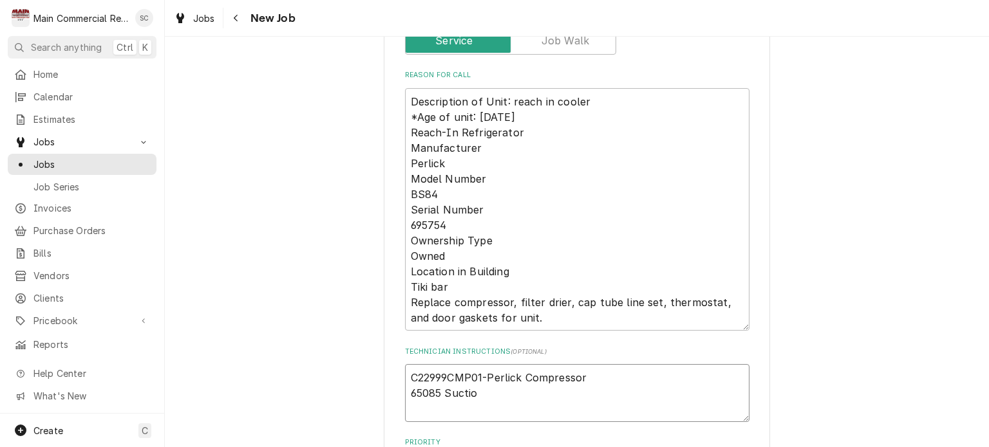
type textarea "C22999CMP01-Perlick Compressor 65085 Suction"
type textarea "x"
type textarea "C22999CMP01-Perlick Compressor 65085 Suction"
type textarea "x"
type textarea "C22999CMP01-Perlick Compressor 65085 Suction l"
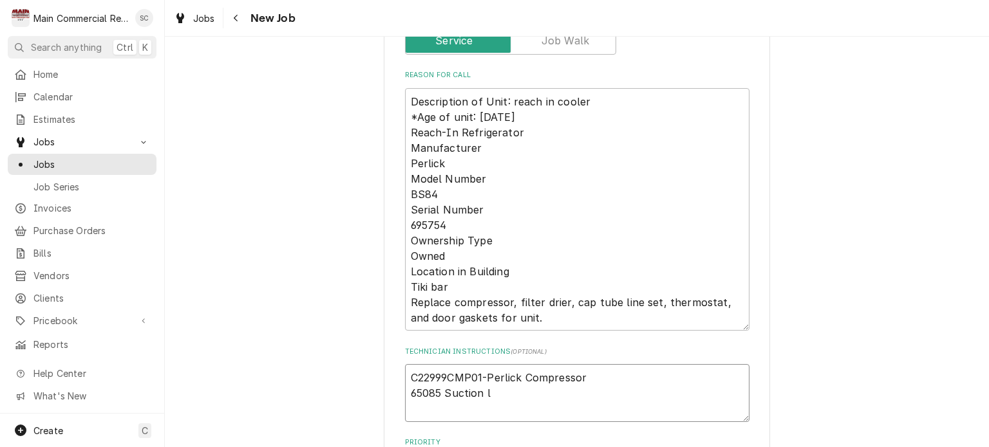
type textarea "x"
type textarea "C22999CMP01-Perlick Compressor 65085 Suction li"
type textarea "x"
type textarea "C22999CMP01-Perlick Compressor 65085 Suction lin"
type textarea "x"
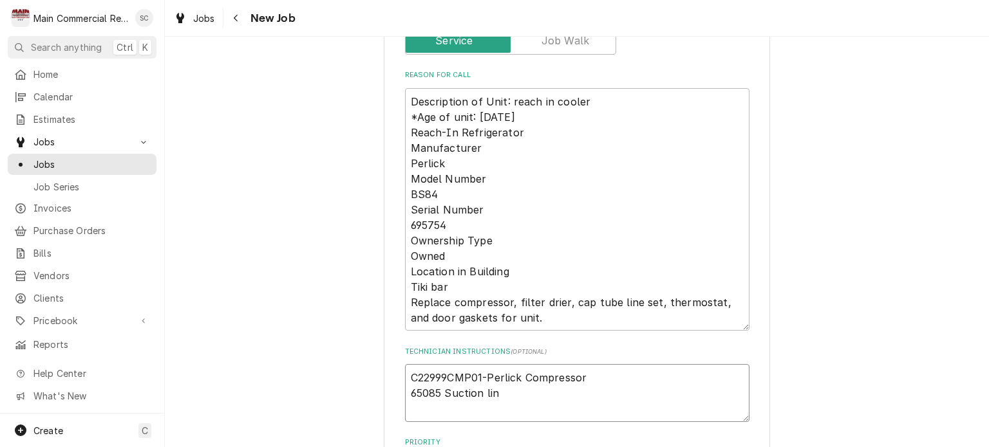
type textarea "C22999CMP01-Perlick Compressor 65085 Suction line"
type textarea "x"
type textarea "C22999CMP01-Perlick Compressor 65085 Suction line"
type textarea "x"
type textarea "C22999CMP01-Perlick Compressor 65085 Suction line a"
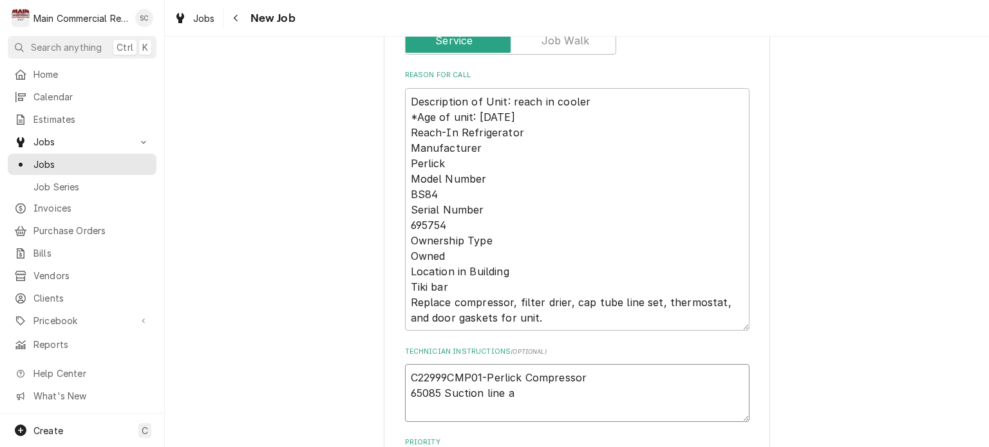
type textarea "x"
type textarea "C22999CMP01-Perlick Compressor 65085 Suction line as"
type textarea "x"
type textarea "C22999CMP01-Perlick Compressor 65085 Suction line ass"
type textarea "x"
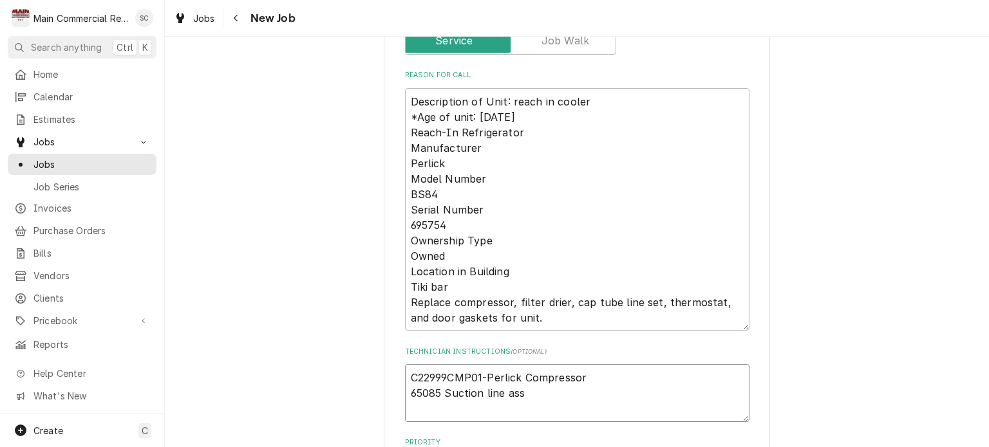
type textarea "C22999CMP01-Perlick Compressor 65085 Suction line asse"
type textarea "x"
type textarea "C22999CMP01-Perlick Compressor 65085 Suction line assem"
type textarea "x"
type textarea "C22999CMP01-Perlick Compressor 65085 Suction line assemb"
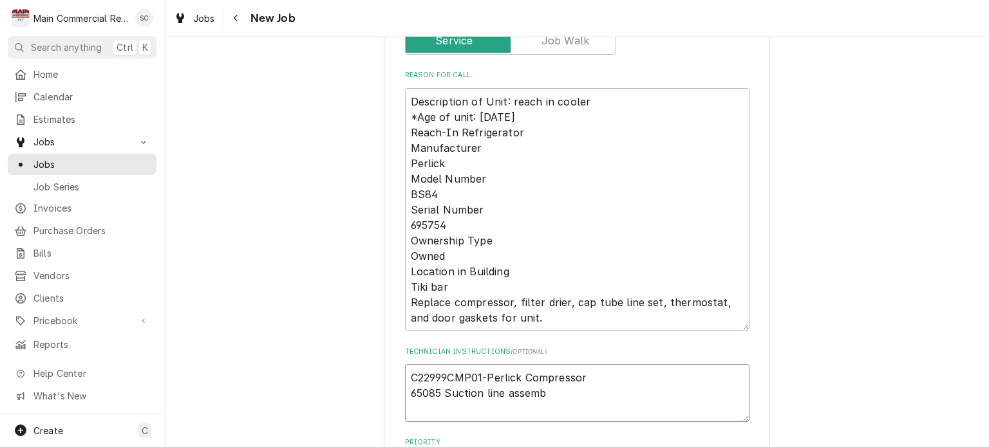
type textarea "x"
type textarea "C22999CMP01-Perlick Compressor 65085 Suction line assembl"
type textarea "x"
type textarea "C22999CMP01-Perlick Compressor 65085 Suction line assembly"
type textarea "x"
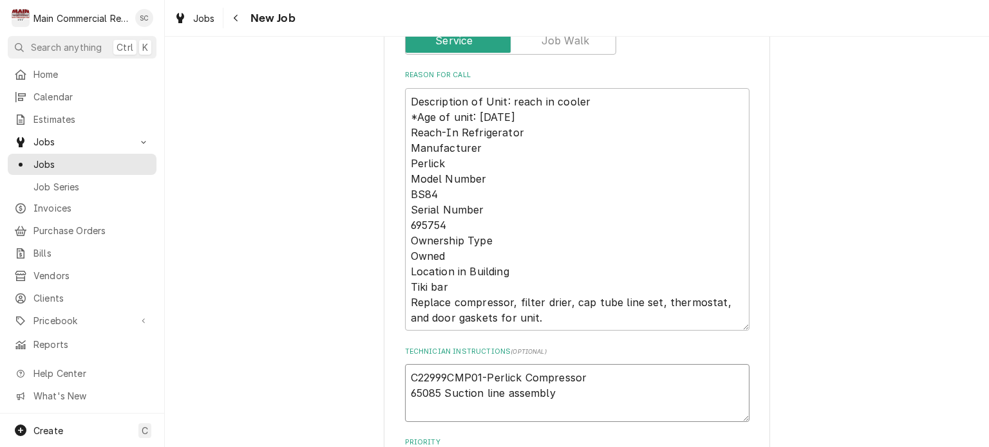
type textarea "C22999CMP01-Perlick Compressor 65085 Suction line assembly,"
type textarea "x"
type textarea "C22999CMP01-Perlick Compressor 65085 Suction line assembly,d"
type textarea "x"
type textarea "C22999CMP01-Perlick Compressor 65085 Suction line assembly,di"
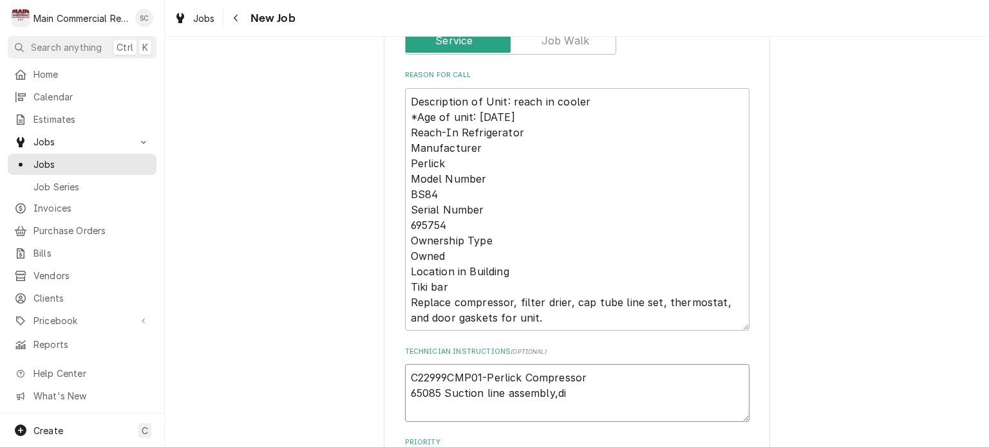
type textarea "x"
type textarea "C22999CMP01-Perlick Compressor 65085 Suction line assembly,dil"
type textarea "x"
type textarea "C22999CMP01-Perlick Compressor 65085 Suction line assembly,dilt"
type textarea "x"
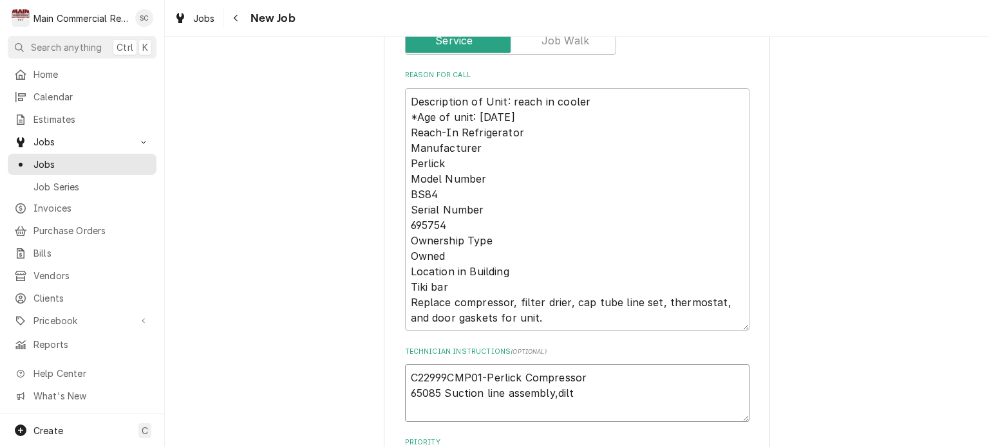
type textarea "C22999CMP01-Perlick Compressor 65085 Suction line assembly,dilte"
type textarea "x"
type textarea "C22999CMP01-Perlick Compressor 65085 Suction line assembly,dilter"
type textarea "x"
type textarea "C22999CMP01-Perlick Compressor 65085 Suction line assembly,dilte"
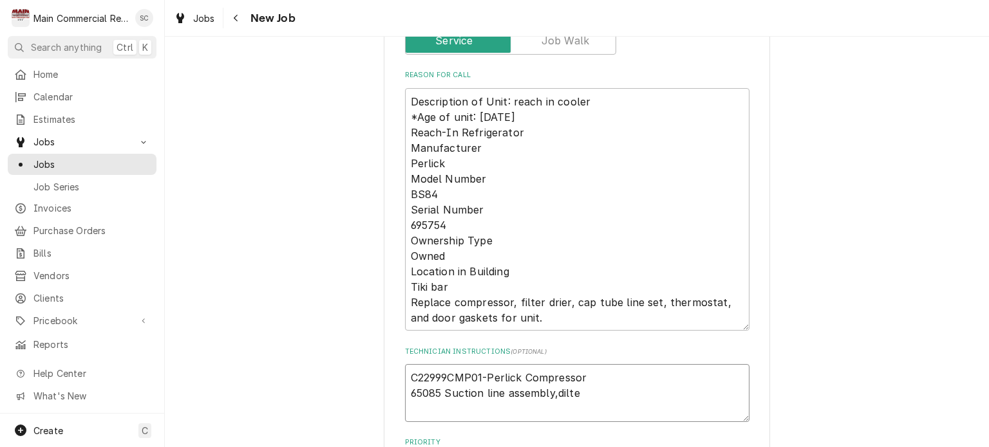
type textarea "x"
type textarea "C22999CMP01-Perlick Compressor 65085 Suction line assembly,dilt"
type textarea "x"
type textarea "C22999CMP01-Perlick Compressor 65085 Suction line assembly,dil"
type textarea "x"
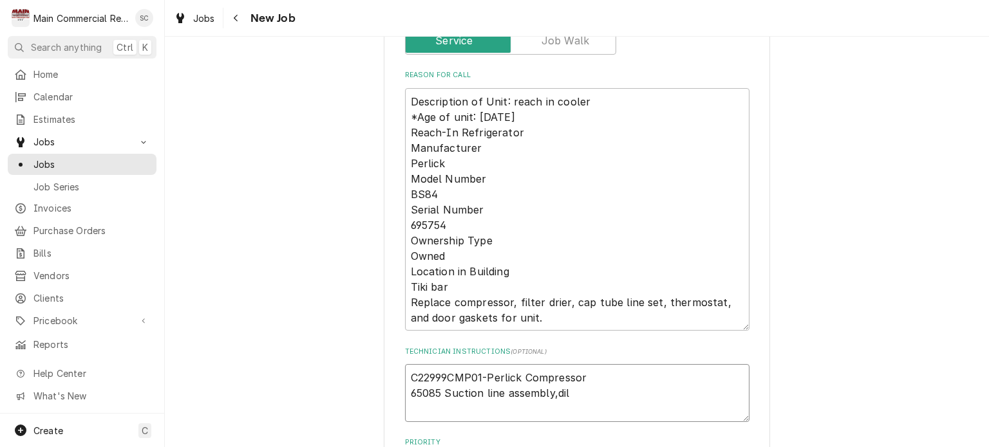
type textarea "C22999CMP01-Perlick Compressor 65085 Suction line assembly,di"
type textarea "x"
type textarea "C22999CMP01-Perlick Compressor 65085 Suction line assembly,d"
type textarea "x"
type textarea "C22999CMP01-Perlick Compressor 65085 Suction line assembly,"
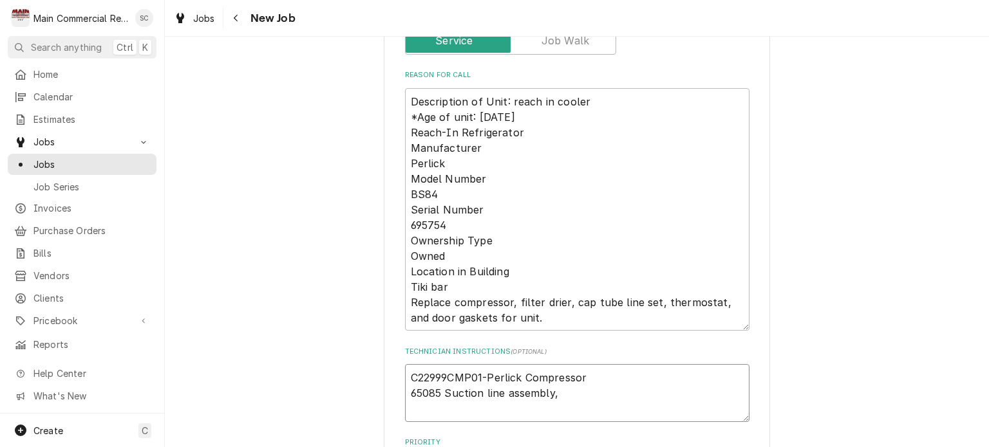
type textarea "x"
type textarea "C22999CMP01-Perlick Compressor 65085 Suction line assembly,f"
type textarea "x"
type textarea "C22999CMP01-Perlick Compressor 65085 Suction line assembly,fi"
type textarea "x"
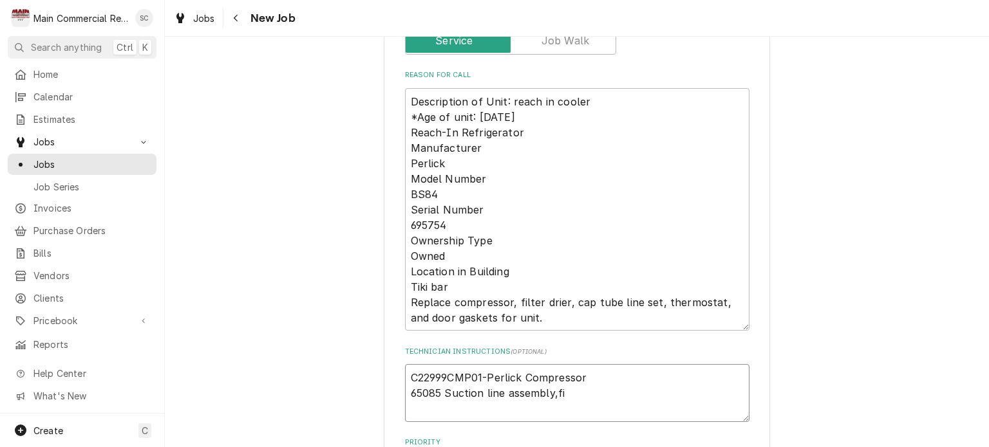
type textarea "C22999CMP01-Perlick Compressor 65085 Suction line assembly,fil"
type textarea "x"
type textarea "C22999CMP01-Perlick Compressor 65085 Suction line assembly,filt"
type textarea "x"
type textarea "C22999CMP01-Perlick Compressor 65085 Suction line assembly,filte"
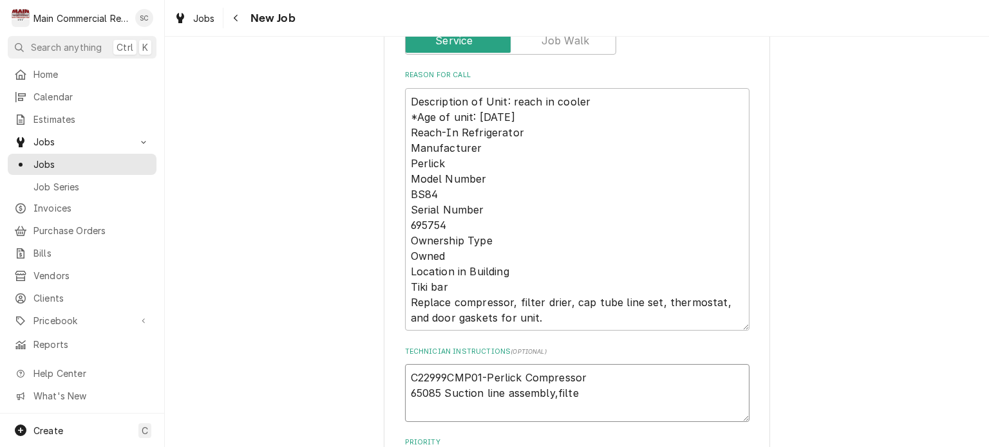
type textarea "x"
type textarea "C22999CMP01-Perlick Compressor 65085 Suction line assembly,filter"
type textarea "x"
type textarea "C22999CMP01-Perlick Compressor 65085 Suction line assembly,filter"
type textarea "x"
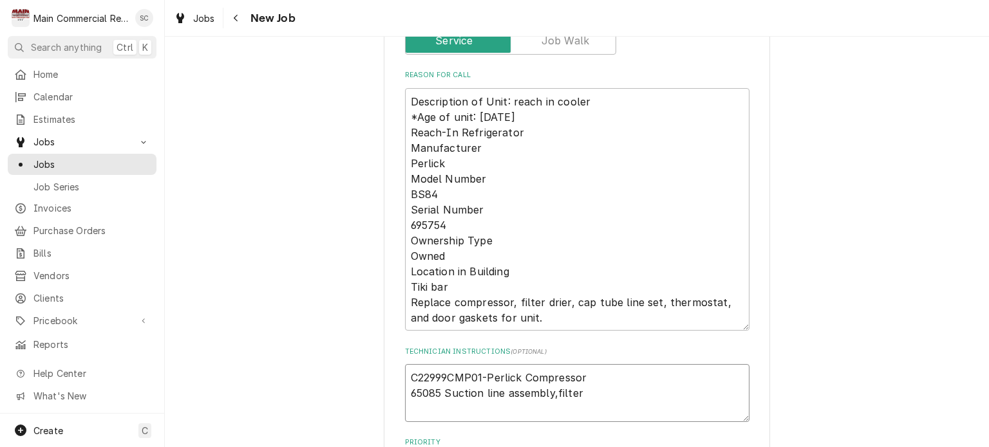
type textarea "C22999CMP01-Perlick Compressor 65085 Suction line assembly,filter d"
type textarea "x"
type textarea "C22999CMP01-Perlick Compressor 65085 Suction line assembly,filter dr"
type textarea "x"
type textarea "C22999CMP01-Perlick Compressor 65085 Suction line assembly,filter dri"
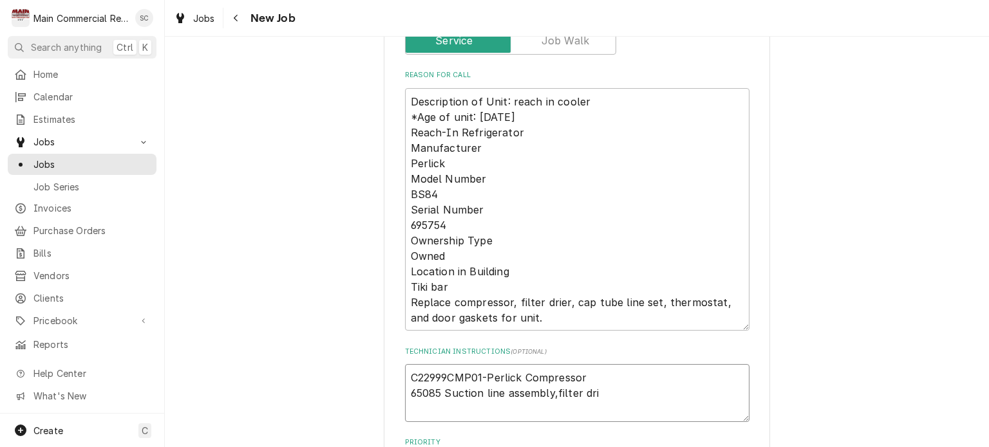
type textarea "x"
type textarea "C22999CMP01-Perlick Compressor 65085 Suction line assembly,filter drie"
type textarea "x"
type textarea "C22999CMP01-Perlick Compressor 65085 Suction line assembly,filter drier"
type textarea "x"
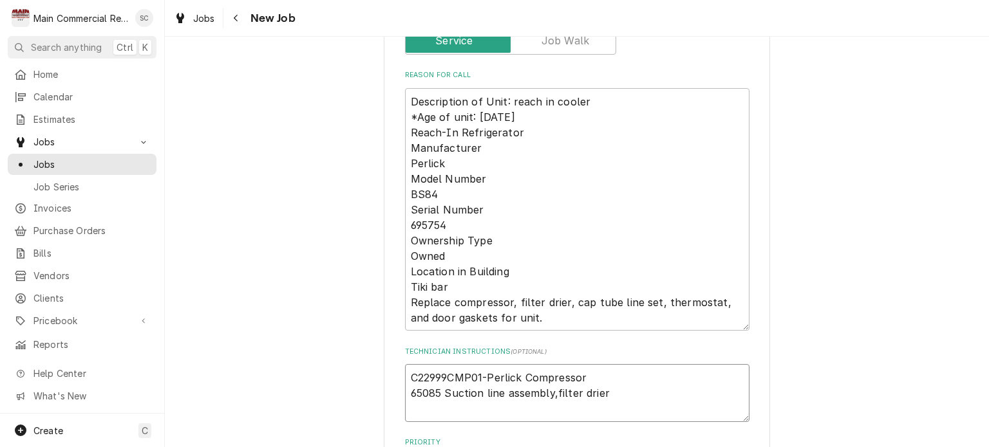
type textarea "C22999CMP01-Perlick Compressor 65085 Suction line assembly,filter drier"
type textarea "x"
type textarea "C22999CMP01-Perlick Compressor 65085 Suction line assembly,filter drier a"
type textarea "x"
type textarea "C22999CMP01-Perlick Compressor 65085 Suction line assembly,filter drier an"
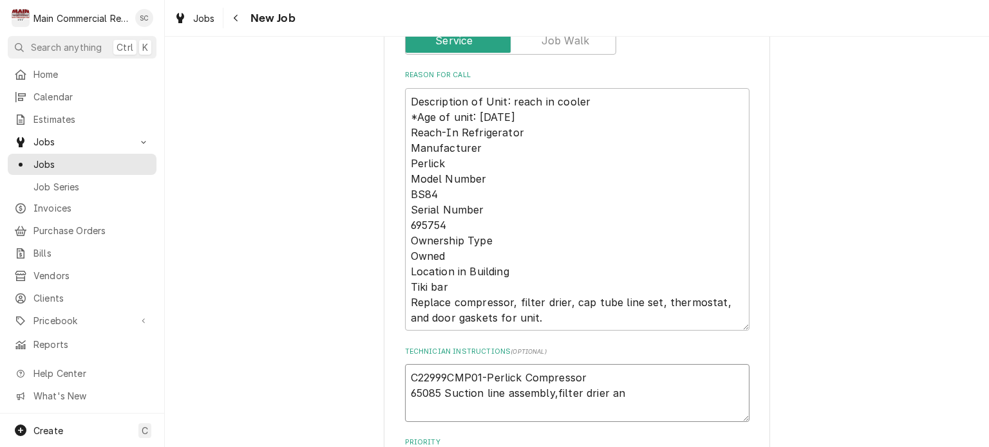
type textarea "x"
type textarea "C22999CMP01-Perlick Compressor 65085 Suction line assembly,filter drier and"
type textarea "x"
type textarea "C22999CMP01-Perlick Compressor 65085 Suction line assembly,filter drier and"
type textarea "x"
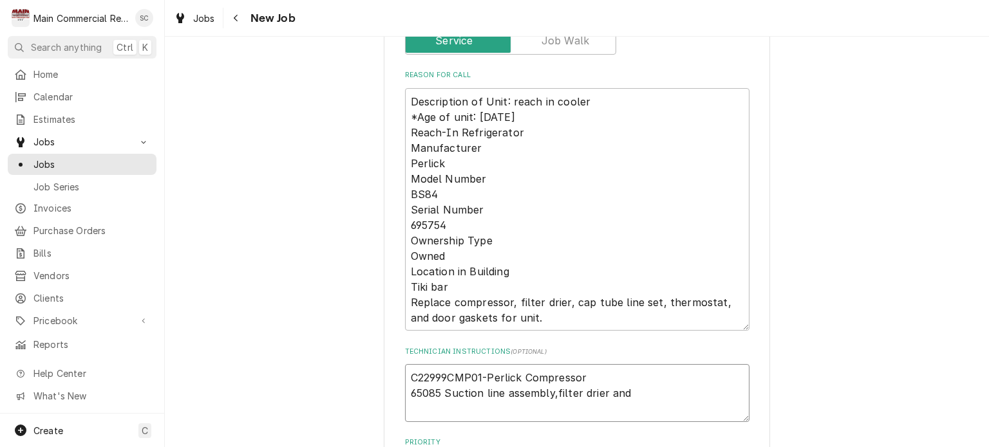
type textarea "C22999CMP01-Perlick Compressor 65085 Suction line assembly,filter drier and c"
type textarea "x"
type textarea "C22999CMP01-Perlick Compressor 65085 Suction line assembly,filter drier and ca"
type textarea "x"
type textarea "C22999CMP01-Perlick Compressor 65085 Suction line assembly,filter drier and cap"
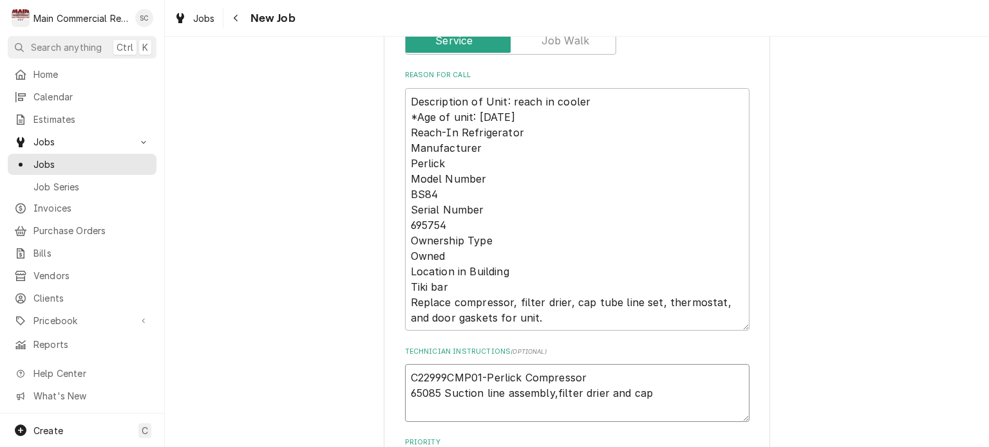
type textarea "x"
type textarea "C22999CMP01-Perlick Compressor 65085 Suction line assembly,filter drier and cap"
type textarea "x"
click at [713, 380] on textarea "C22999CMP01-Perlick Compressor 65085 Suction line assembly,filter drier and cap…" at bounding box center [577, 400] width 344 height 73
paste textarea "Temp Controller"
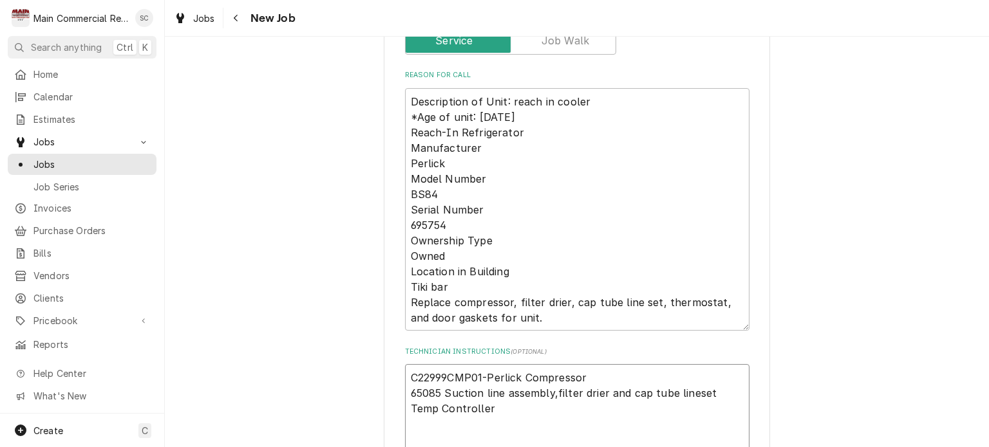
click at [493, 391] on textarea "C22999CMP01-Perlick Compressor 65085 Suction line assembly,filter drier and cap…" at bounding box center [577, 408] width 344 height 89
paste textarea "1029118-13"
click at [494, 407] on textarea "C22999CMP01-Perlick Compressor 65085 Suction line assembly,filter drier and cap…" at bounding box center [577, 416] width 344 height 104
click at [515, 409] on textarea "C22999CMP01-Perlick Compressor 65085 Suction line assembly,filter drier and cap…" at bounding box center [577, 424] width 344 height 120
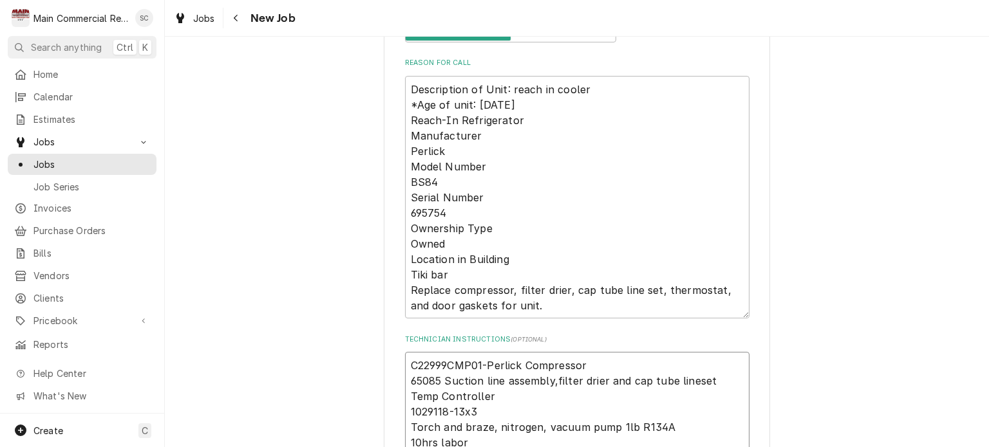
click at [405, 352] on textarea "C22999CMP01-Perlick Compressor 65085 Suction line assembly,filter drier and cap…" at bounding box center [577, 435] width 344 height 166
paste textarea "POO,PT,PO70661,ETA2days"
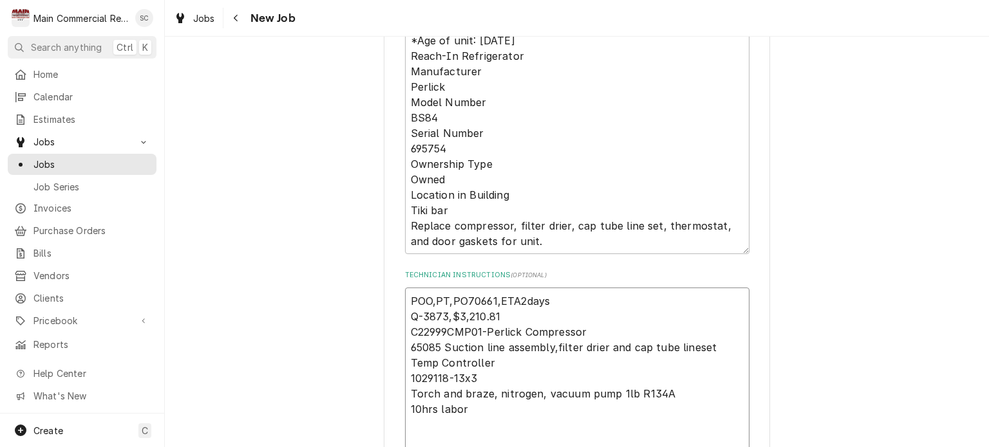
scroll to position [849, 0]
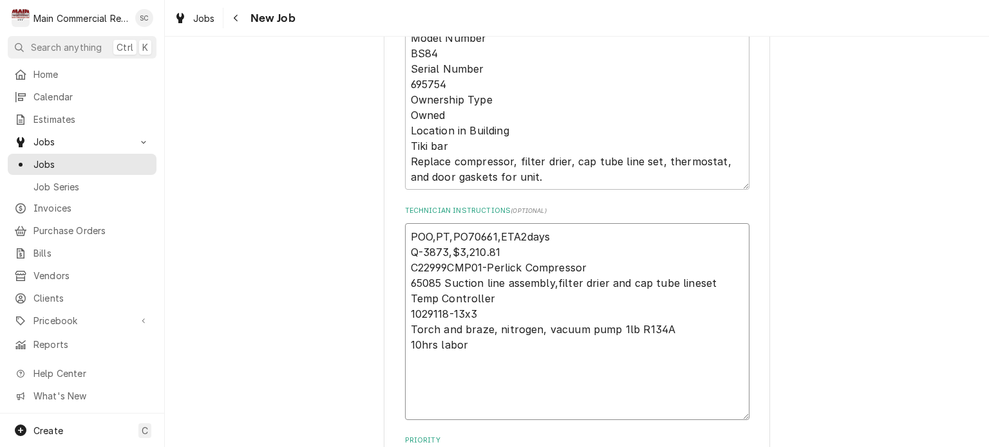
click at [538, 388] on textarea "POO,PT,PO70661,ETA2days Q-3873,$3,210.81 C22999CMP01-Perlick Compressor 65085 S…" at bounding box center [577, 321] width 344 height 197
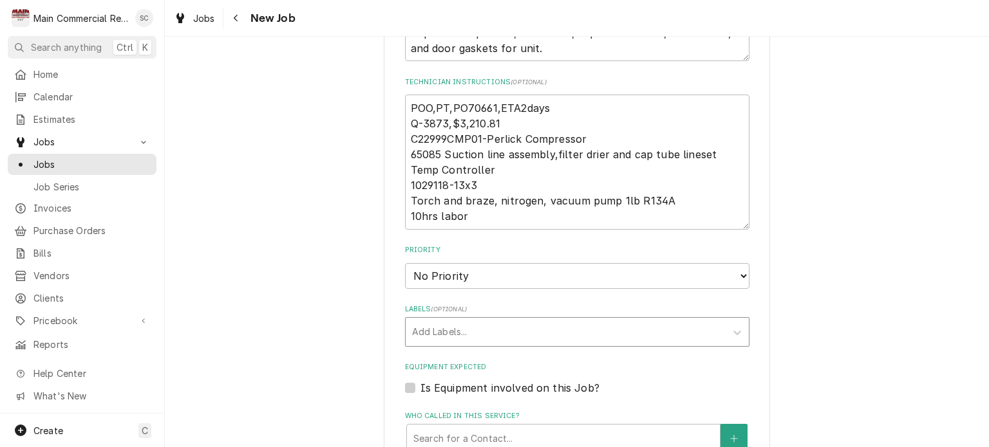
click at [484, 321] on div "Labels" at bounding box center [565, 332] width 307 height 23
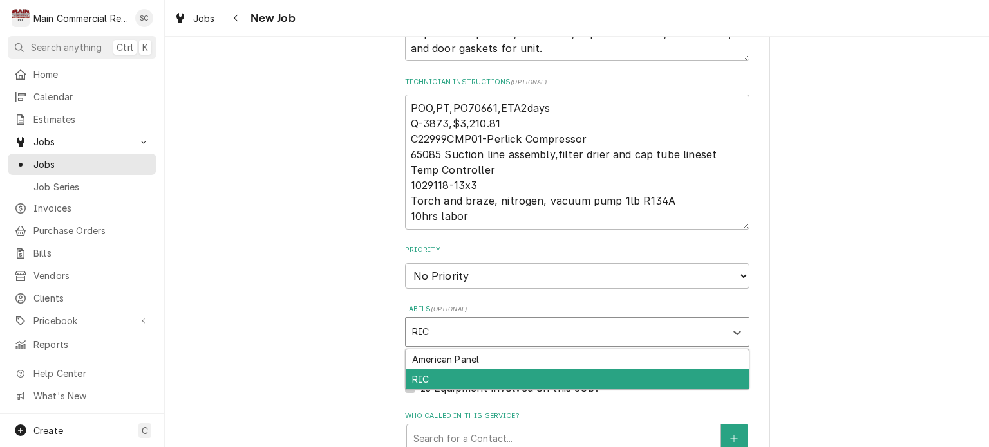
click at [443, 370] on div "RIC" at bounding box center [577, 380] width 343 height 20
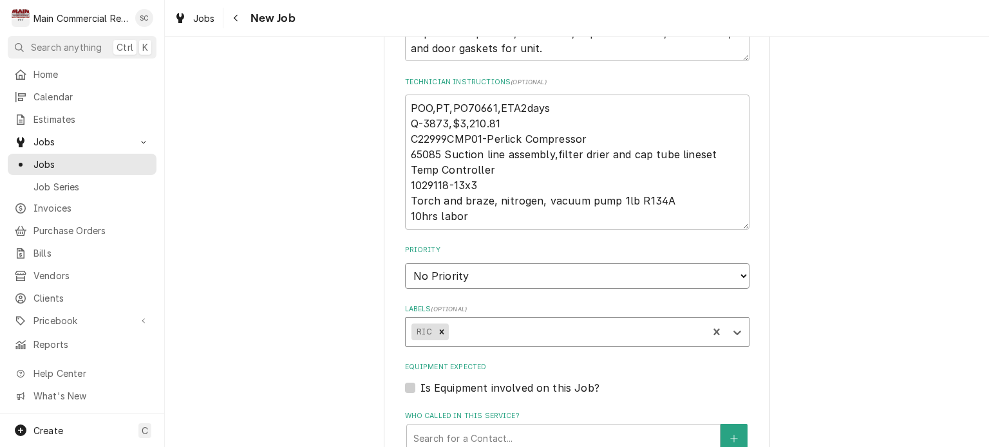
click at [463, 263] on select "No Priority Urgent High Medium Low" at bounding box center [577, 276] width 344 height 26
click at [405, 263] on select "No Priority Urgent High Medium Low" at bounding box center [577, 276] width 344 height 26
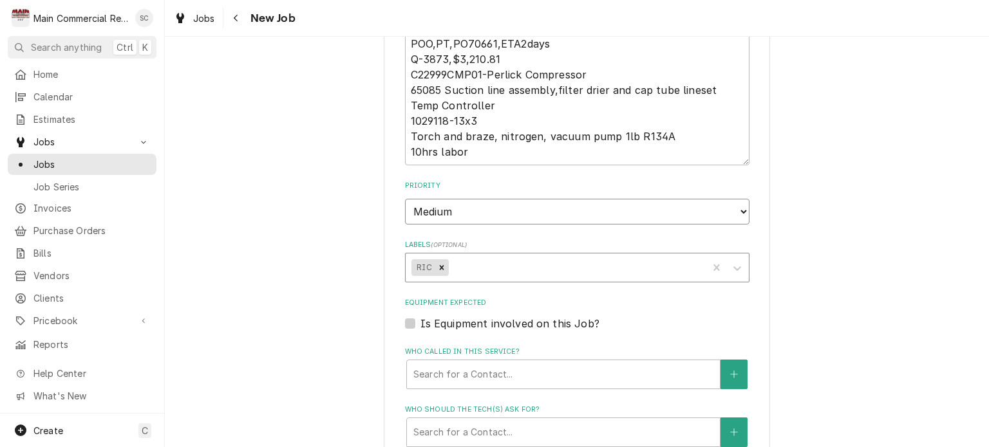
scroll to position [1107, 0]
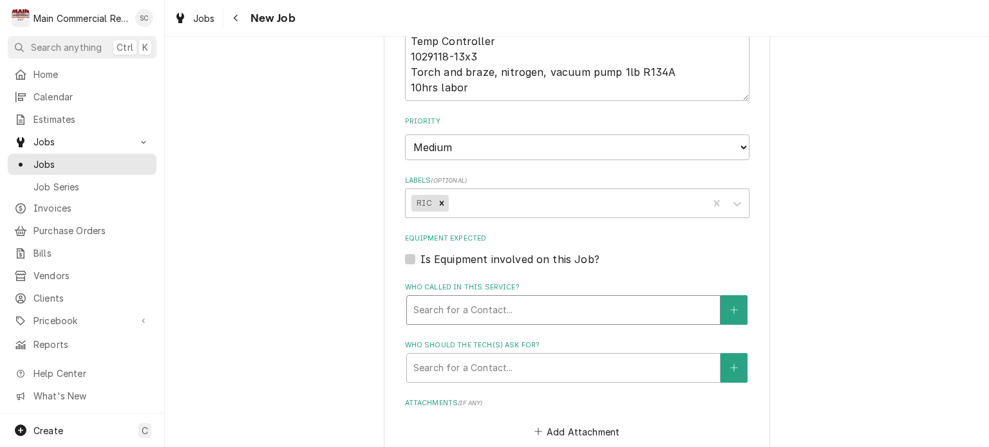
click at [486, 299] on div "Who called in this service?" at bounding box center [563, 310] width 300 height 23
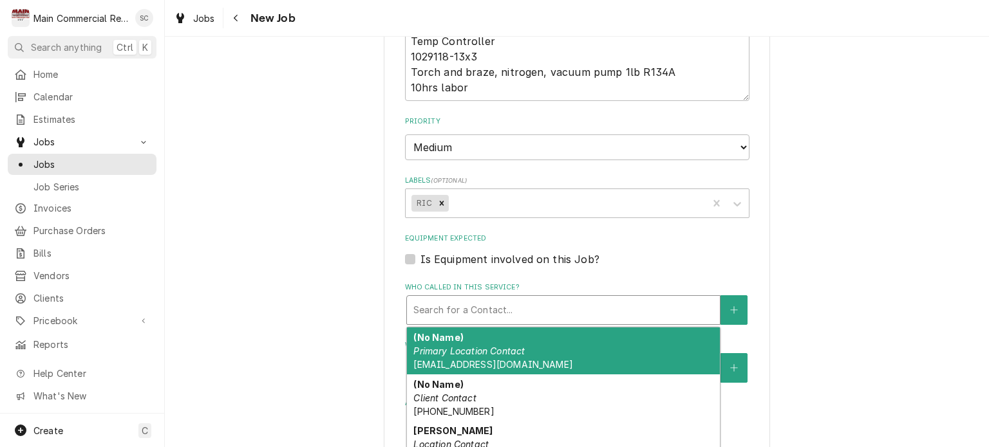
scroll to position [129, 0]
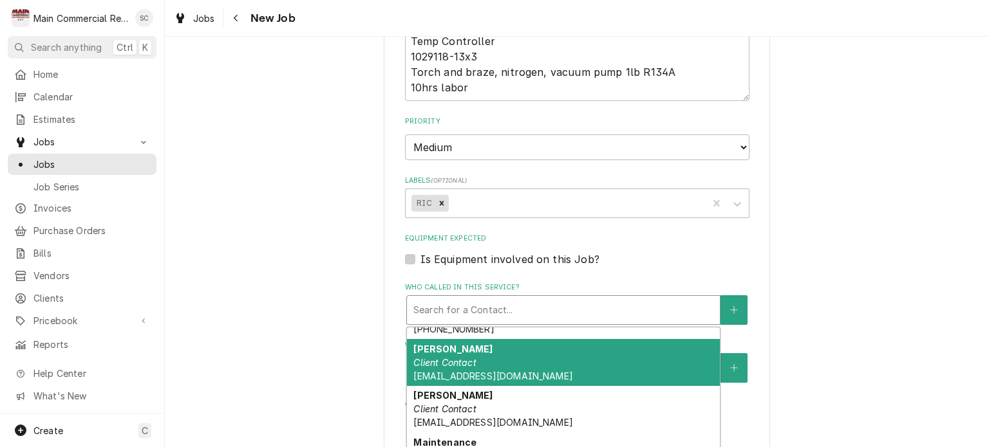
click at [488, 371] on span "countryclubmaint@citrushills.com" at bounding box center [492, 376] width 159 height 11
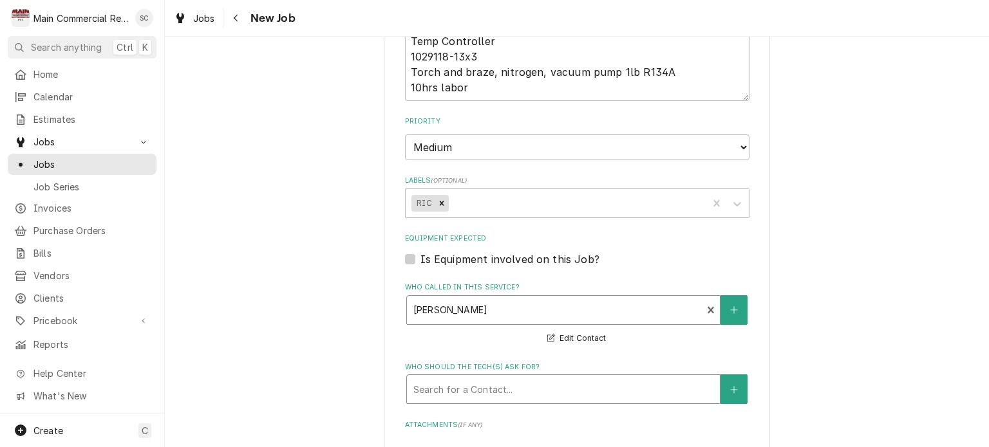
click at [484, 378] on div "Who should the tech(s) ask for?" at bounding box center [563, 389] width 300 height 23
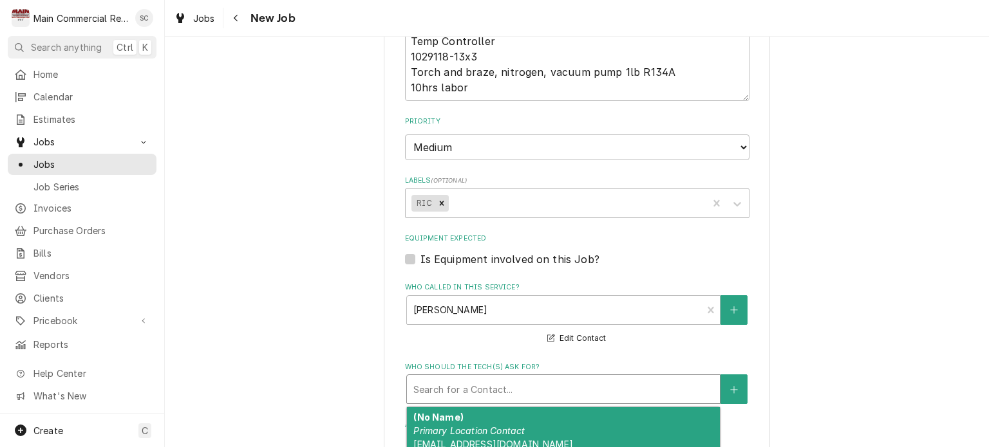
scroll to position [1300, 0]
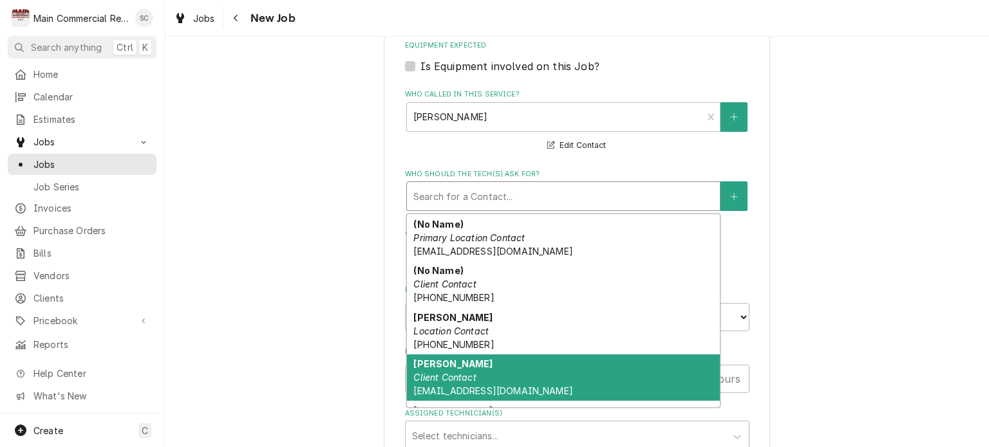
click at [479, 355] on div "David Spillman Client Contact countryclubmaint@citrushills.com" at bounding box center [563, 378] width 313 height 47
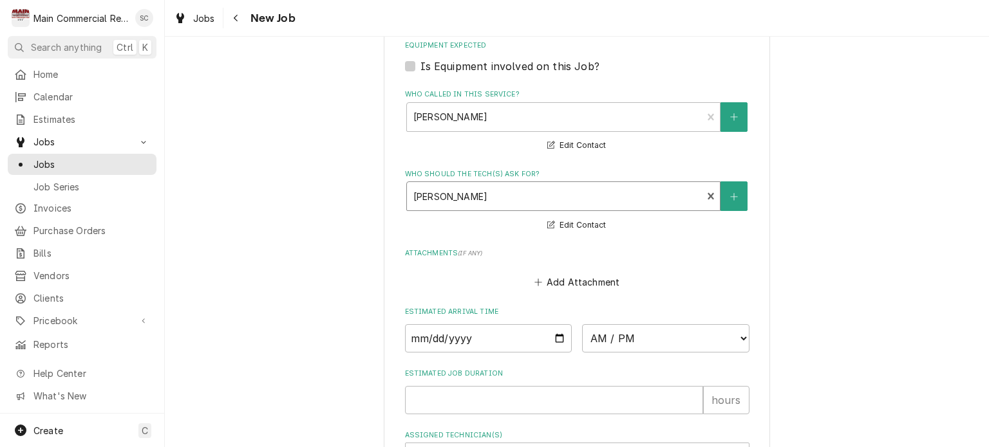
click at [519, 185] on div "Who should the tech(s) ask for?" at bounding box center [554, 196] width 283 height 23
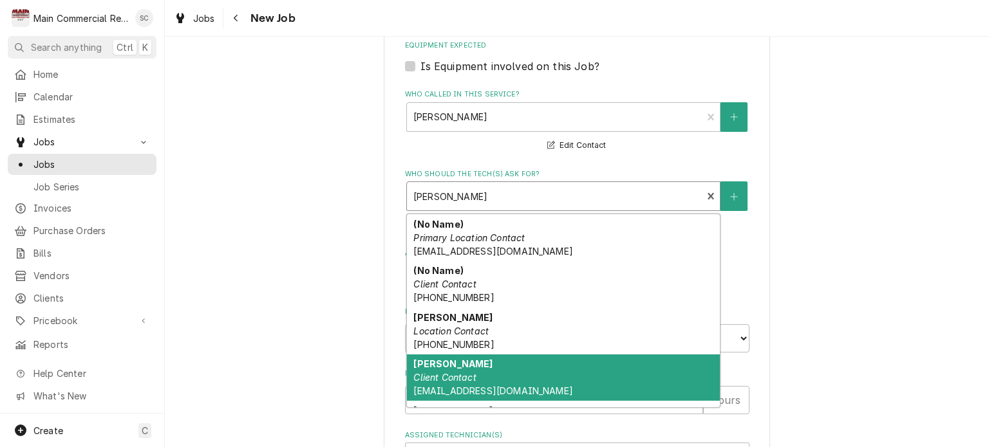
scroll to position [10, 0]
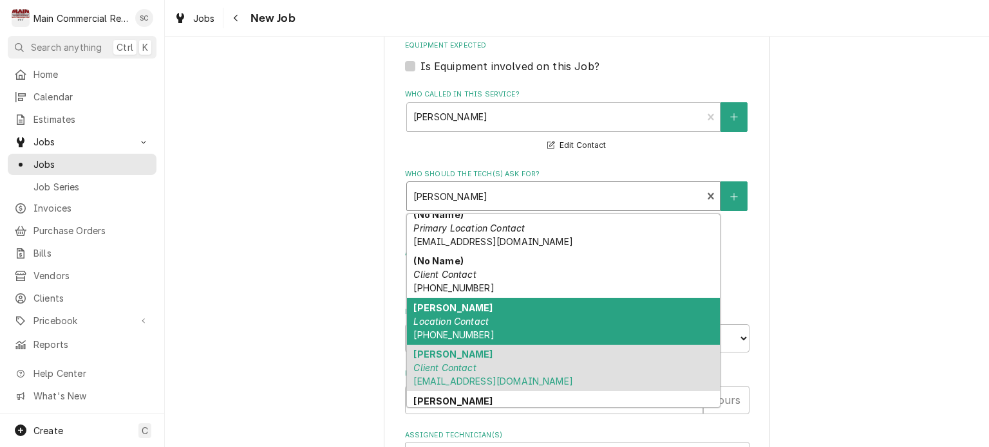
click at [471, 308] on div "David Location Contact (727) 505-8554" at bounding box center [563, 321] width 313 height 47
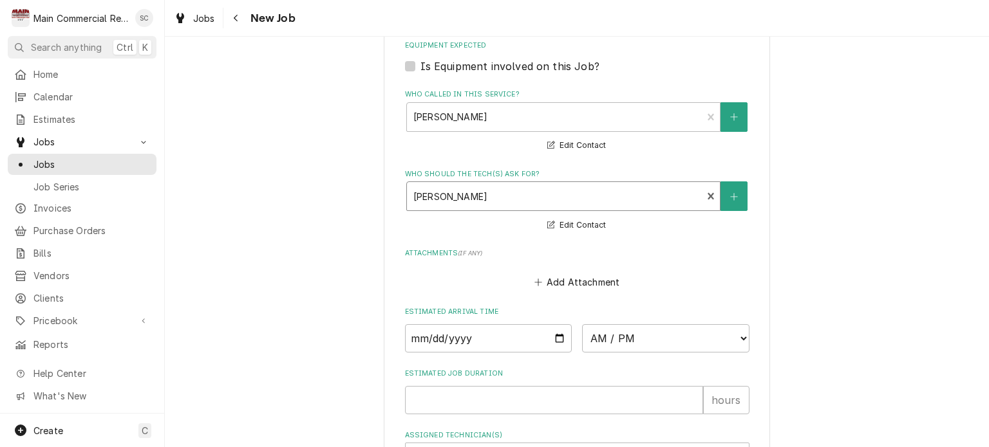
scroll to position [1416, 0]
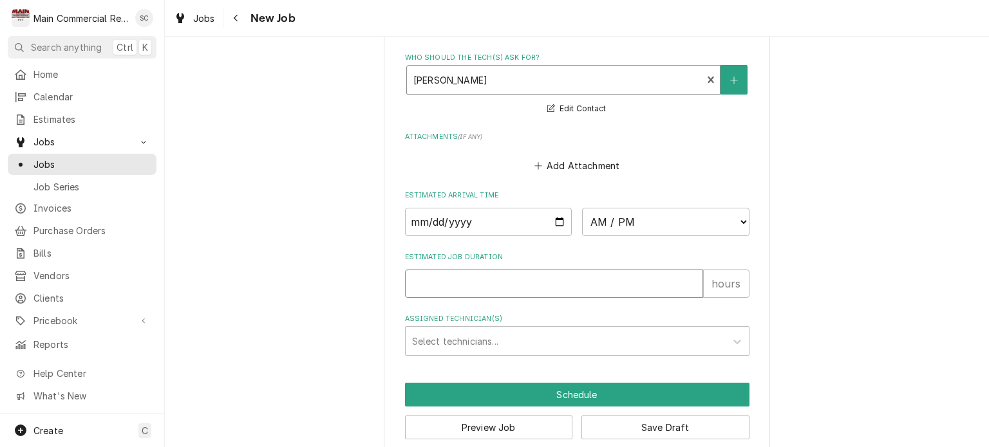
click at [530, 270] on input "Estimated Job Duration" at bounding box center [554, 284] width 298 height 28
click at [556, 330] on div "Assigned Technician(s)" at bounding box center [565, 341] width 307 height 23
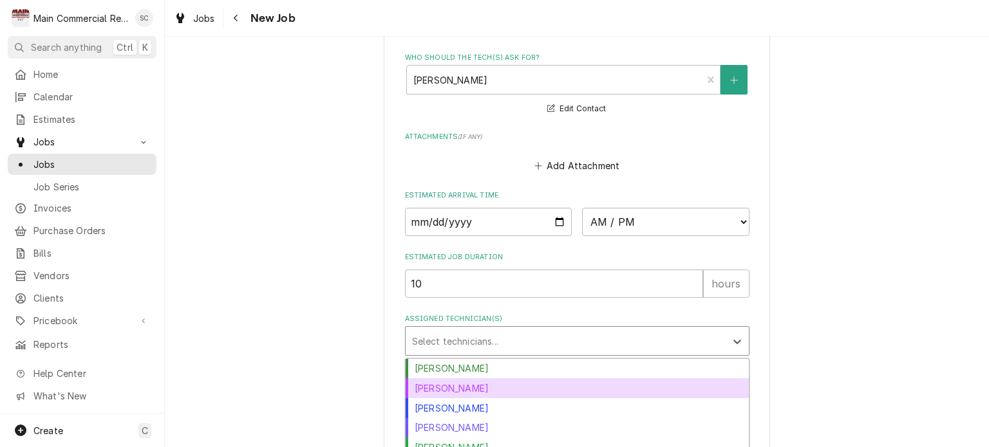
click at [510, 379] on div "Dorian Wertz" at bounding box center [577, 389] width 343 height 20
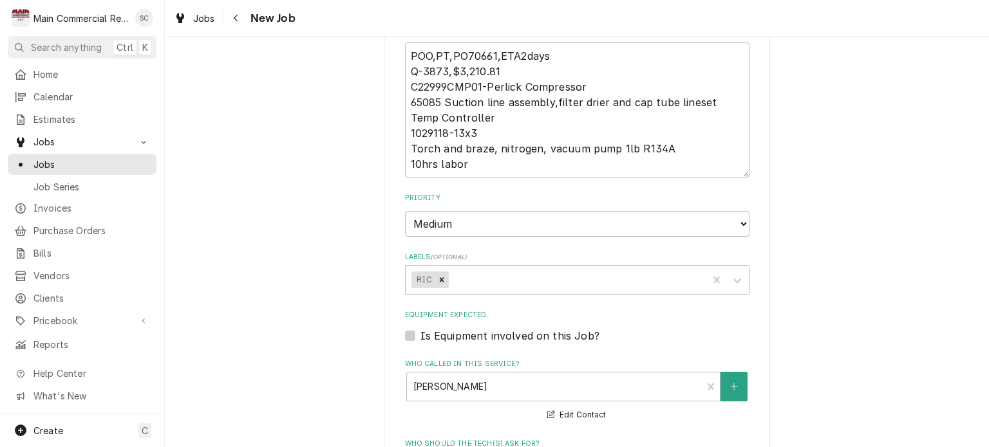
scroll to position [837, 0]
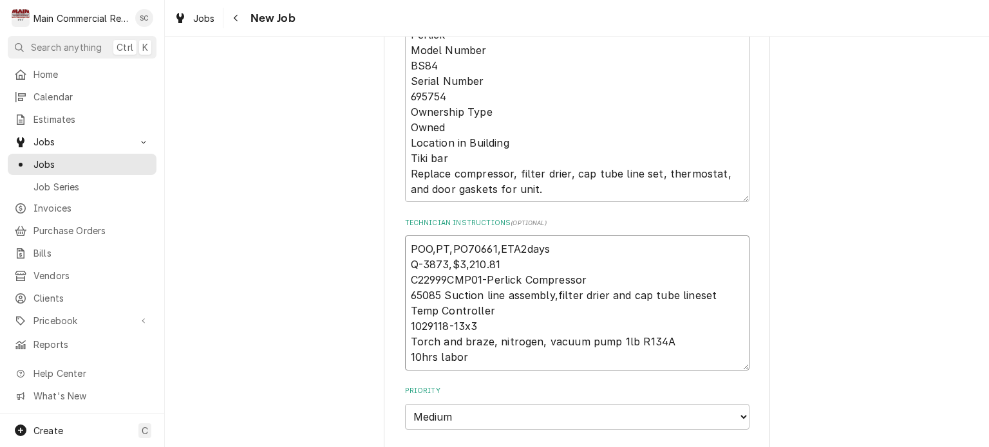
click at [405, 236] on textarea "POO,PT,PO70661,ETA2days Q-3873,$3,210.81 C22999CMP01-Perlick Compressor 65085 S…" at bounding box center [577, 303] width 344 height 135
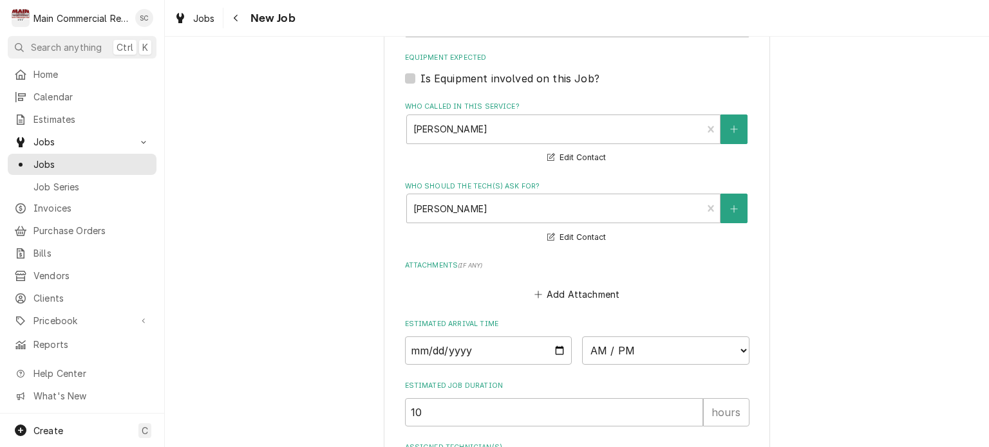
scroll to position [1416, 0]
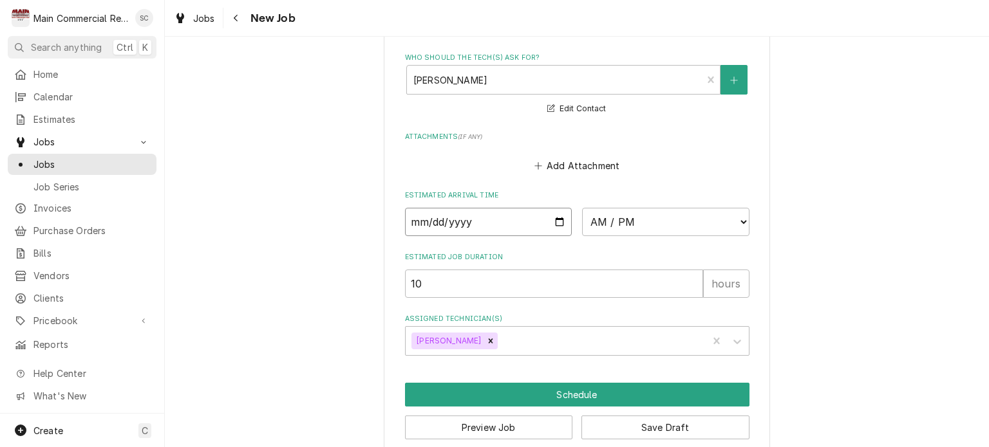
click at [555, 208] on input "Date" at bounding box center [488, 222] width 167 height 28
click at [637, 208] on select "AM / PM 6:00 AM 6:15 AM 6:30 AM 6:45 AM 7:00 AM 7:15 AM 7:30 AM 7:45 AM 8:00 AM…" at bounding box center [665, 222] width 167 height 28
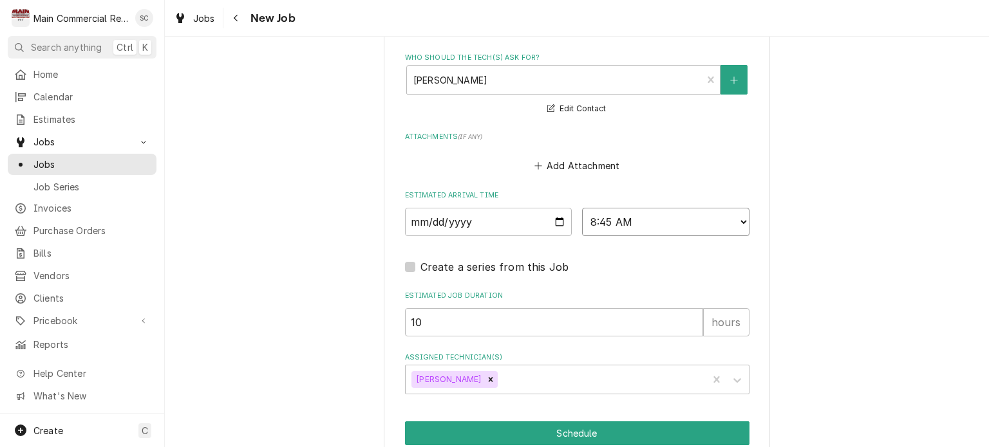
scroll to position [1455, 0]
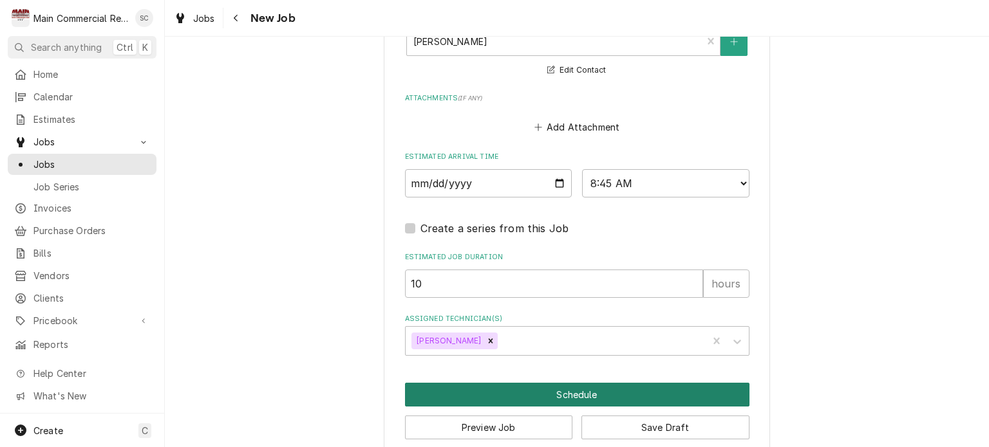
click at [595, 383] on button "Schedule" at bounding box center [577, 395] width 344 height 24
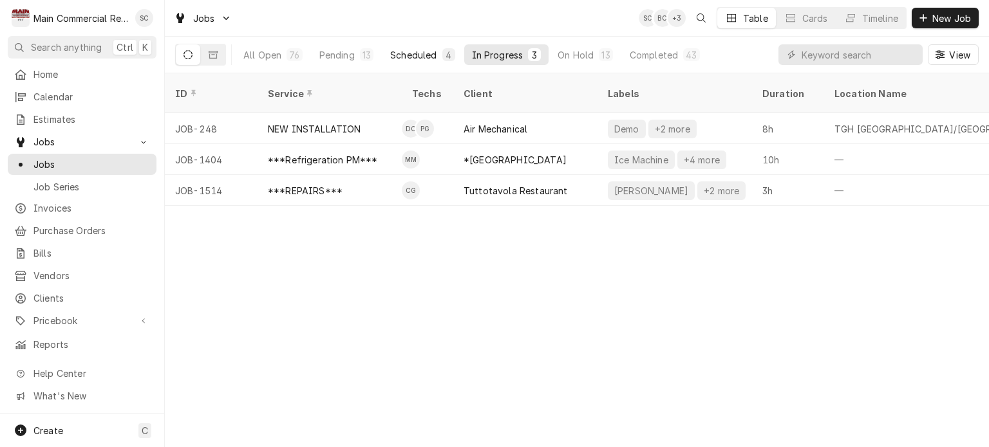
click at [418, 54] on div "Scheduled" at bounding box center [413, 55] width 46 height 14
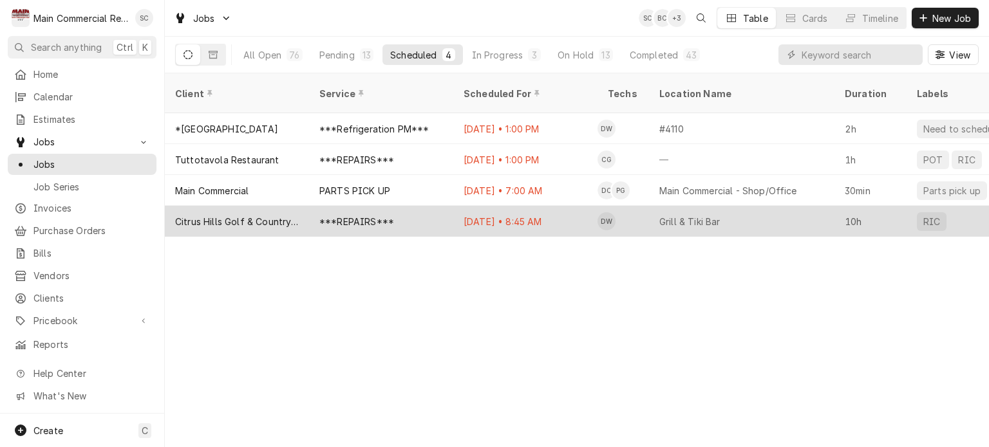
click at [487, 207] on div "Oct 7 • 8:45 AM" at bounding box center [525, 221] width 144 height 31
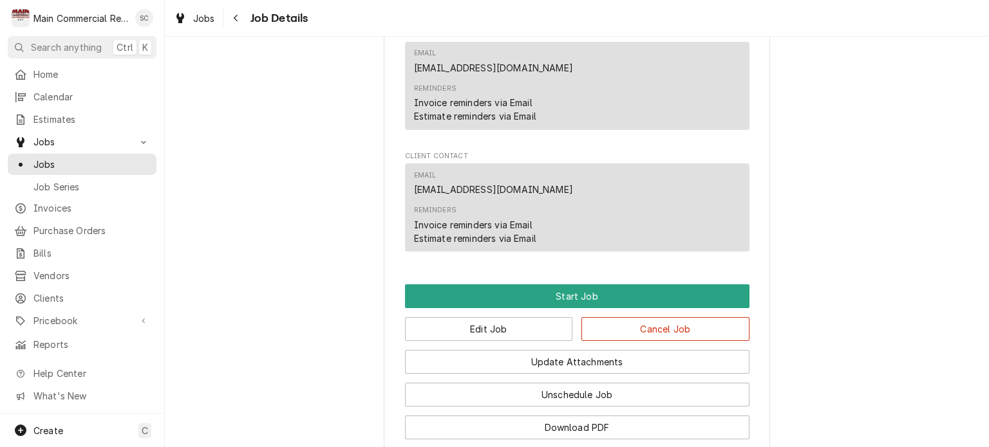
scroll to position [1555, 0]
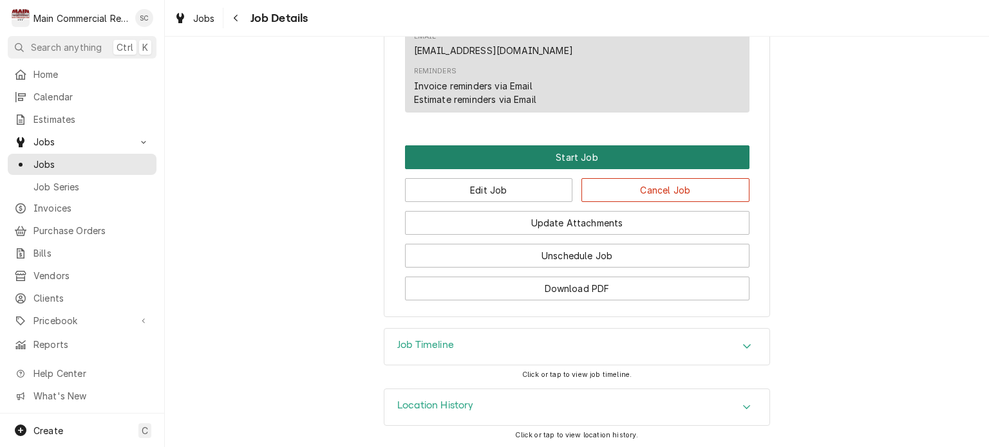
click at [602, 159] on button "Start Job" at bounding box center [577, 157] width 344 height 24
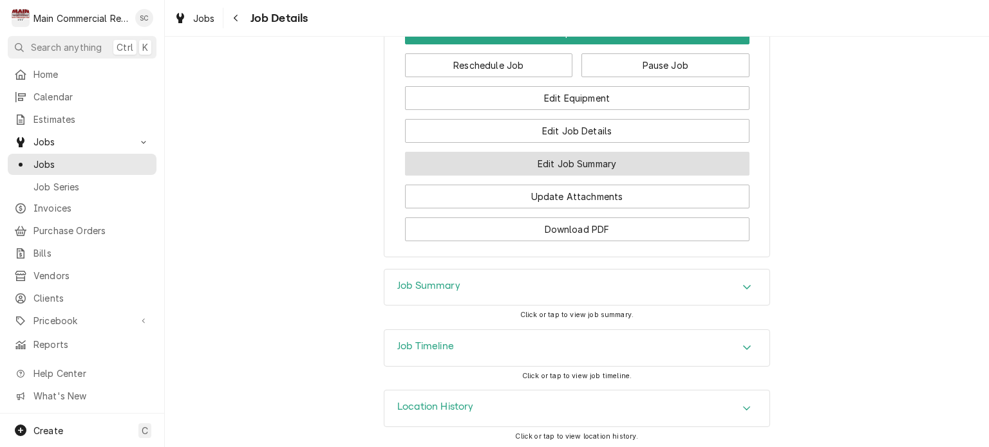
scroll to position [1595, 0]
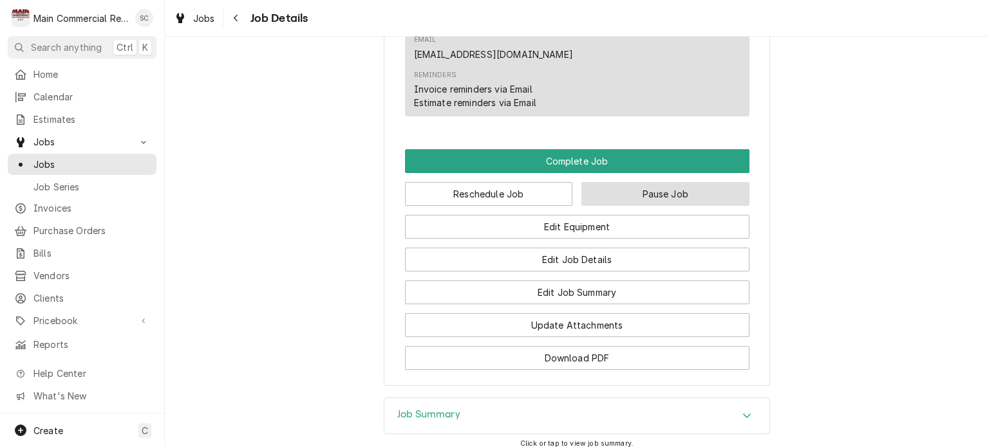
click at [667, 195] on button "Pause Job" at bounding box center [665, 194] width 168 height 24
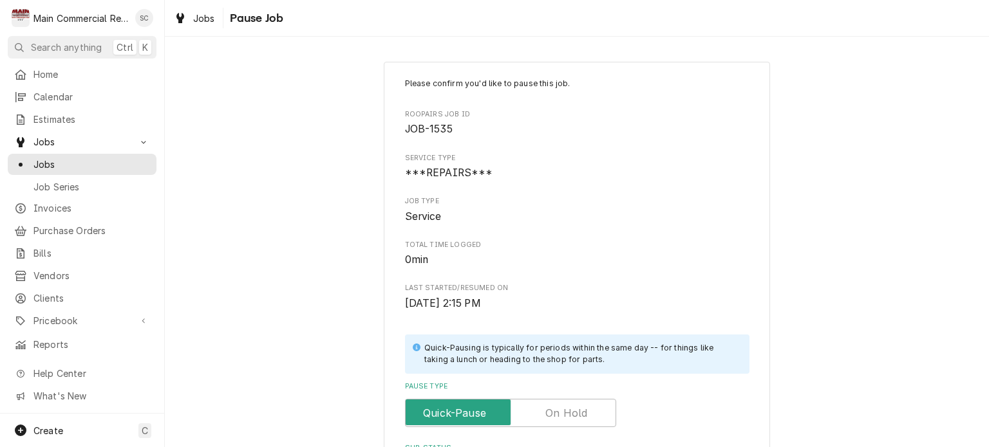
scroll to position [129, 0]
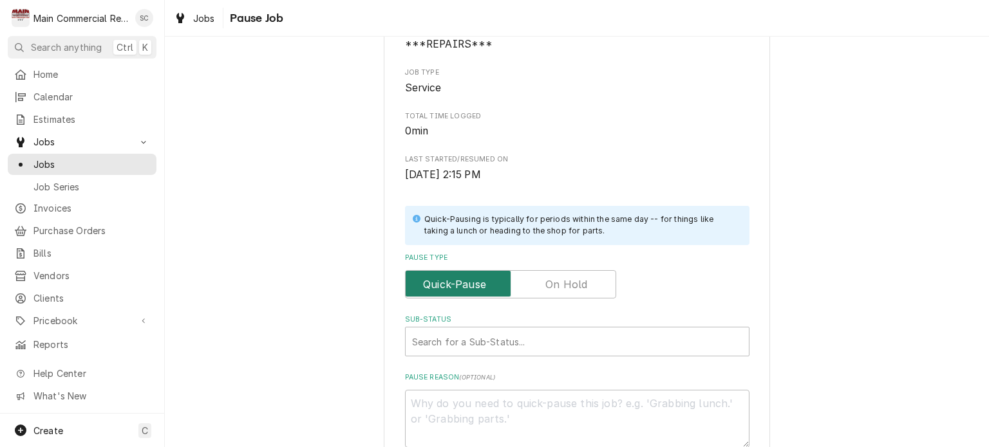
click at [594, 283] on input "Pause Type" at bounding box center [511, 284] width 200 height 28
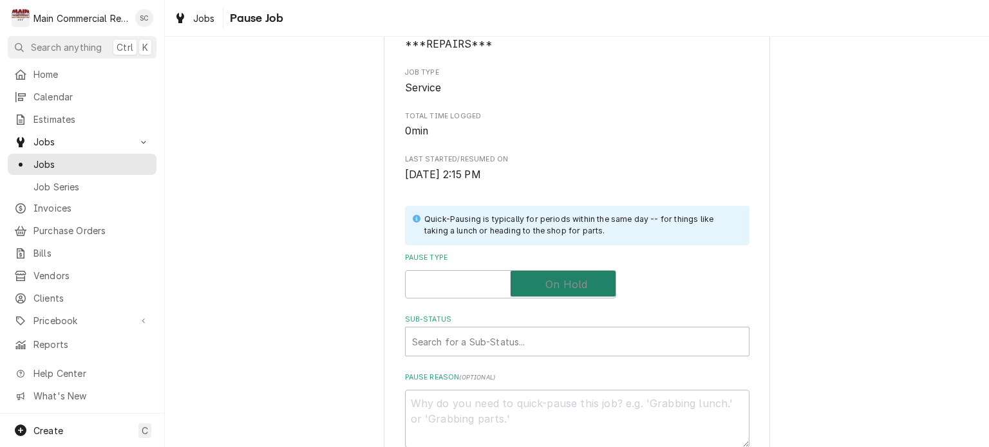
checkbox input "true"
click at [559, 335] on div "Sub-Status" at bounding box center [577, 341] width 330 height 23
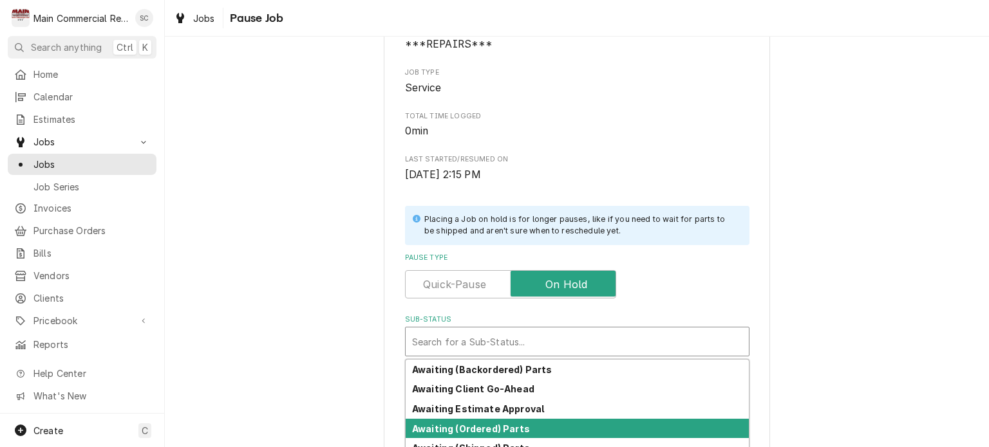
click at [518, 425] on strong "Awaiting (Ordered) Parts" at bounding box center [471, 429] width 118 height 11
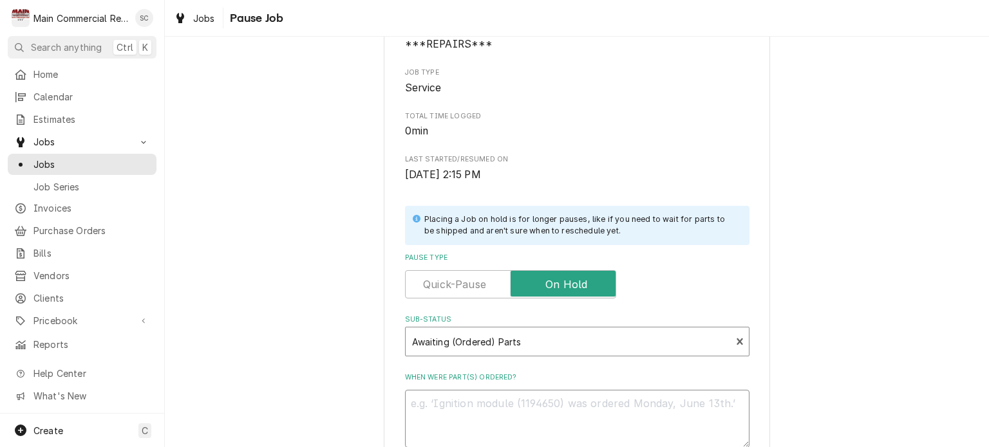
click at [521, 414] on textarea "When were part(s) ordered?" at bounding box center [577, 419] width 344 height 58
type textarea "x"
type textarea "1"
type textarea "x"
type textarea "10"
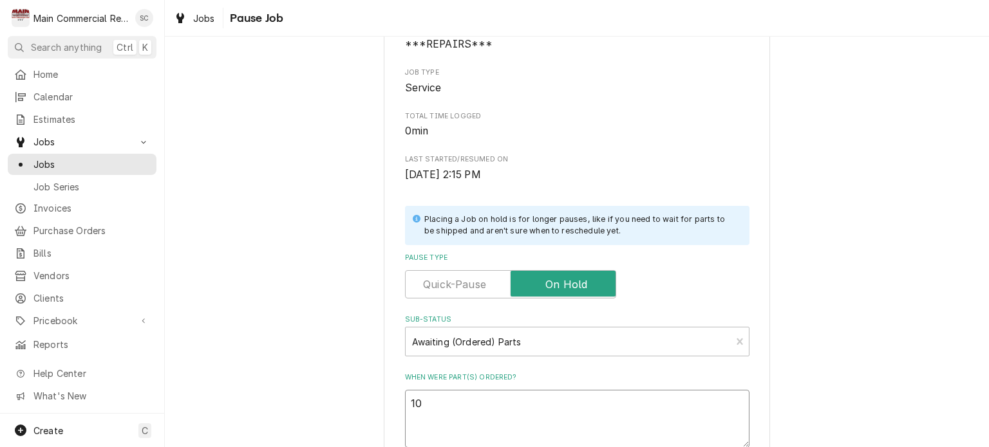
type textarea "x"
type textarea "10/"
type textarea "x"
type textarea "10/7"
type textarea "x"
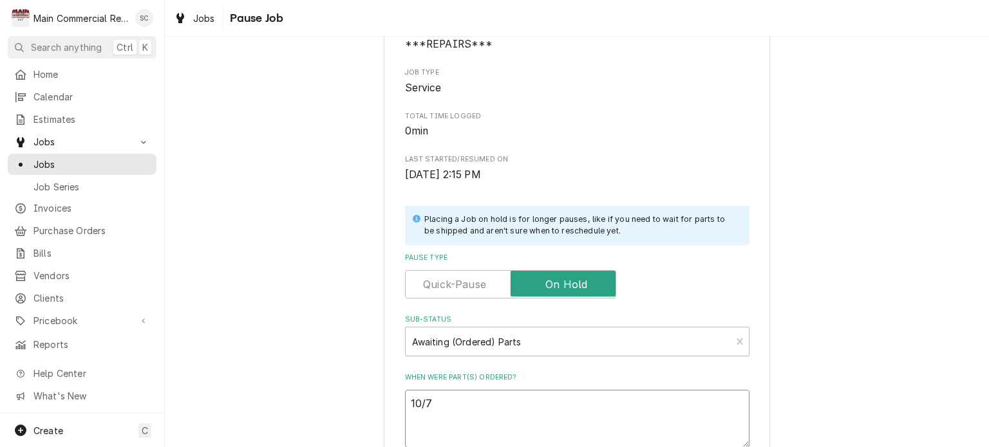
type textarea "10/7/"
type textarea "x"
type textarea "10/7/2"
type textarea "x"
type textarea "10/7/25"
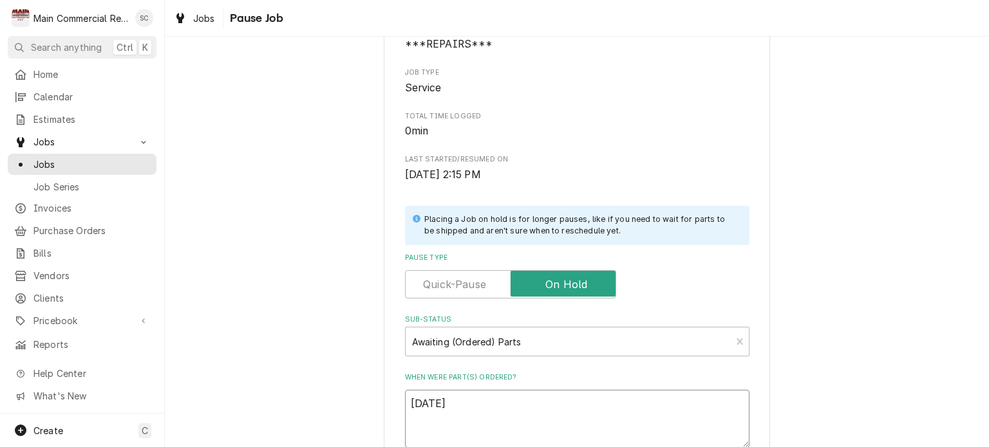
scroll to position [272, 0]
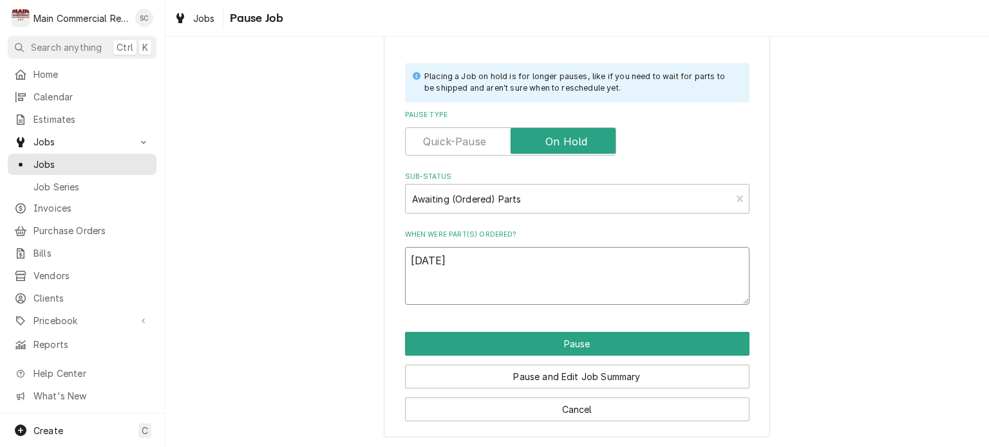
type textarea "x"
type textarea "10/7/25-"
type textarea "x"
type textarea "10/7/25-s"
type textarea "x"
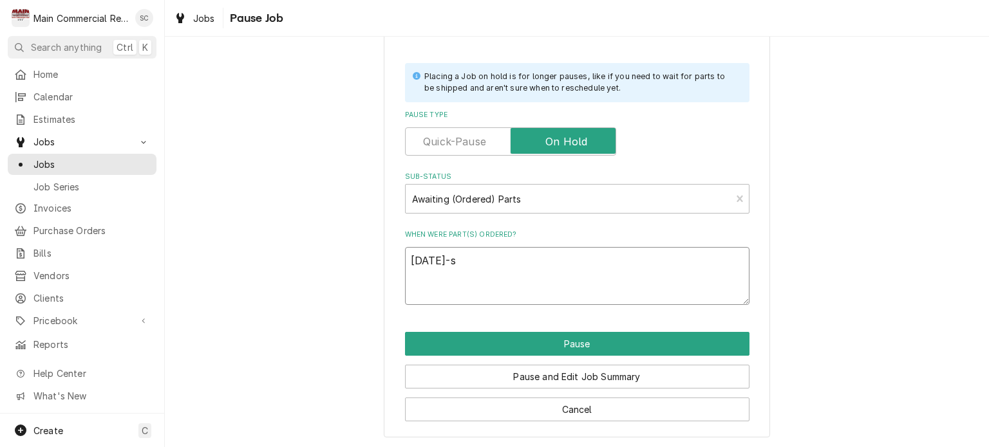
type textarea "10/7/25-sr"
type textarea "x"
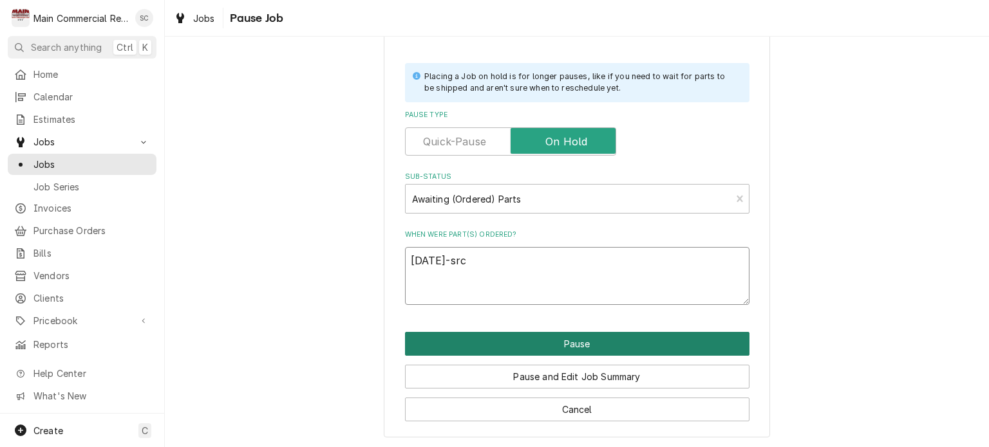
type textarea "10/7/25-src"
click at [548, 337] on button "Pause" at bounding box center [577, 344] width 344 height 24
type textarea "x"
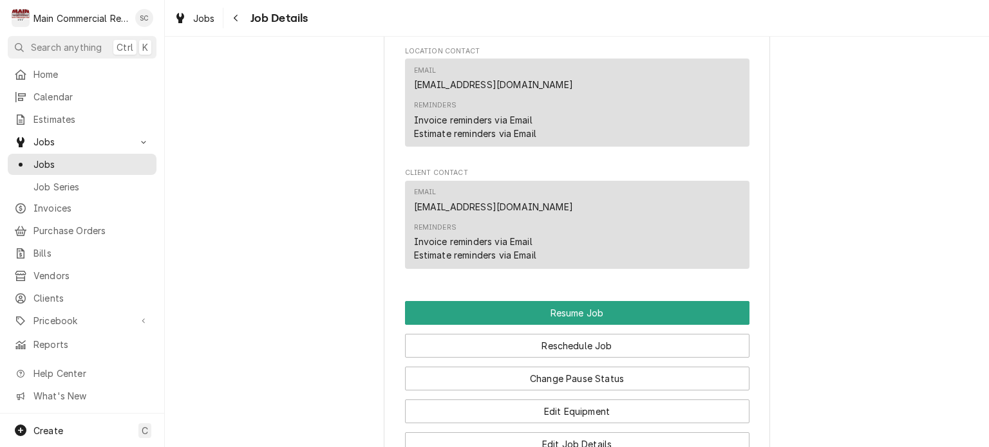
scroll to position [1802, 0]
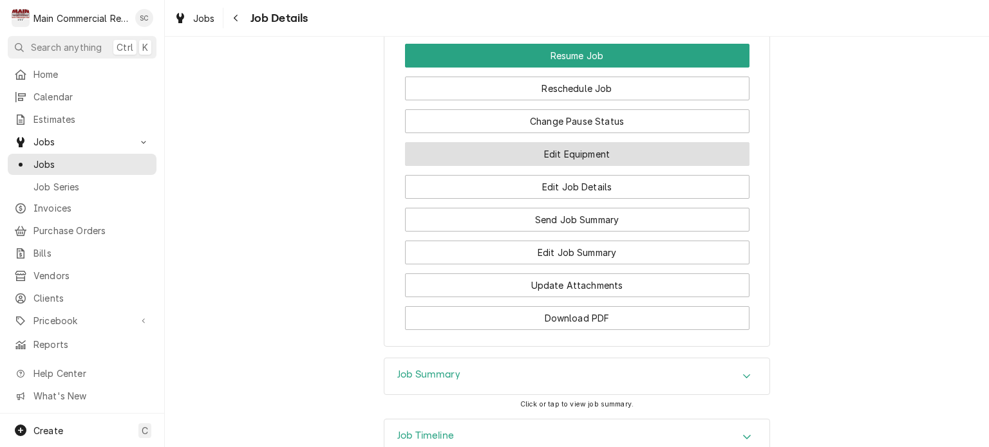
click at [582, 159] on button "Edit Equipment" at bounding box center [577, 154] width 344 height 24
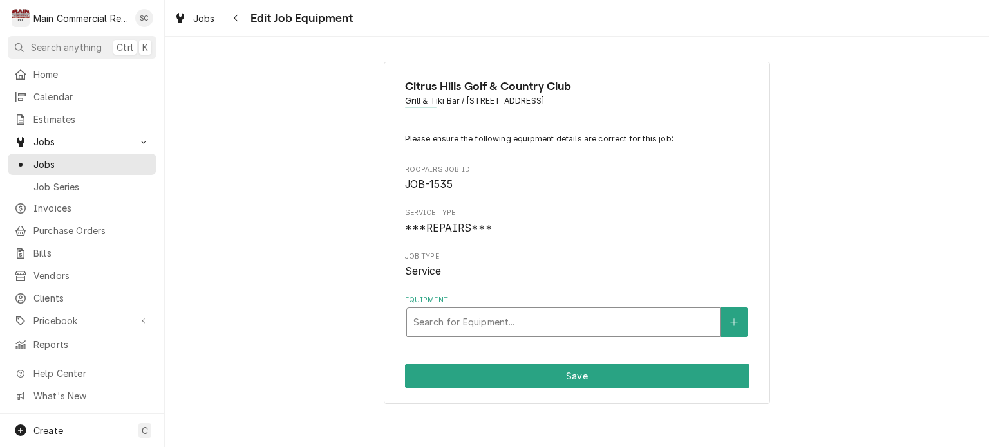
click at [548, 329] on div "Equipment" at bounding box center [563, 322] width 300 height 23
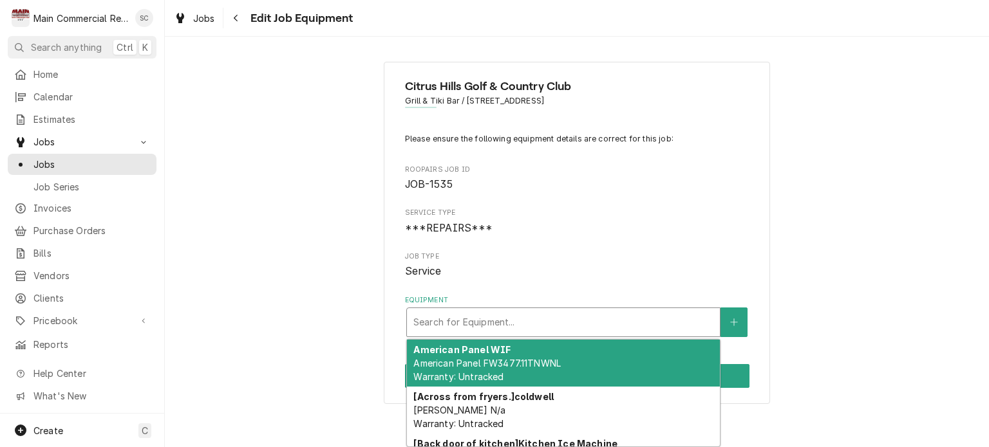
scroll to position [193, 0]
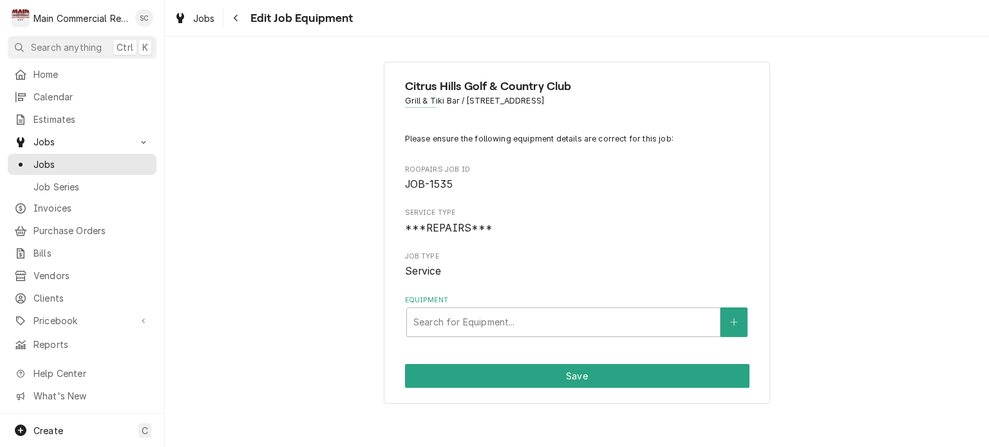
click at [806, 270] on div "Citrus Hills Golf & Country Club Grill & Tiki Bar / 505 E. Hartford St, Hernand…" at bounding box center [577, 233] width 824 height 366
click at [236, 19] on icon "Navigate back" at bounding box center [236, 18] width 6 height 9
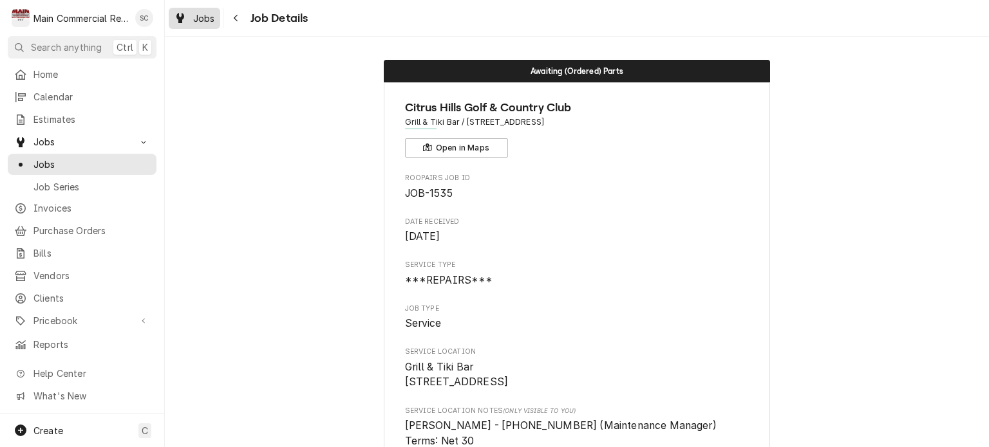
click at [213, 21] on span "Jobs" at bounding box center [204, 19] width 22 height 14
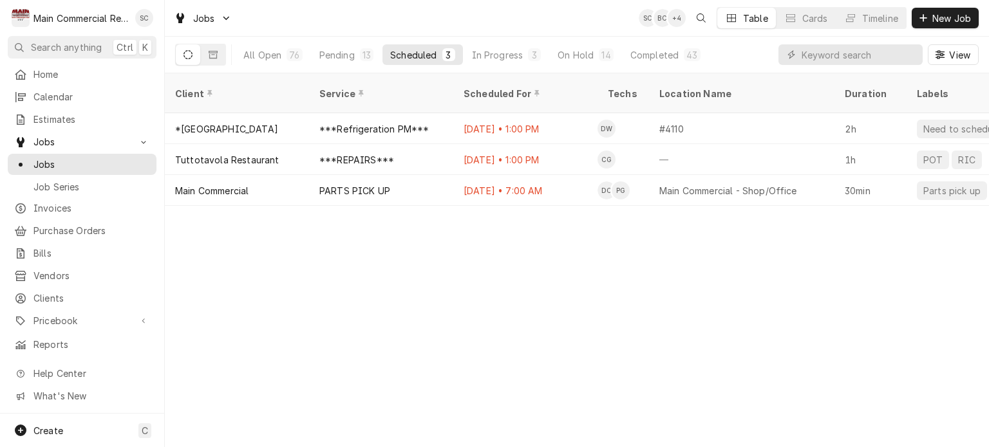
click at [550, 298] on div "Client Service Scheduled For Techs Location Name Duration Labels Status ID Prio…" at bounding box center [577, 260] width 824 height 374
click at [747, 385] on div "Client Service Scheduled For Techs Location Name Duration Labels Status ID Prio…" at bounding box center [577, 260] width 824 height 374
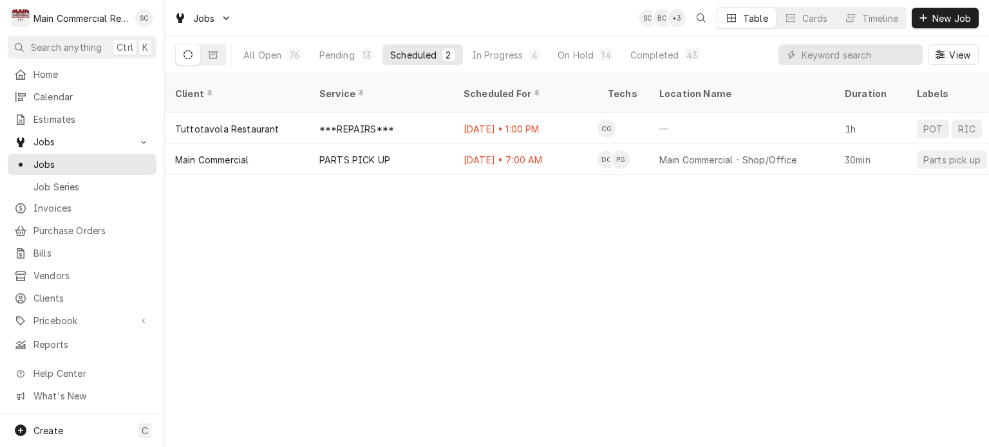
click at [437, 280] on div "Client Service Scheduled For Techs Location Name Duration Labels Status ID Prio…" at bounding box center [577, 260] width 824 height 374
click at [528, 293] on div "Client Service Scheduled For Techs Location Name Duration Labels Status ID Prio…" at bounding box center [577, 260] width 824 height 374
click at [532, 293] on div "Client Service Scheduled For Techs Location Name Duration Labels Status ID Prio…" at bounding box center [577, 260] width 824 height 374
click at [819, 55] on input "Dynamic Content Wrapper" at bounding box center [858, 54] width 115 height 21
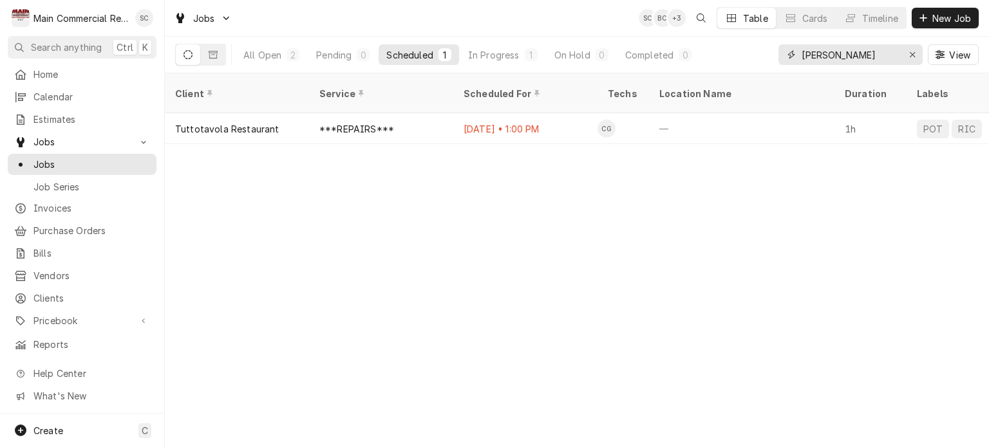
type input "Tutt"
click at [731, 225] on div "Client Service Scheduled For Techs Location Name Duration Labels Status ID Prio…" at bounding box center [577, 260] width 824 height 374
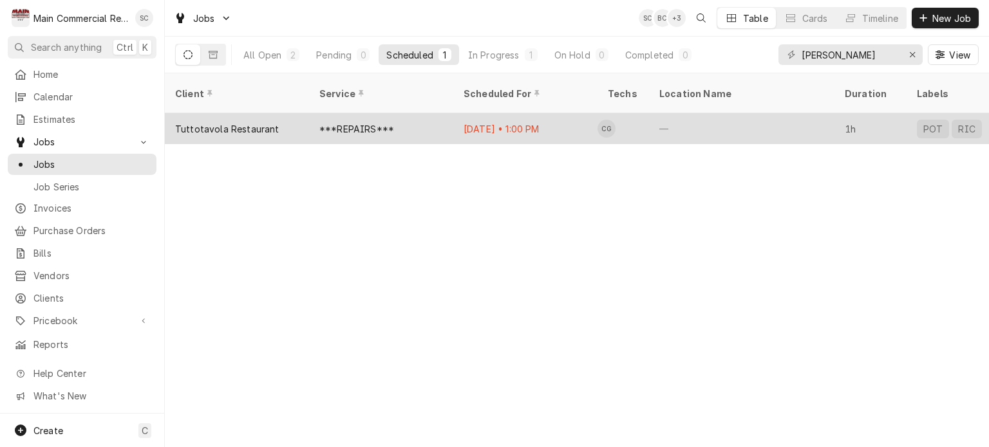
click at [497, 113] on div "Oct 7 • 1:00 PM" at bounding box center [525, 128] width 144 height 31
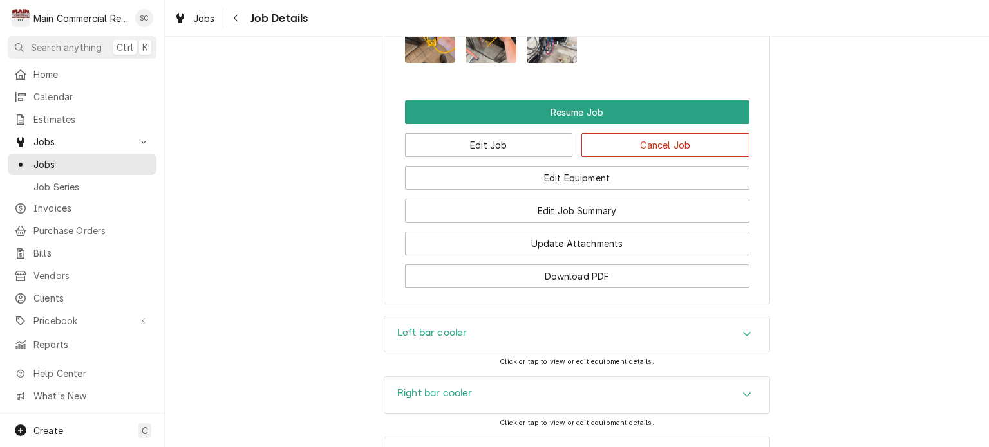
scroll to position [1793, 0]
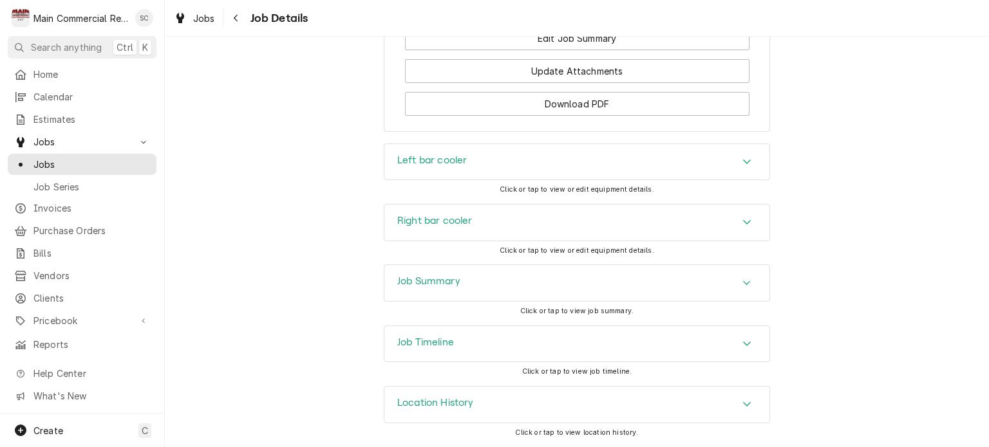
click at [744, 282] on icon "Accordion Header" at bounding box center [746, 283] width 9 height 10
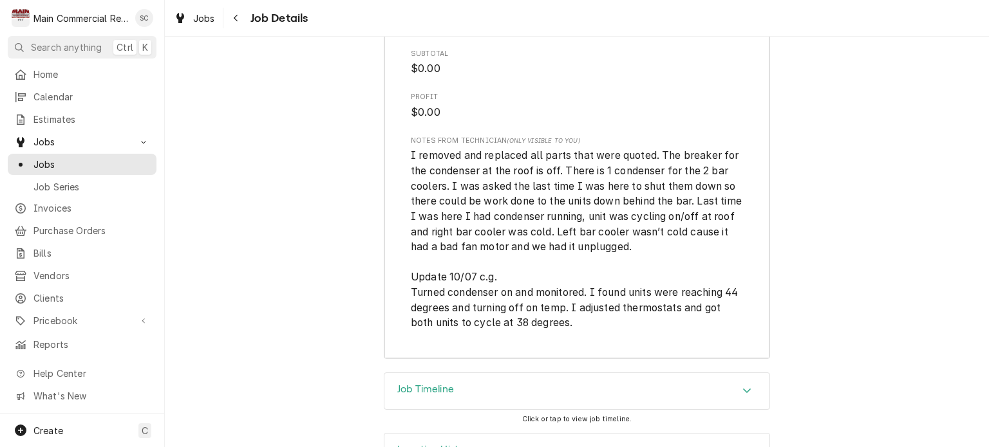
scroll to position [3267, 0]
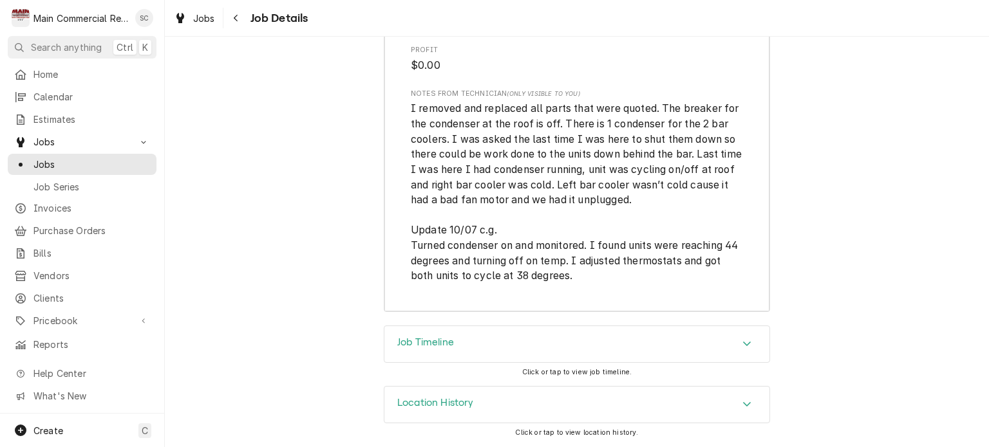
click at [742, 345] on icon "Accordion Header" at bounding box center [746, 344] width 9 height 10
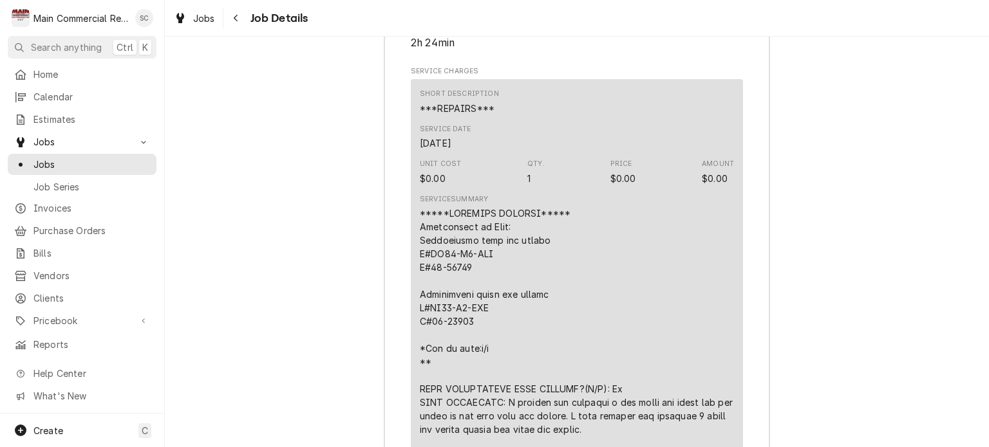
scroll to position [2012, 0]
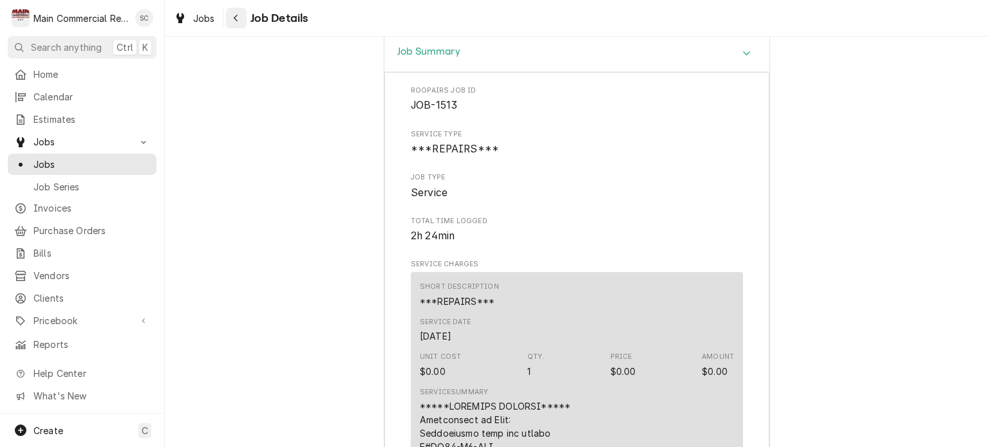
click at [234, 15] on icon "Navigate back" at bounding box center [236, 18] width 6 height 9
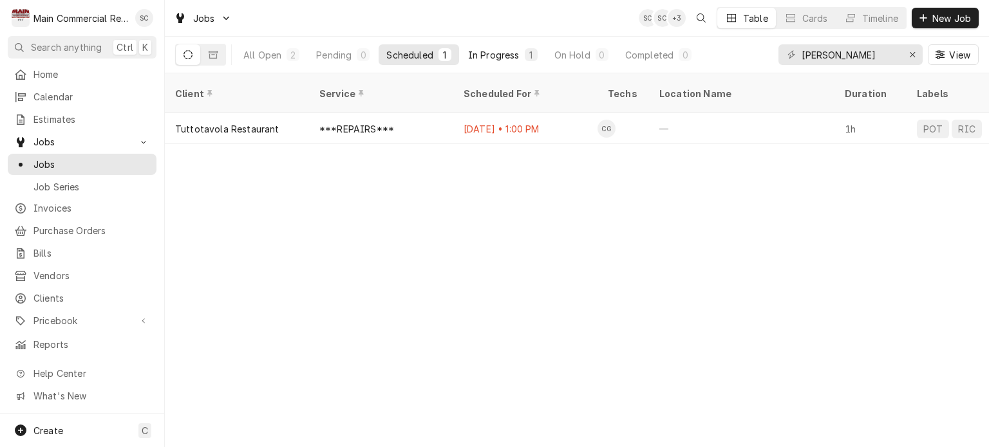
click at [492, 61] on button "In Progress 1" at bounding box center [502, 54] width 85 height 21
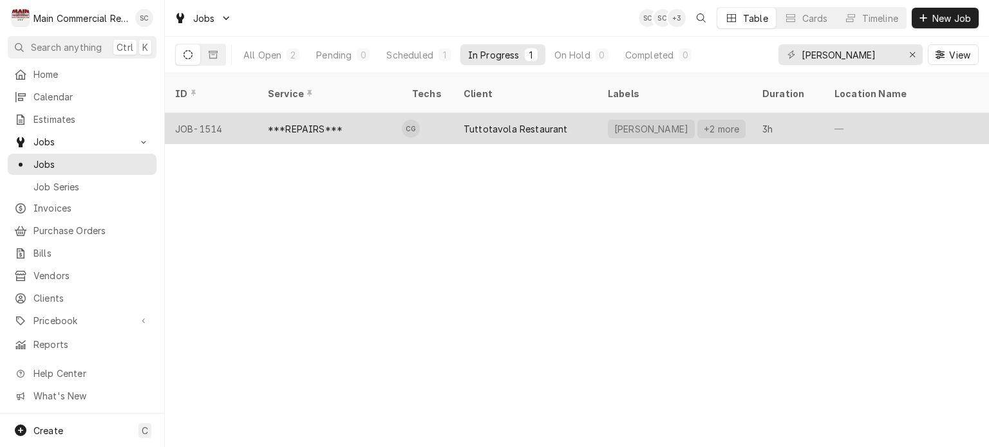
click at [534, 122] on div "Tuttotavola Restaurant" at bounding box center [515, 129] width 104 height 14
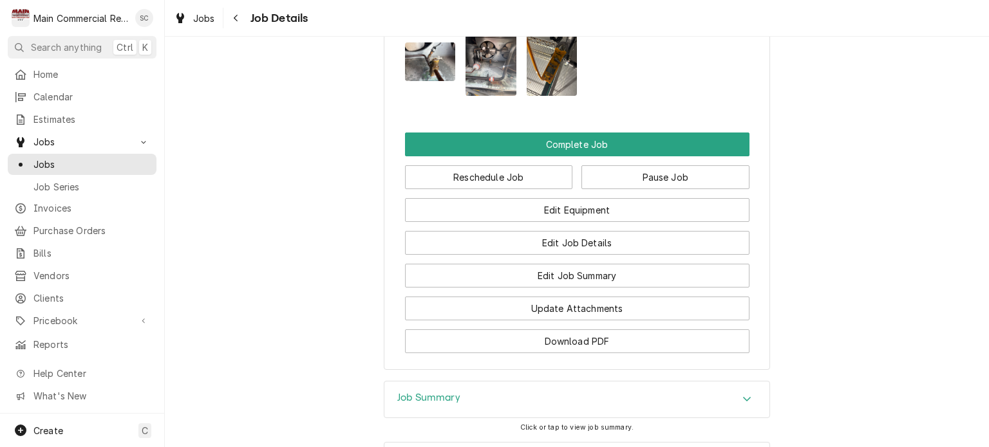
scroll to position [1737, 0]
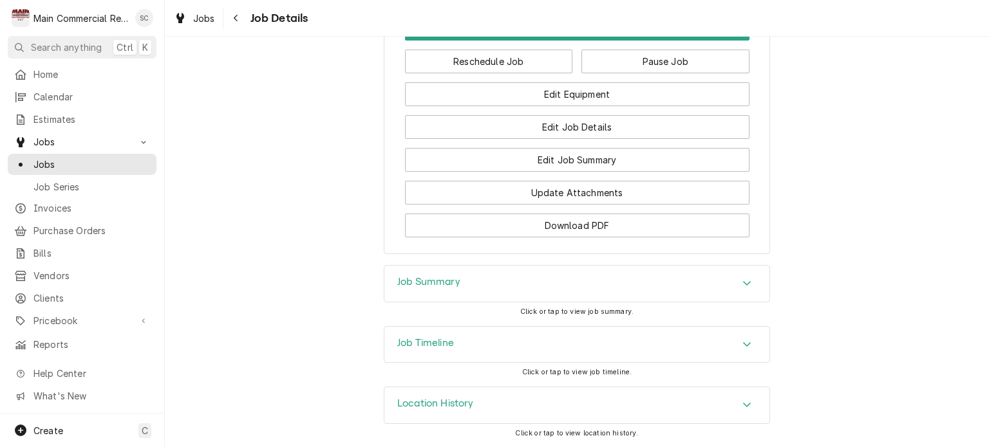
click at [742, 282] on icon "Accordion Header" at bounding box center [746, 283] width 9 height 10
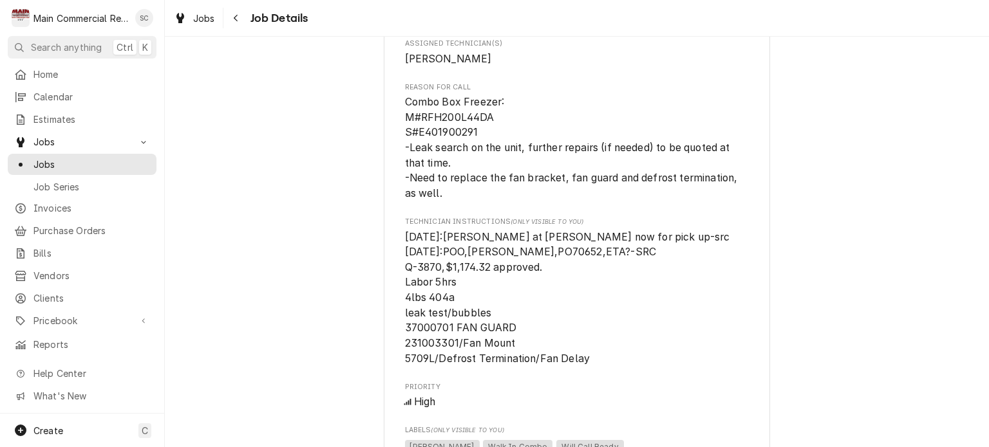
scroll to position [680, 0]
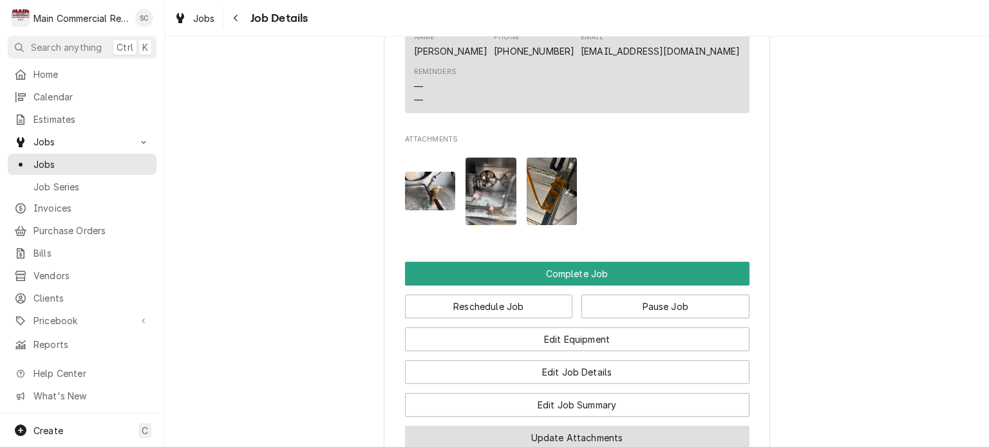
scroll to position [1737, 0]
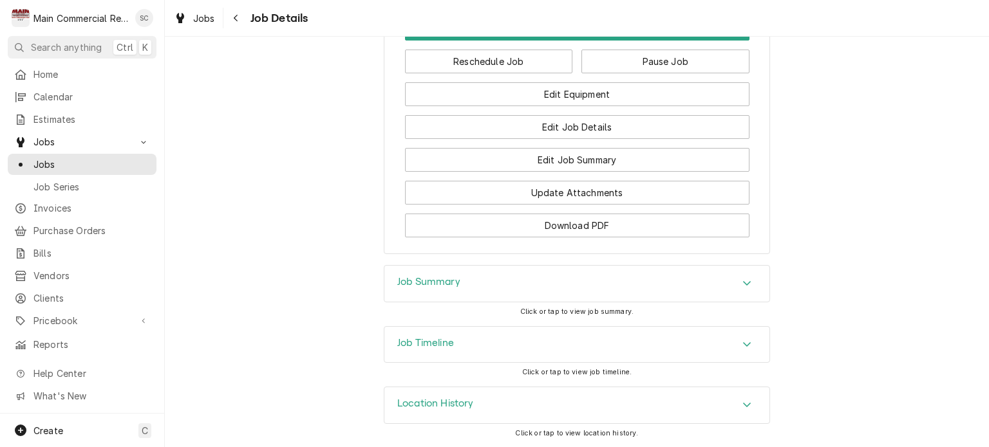
click at [744, 280] on icon "Accordion Header" at bounding box center [746, 283] width 9 height 10
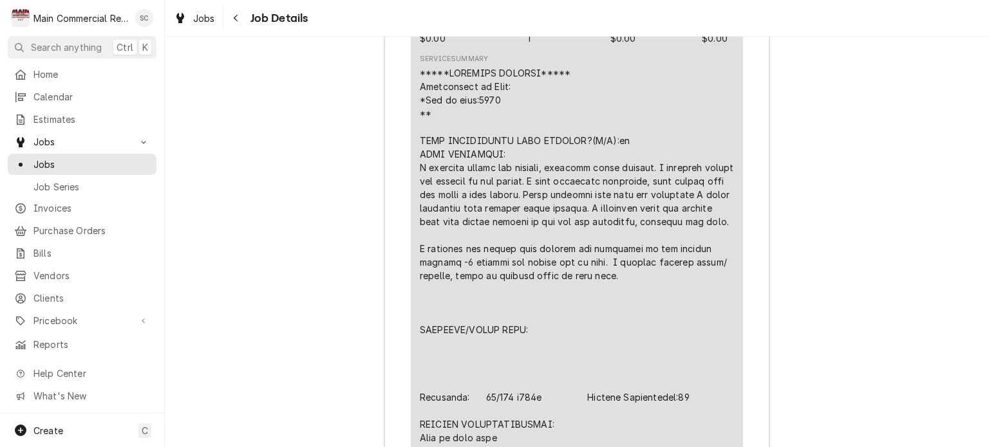
scroll to position [2096, 0]
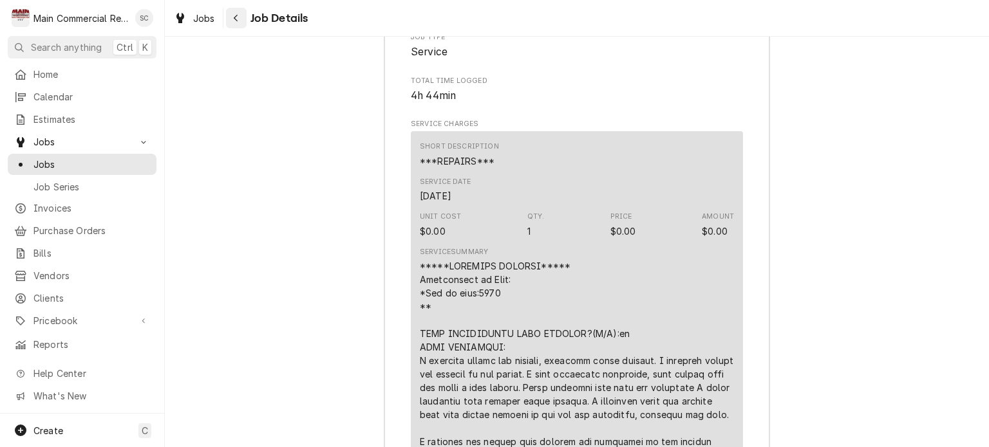
click at [236, 20] on icon "Navigate back" at bounding box center [236, 18] width 4 height 7
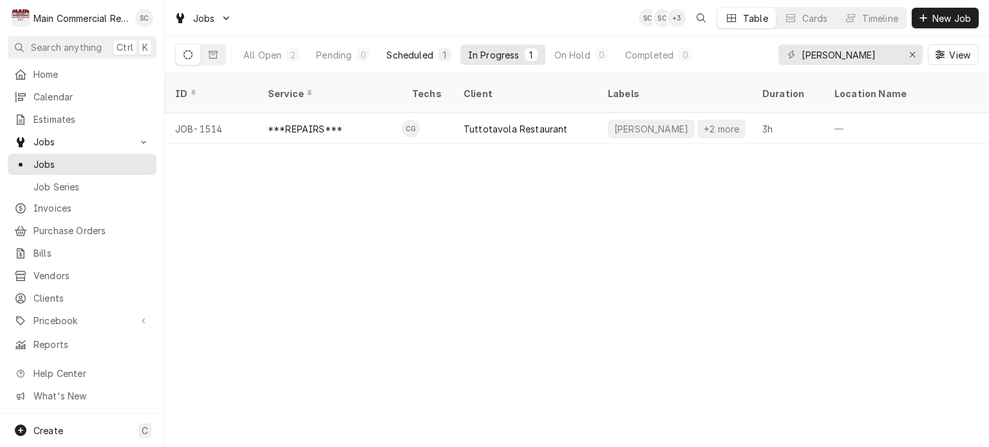
click at [417, 55] on div "Scheduled" at bounding box center [409, 55] width 46 height 14
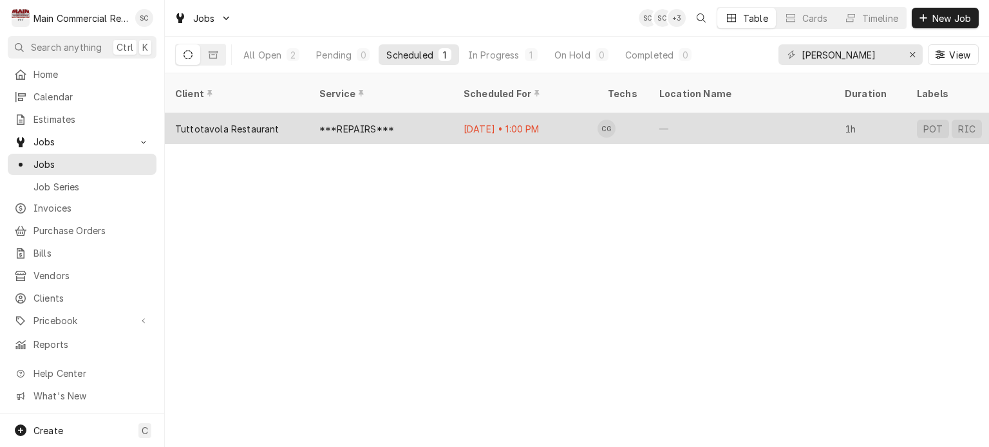
click at [456, 115] on div "Oct 7 • 1:00 PM" at bounding box center [525, 128] width 144 height 31
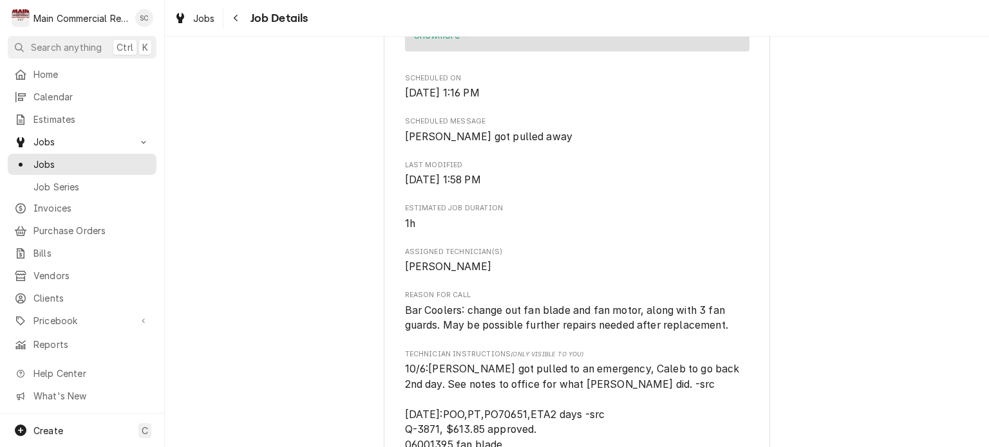
scroll to position [966, 0]
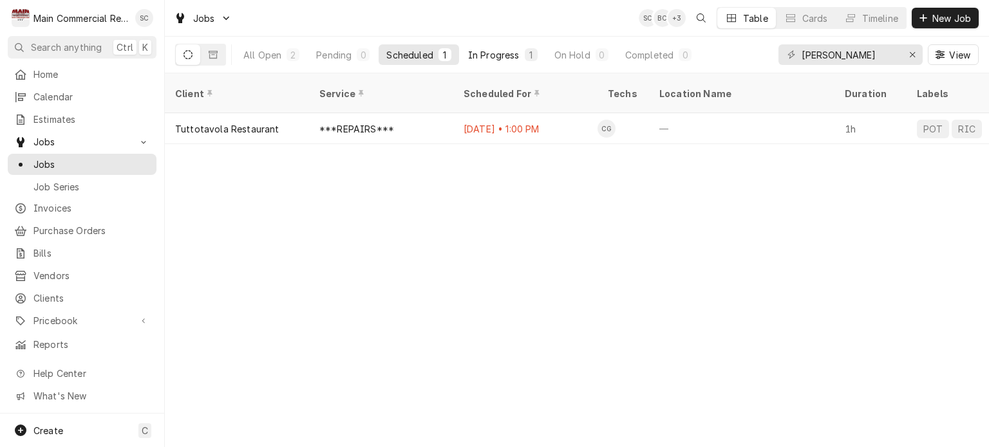
click at [510, 51] on div "In Progress" at bounding box center [493, 55] width 51 height 14
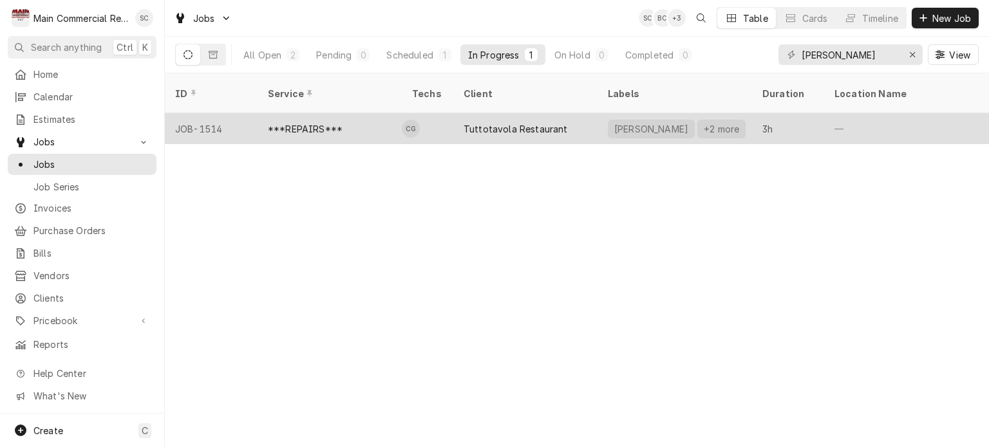
click at [539, 122] on div "Tuttotavola Restaurant" at bounding box center [515, 129] width 104 height 14
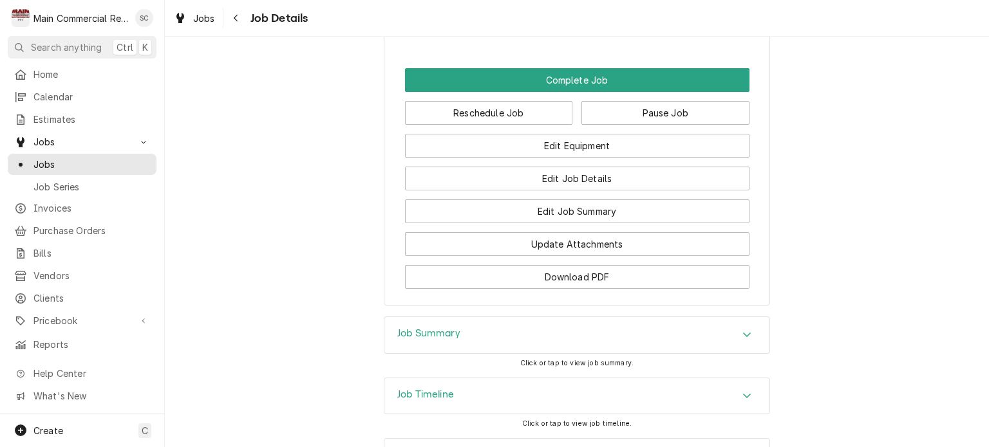
scroll to position [1737, 0]
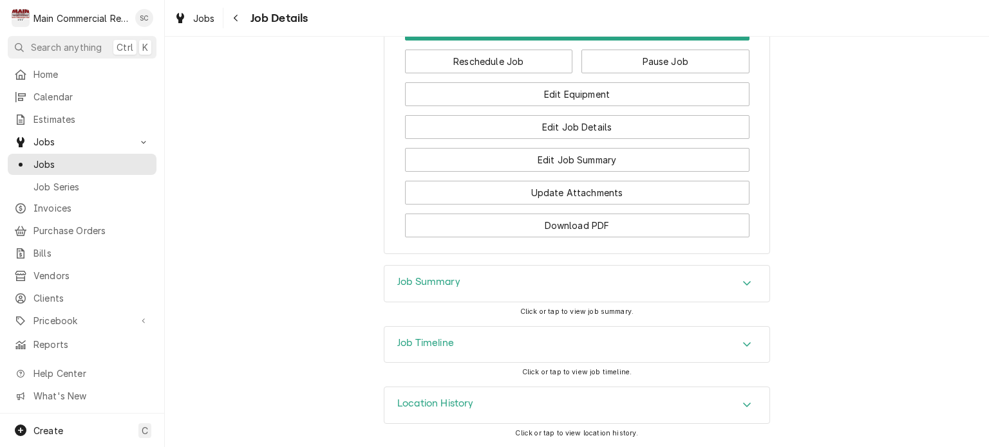
click at [737, 285] on div "Accordion Header" at bounding box center [746, 283] width 19 height 15
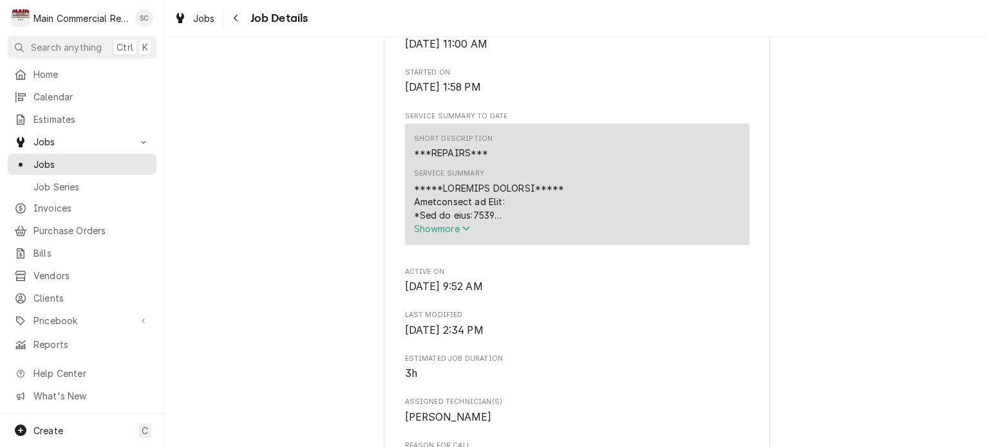
scroll to position [450, 0]
